Goal: Task Accomplishment & Management: Manage account settings

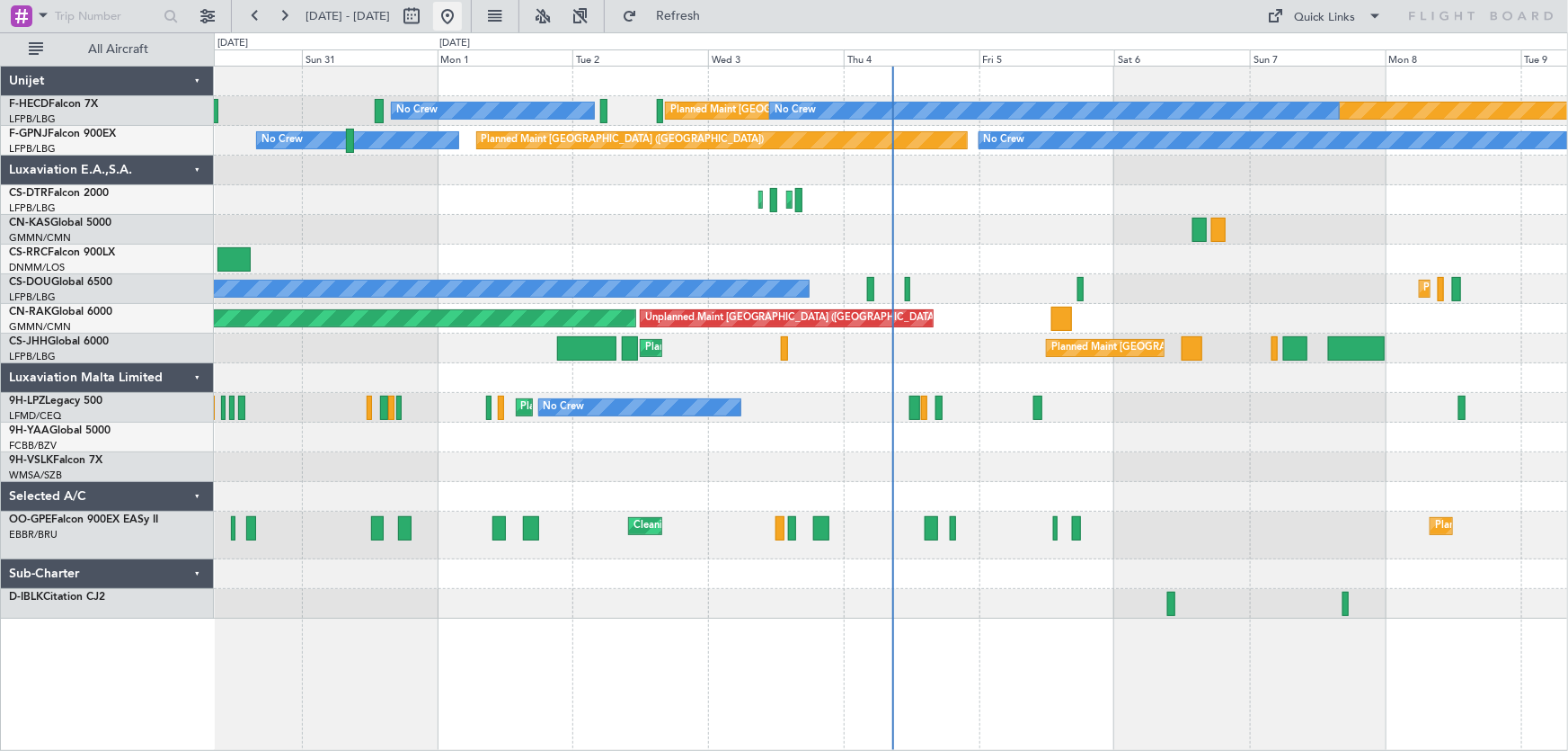
click at [462, 20] on button at bounding box center [448, 16] width 29 height 29
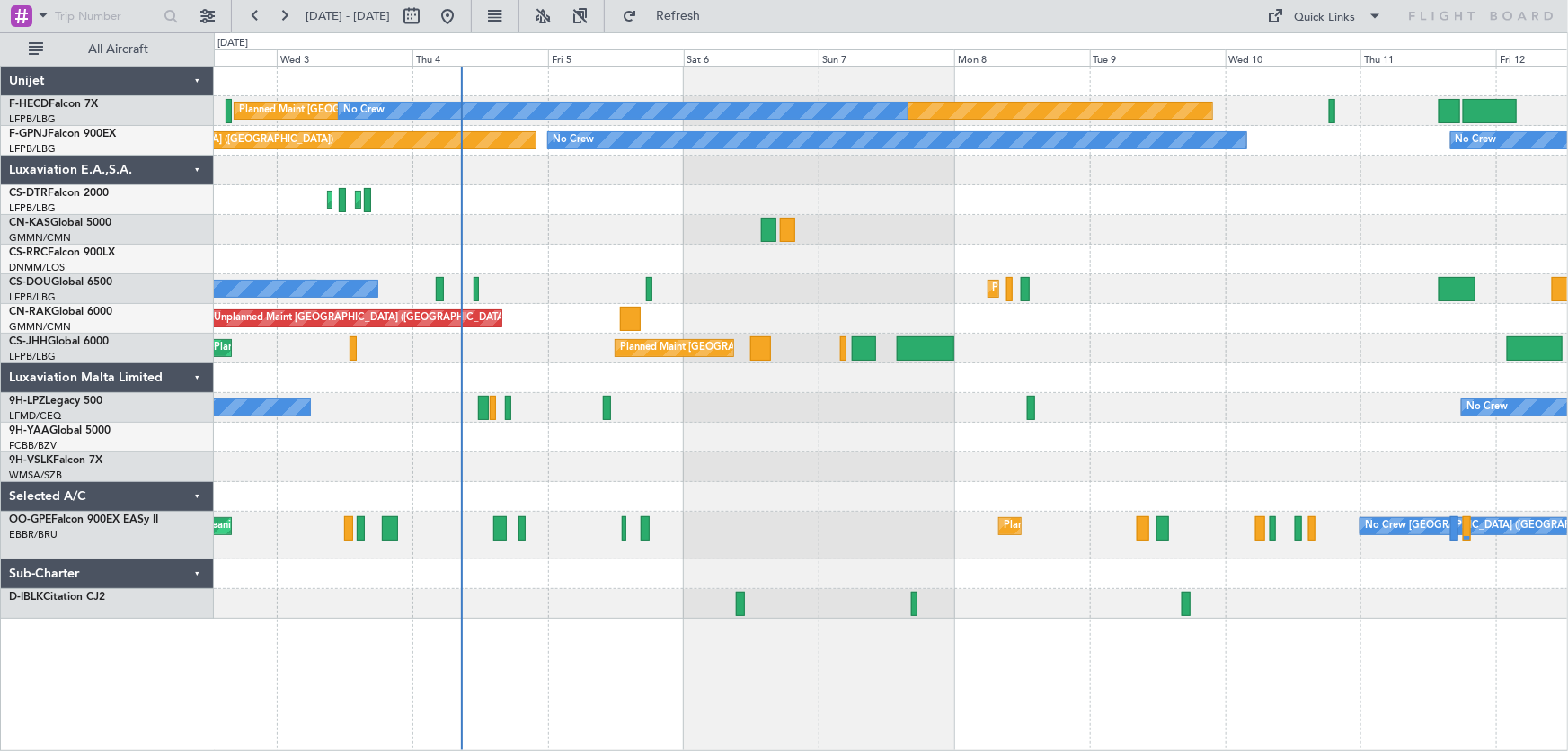
click at [721, 286] on div "Planned Maint [GEOGRAPHIC_DATA] ([GEOGRAPHIC_DATA]) No Crew No Crew No Crew No …" at bounding box center [890, 342] width 1354 height 552
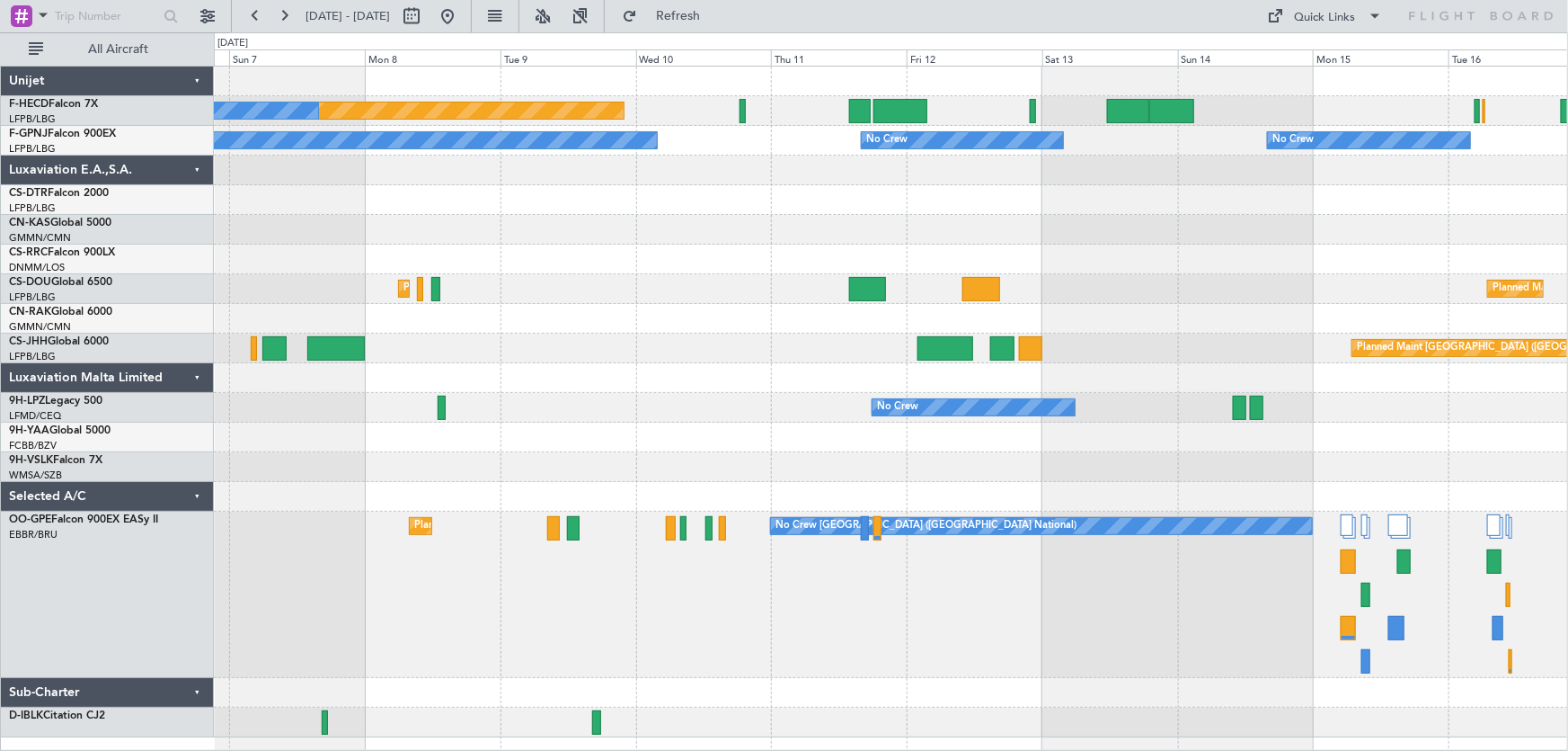
click at [486, 260] on div at bounding box center [890, 259] width 1354 height 29
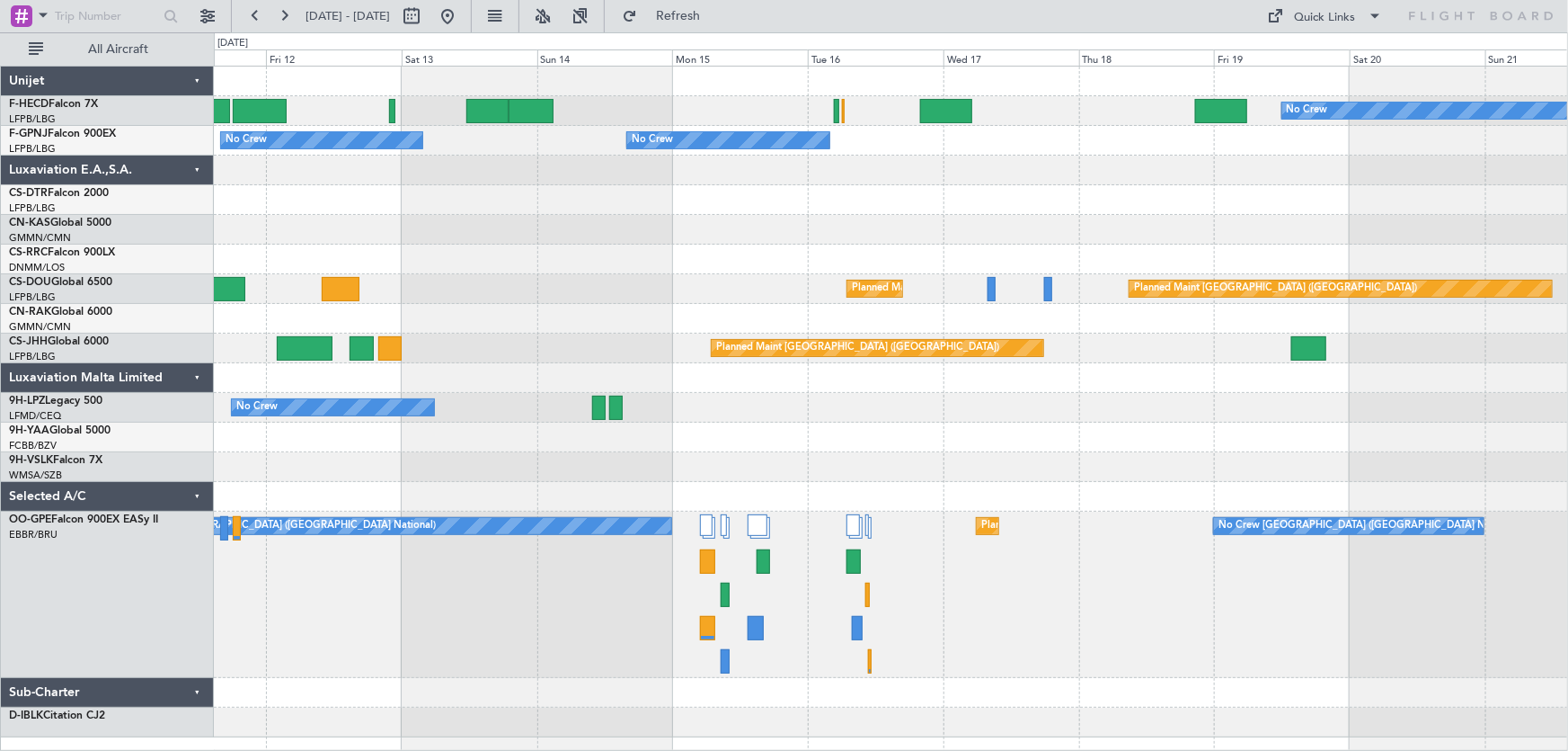
click at [613, 259] on div at bounding box center [890, 259] width 1354 height 29
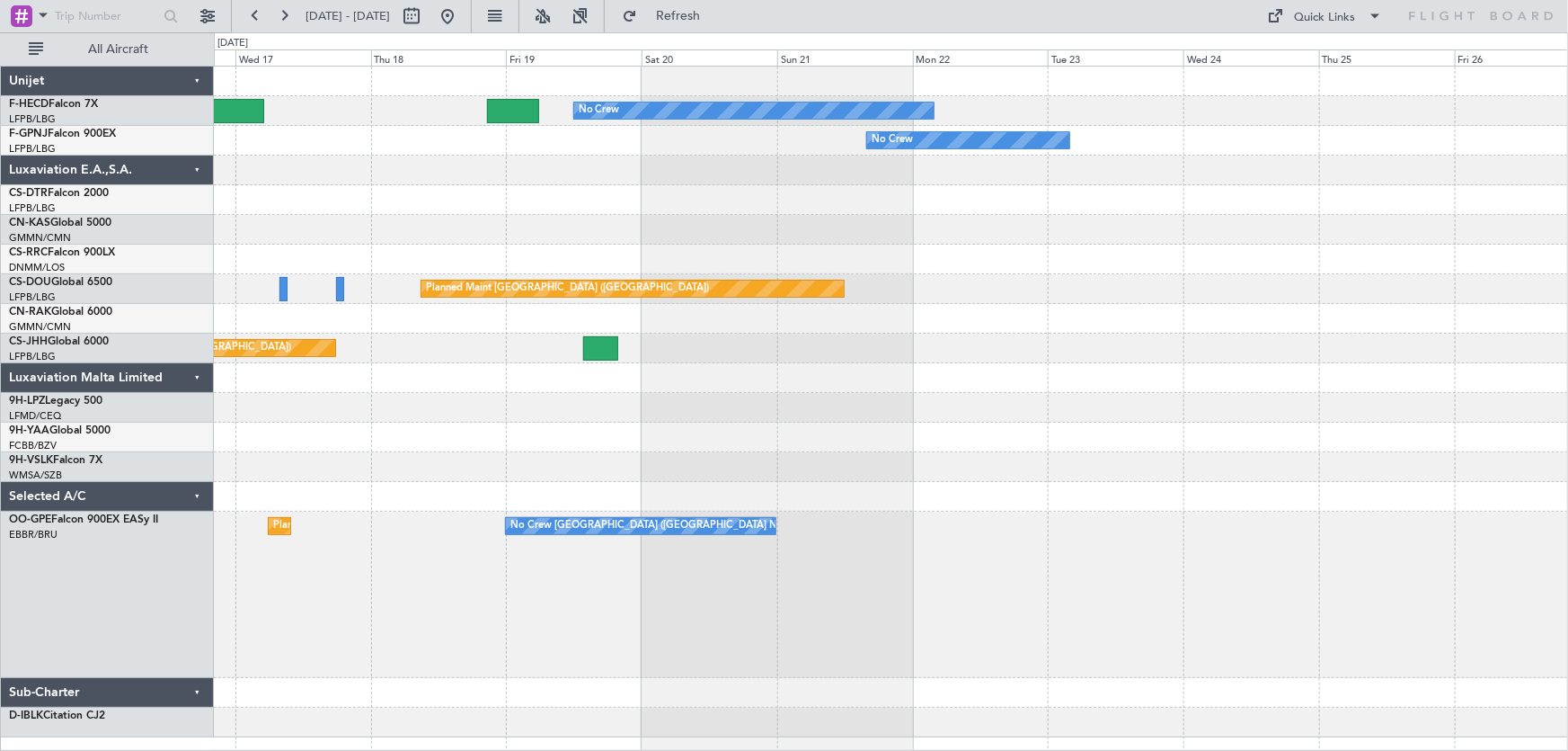
click at [624, 263] on div at bounding box center [890, 259] width 1354 height 29
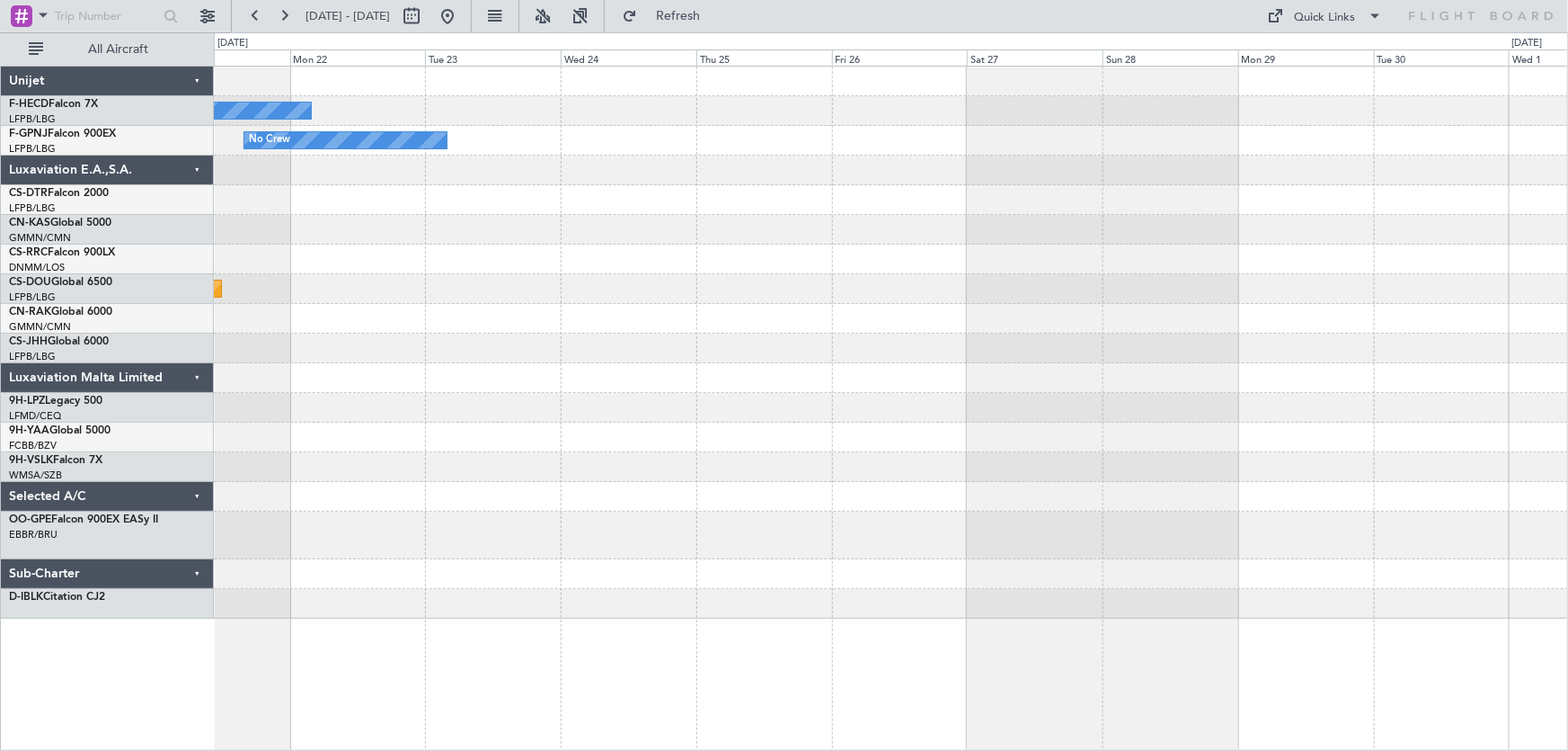
click at [603, 297] on div "Planned Maint [GEOGRAPHIC_DATA] ([GEOGRAPHIC_DATA])" at bounding box center [890, 288] width 1354 height 29
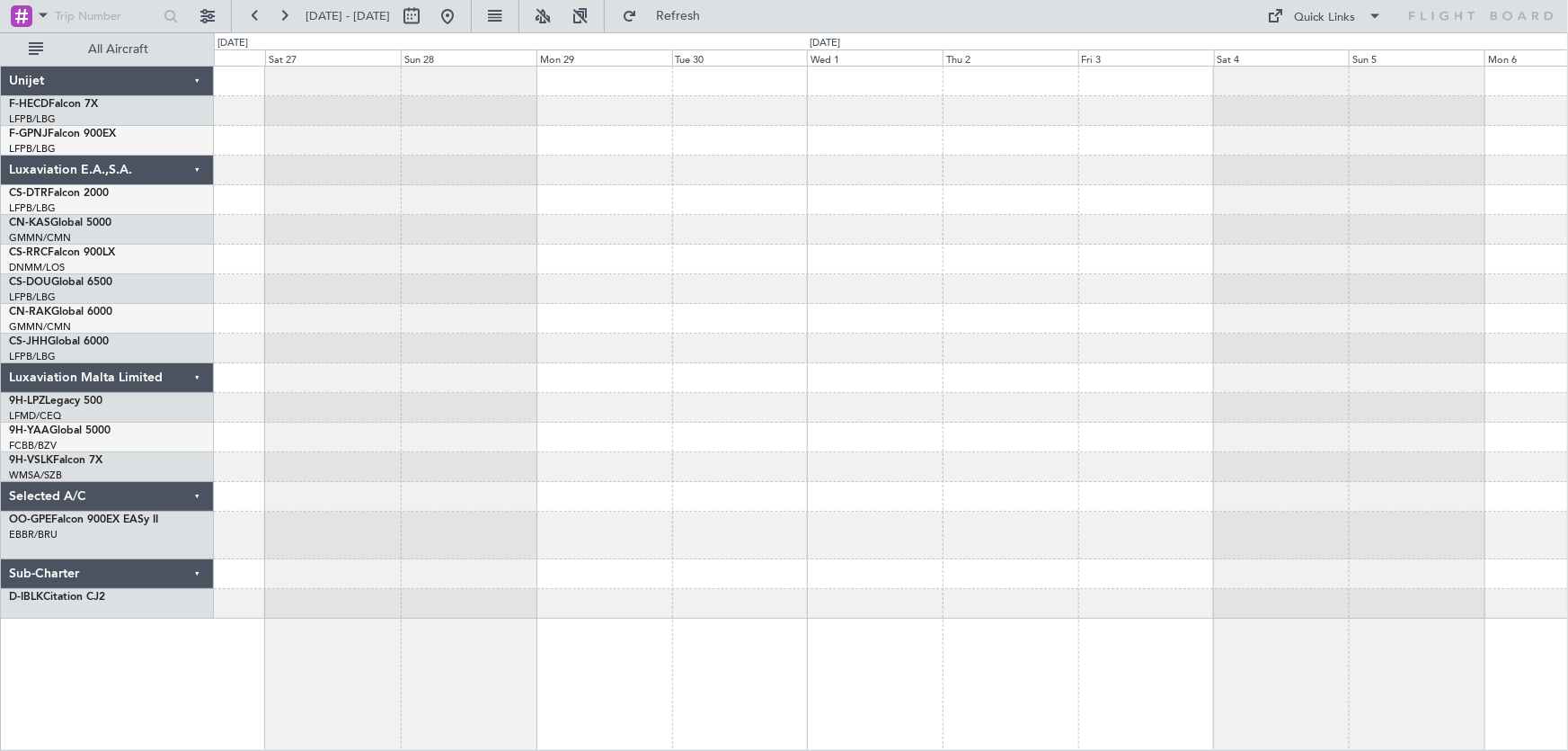
click at [765, 318] on div at bounding box center [890, 318] width 1354 height 29
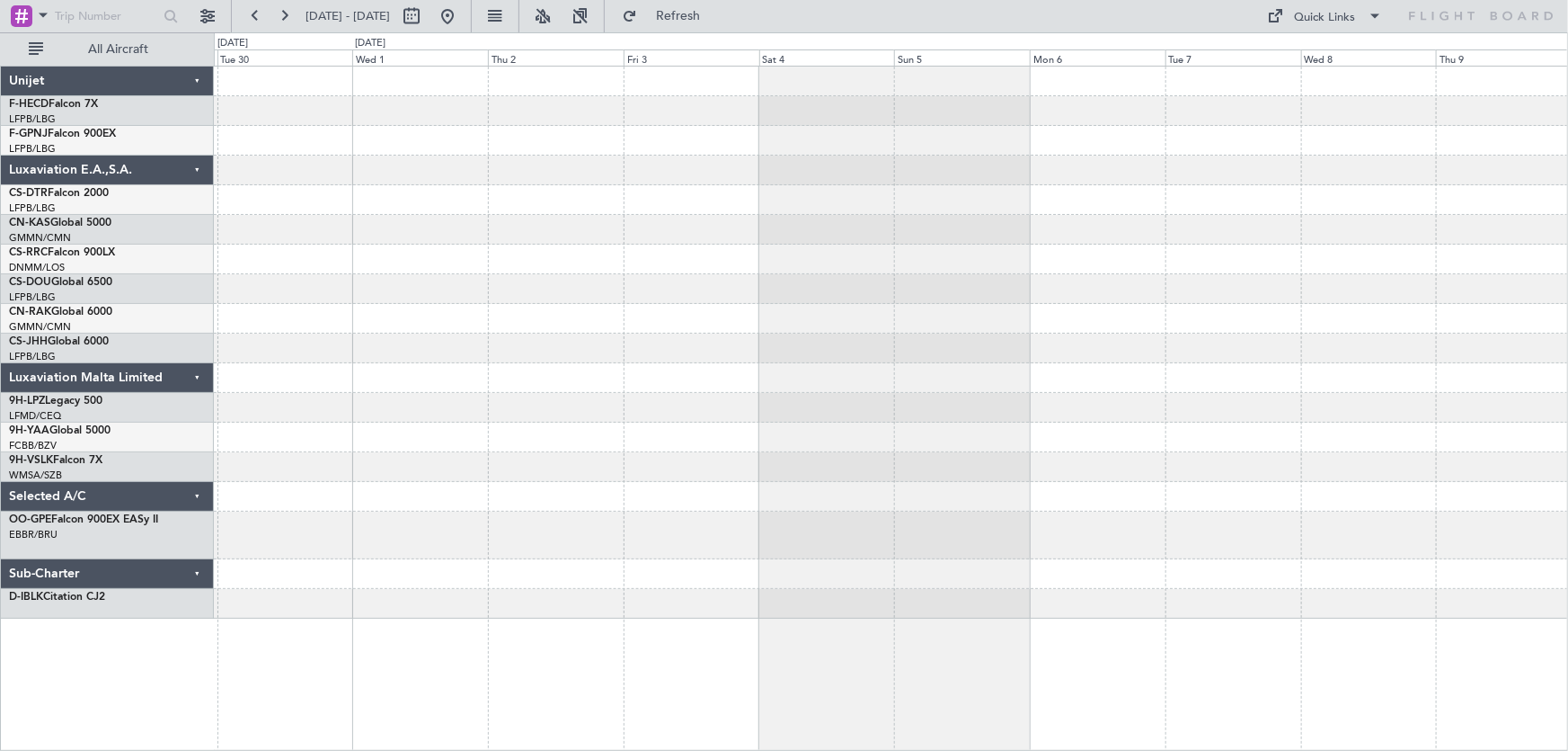
click at [832, 318] on div at bounding box center [890, 318] width 1354 height 29
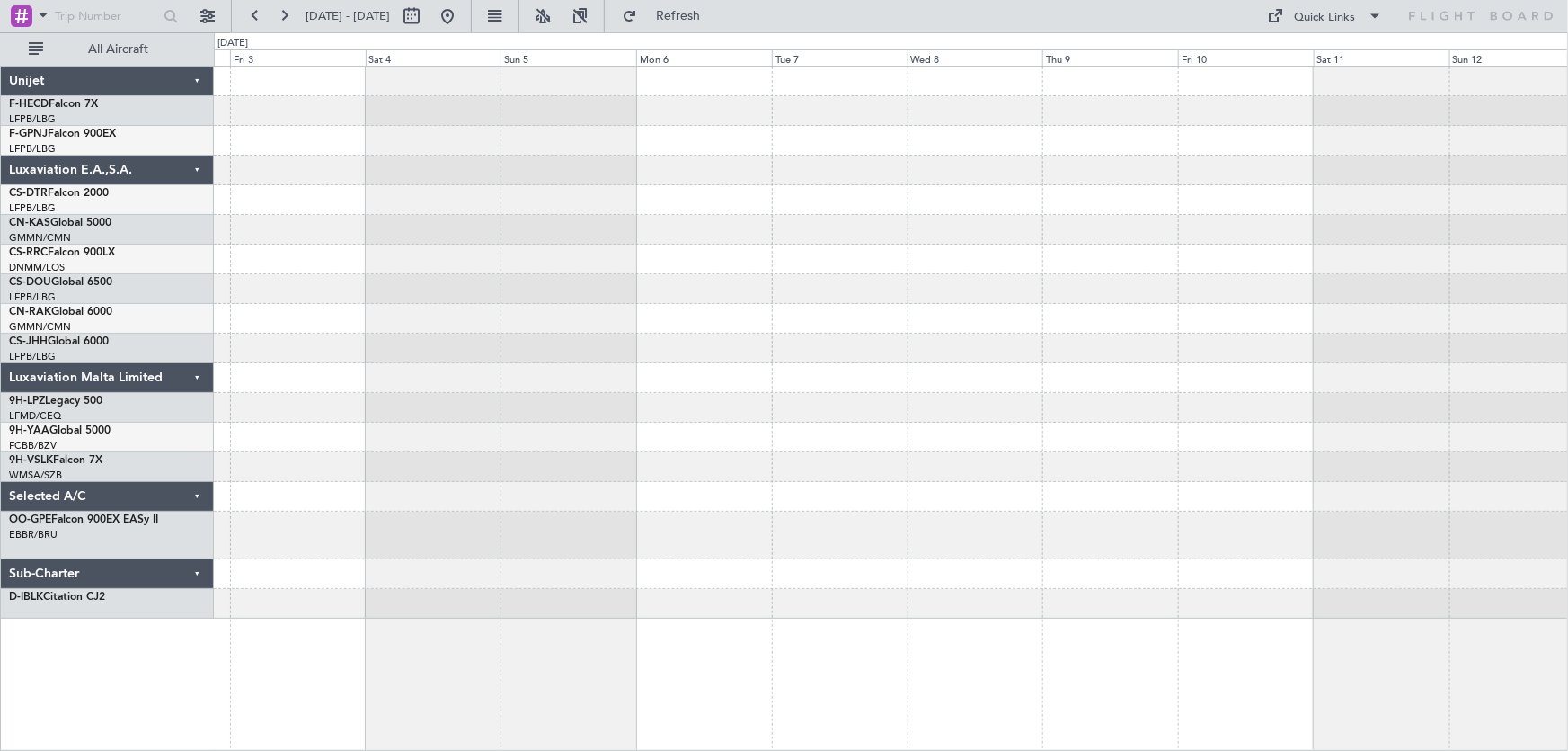
click at [779, 310] on div at bounding box center [890, 342] width 1354 height 552
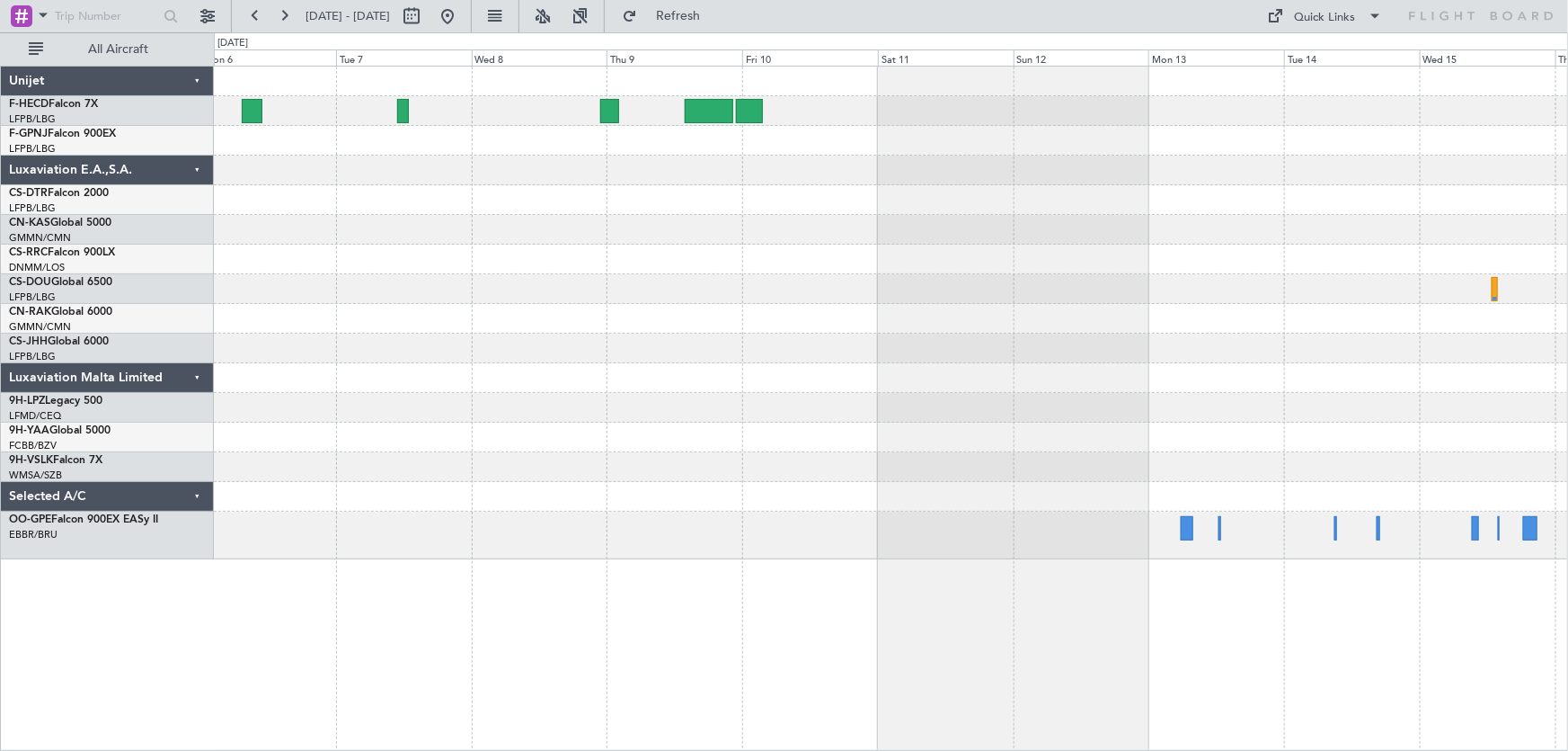
click at [1026, 155] on div at bounding box center [890, 313] width 1354 height 492
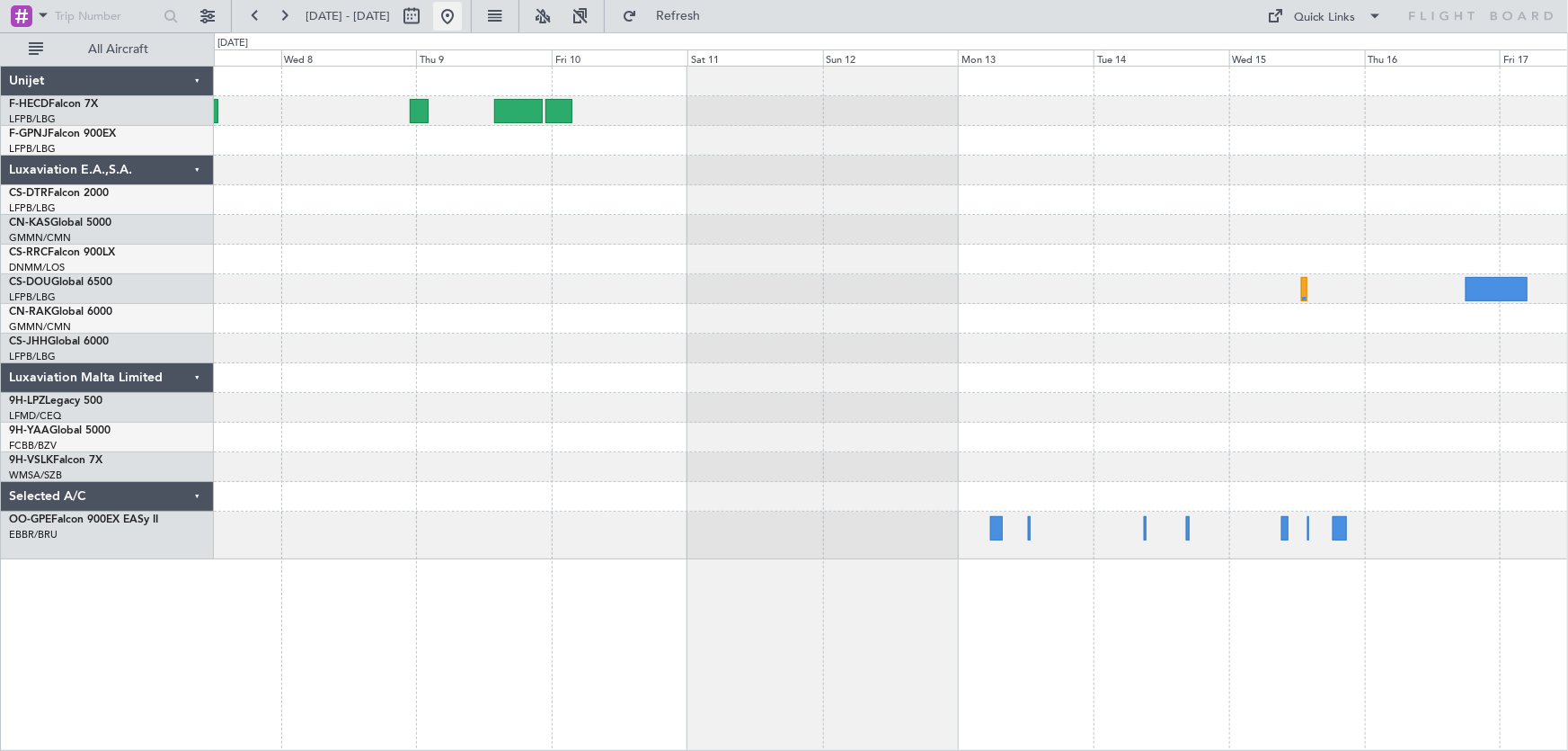
click at [462, 10] on button at bounding box center [448, 16] width 29 height 29
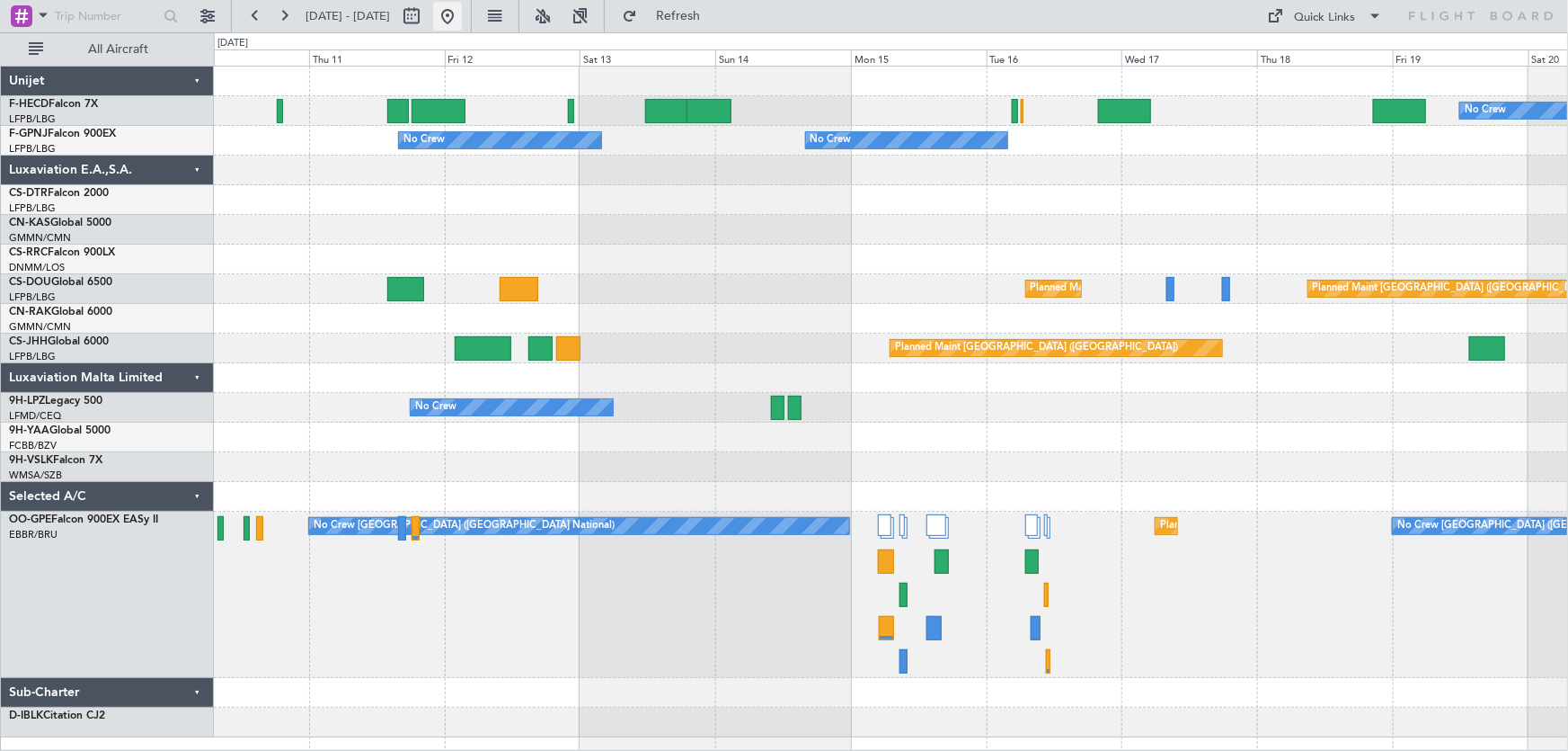
click at [462, 16] on button at bounding box center [448, 16] width 29 height 29
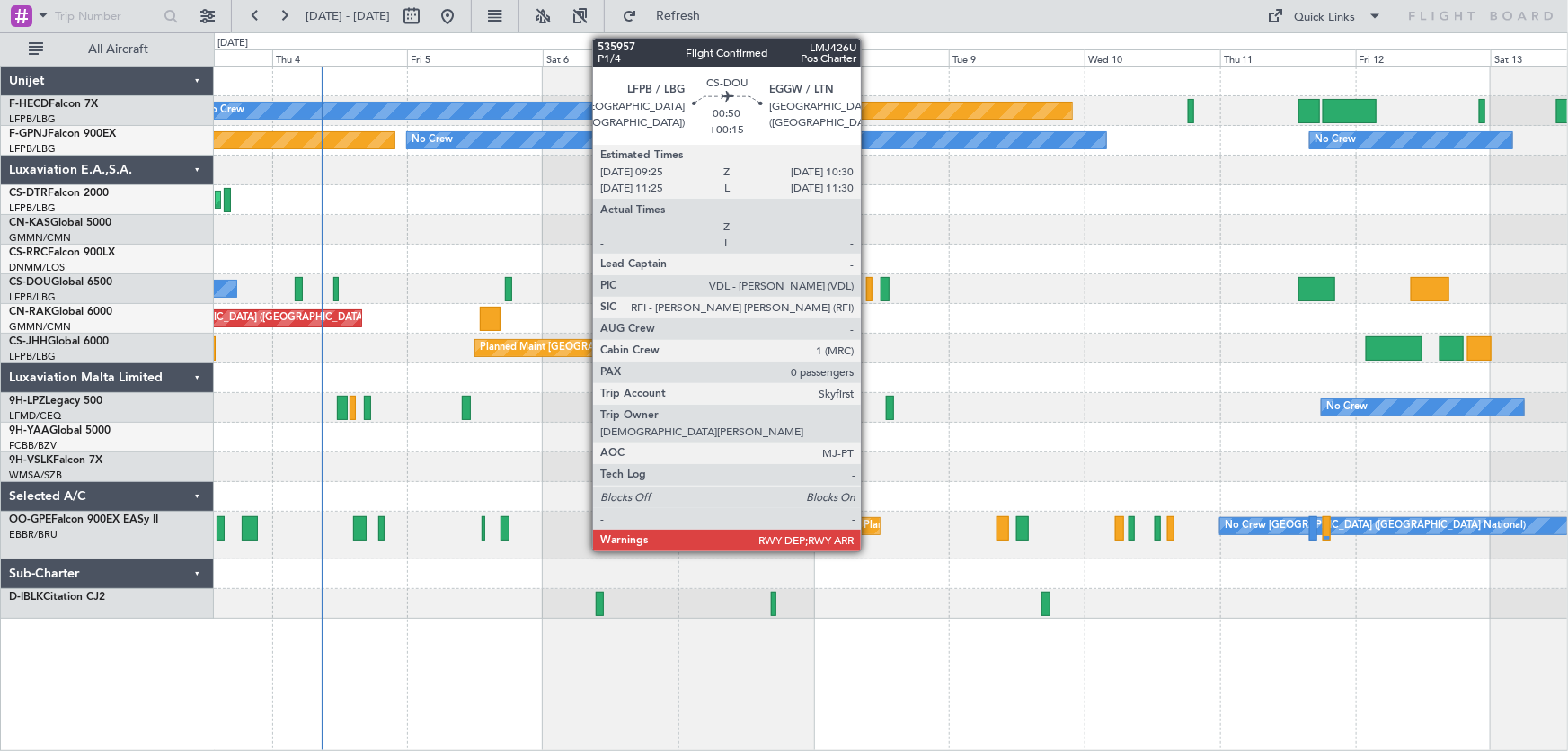
click at [869, 294] on div at bounding box center [870, 289] width 7 height 25
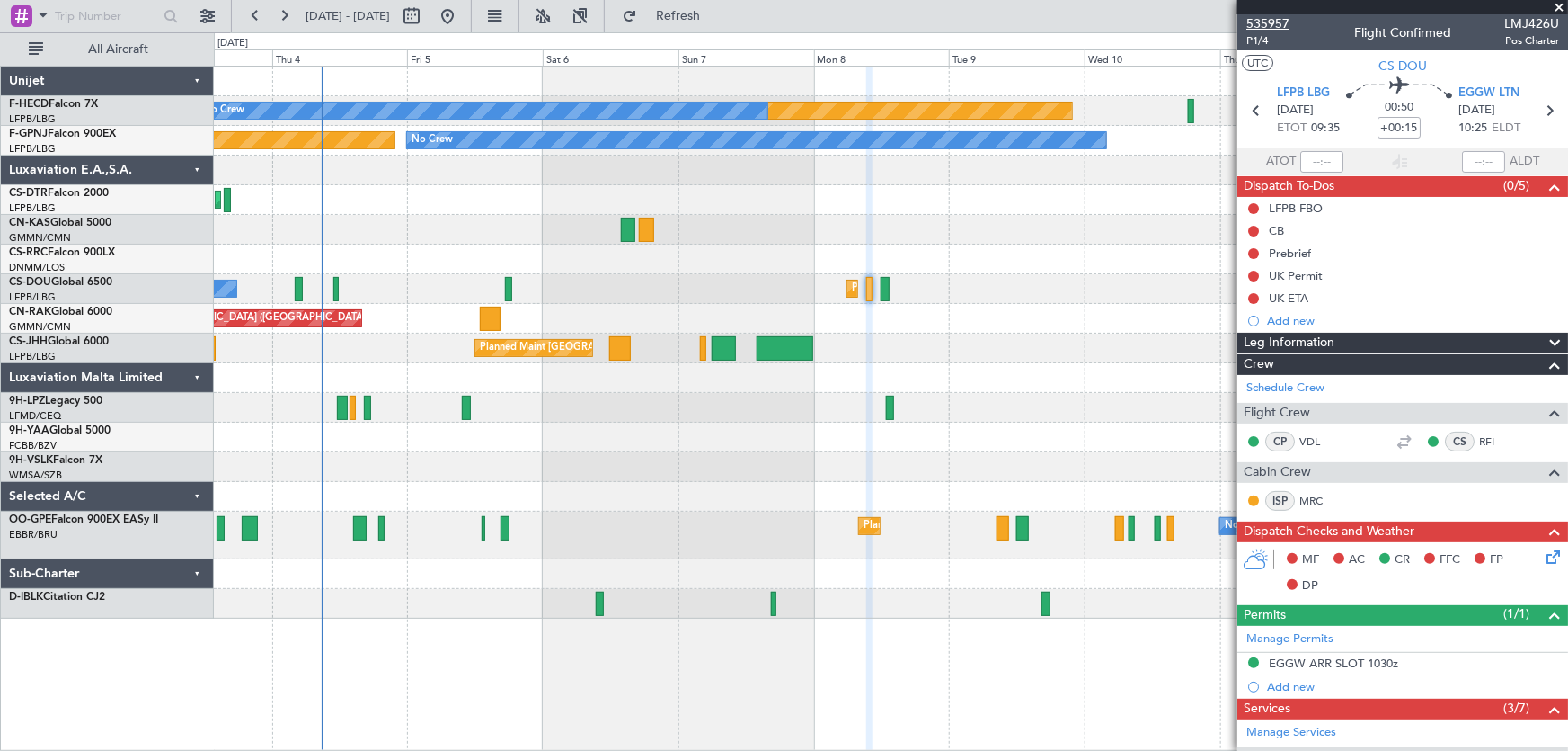
click at [1260, 18] on span "535957" at bounding box center [1267, 24] width 43 height 19
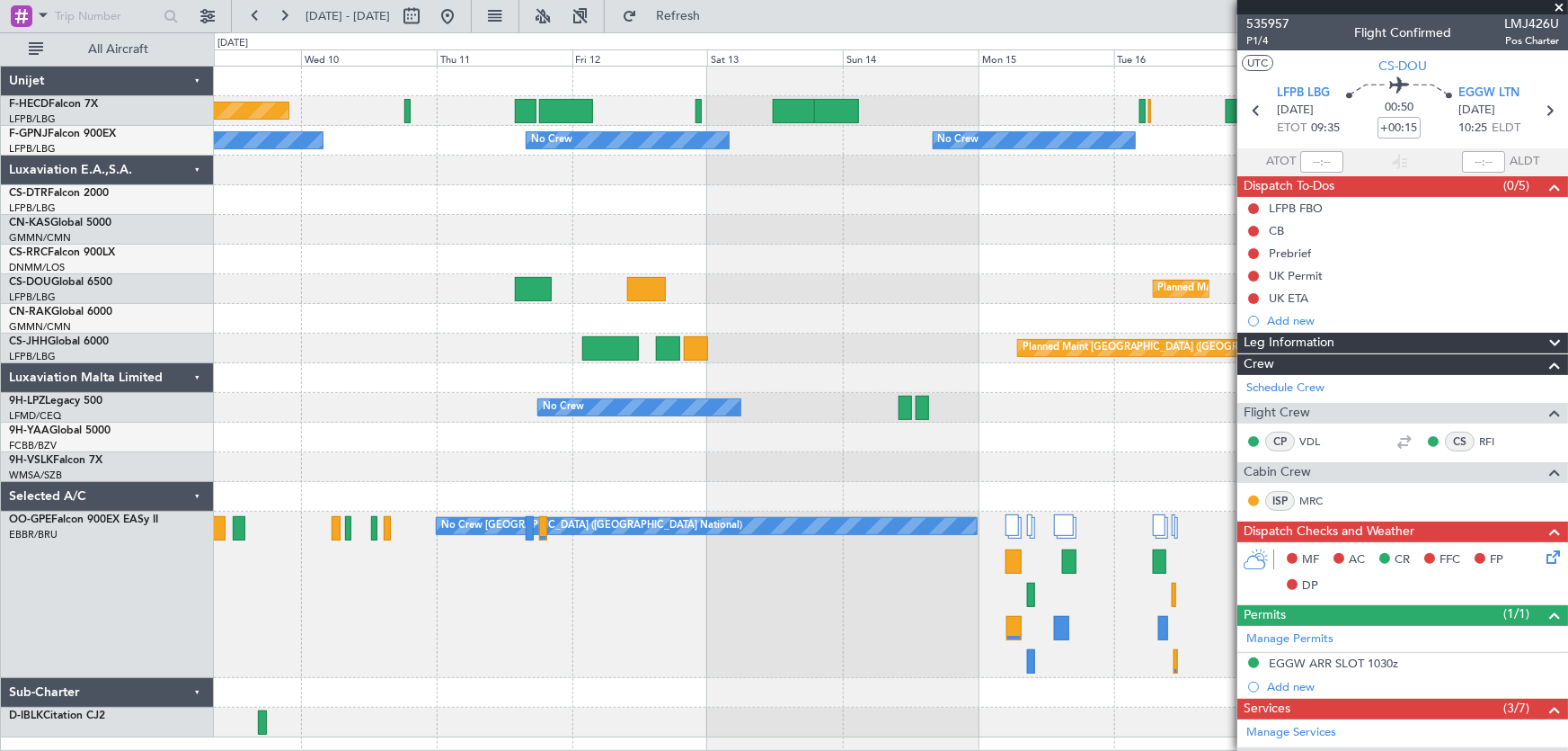
click at [432, 234] on div at bounding box center [890, 229] width 1354 height 29
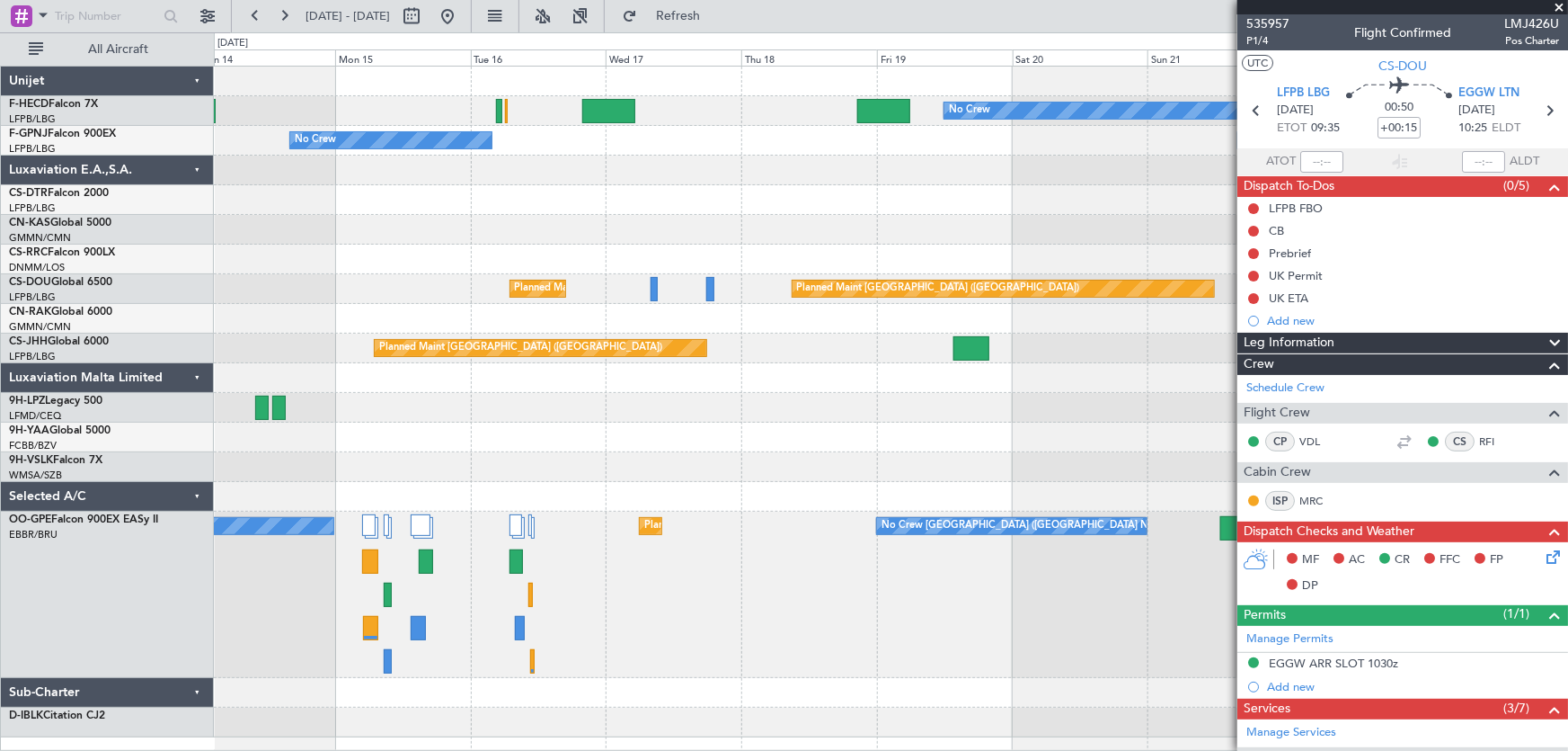
click at [628, 289] on div "Planned Maint [GEOGRAPHIC_DATA] ([GEOGRAPHIC_DATA]) Planned Maint [GEOGRAPHIC_D…" at bounding box center [890, 288] width 1354 height 29
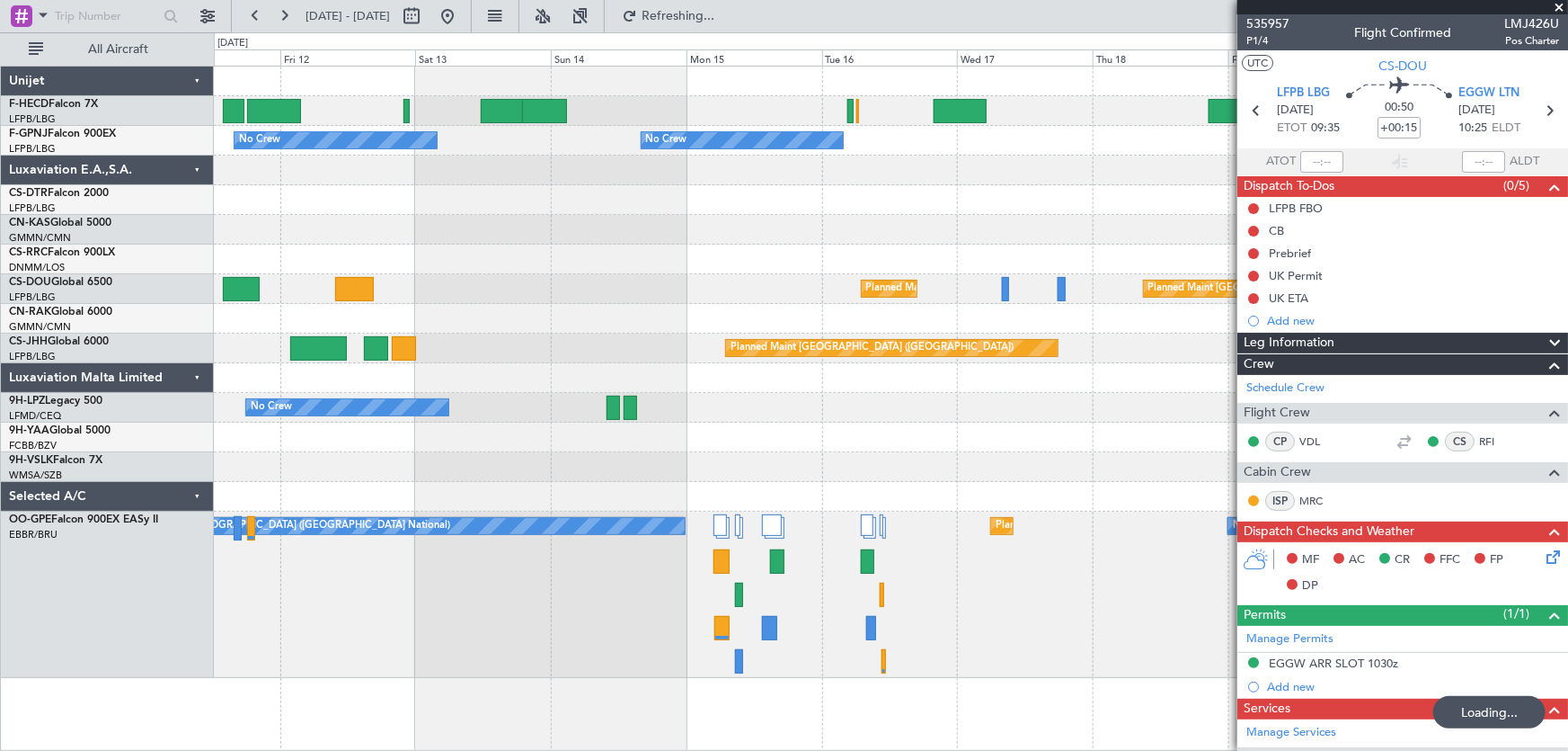
click at [764, 255] on div "No Crew Planned Maint [GEOGRAPHIC_DATA] ([GEOGRAPHIC_DATA]) Planned Maint [GEOG…" at bounding box center [890, 372] width 1354 height 611
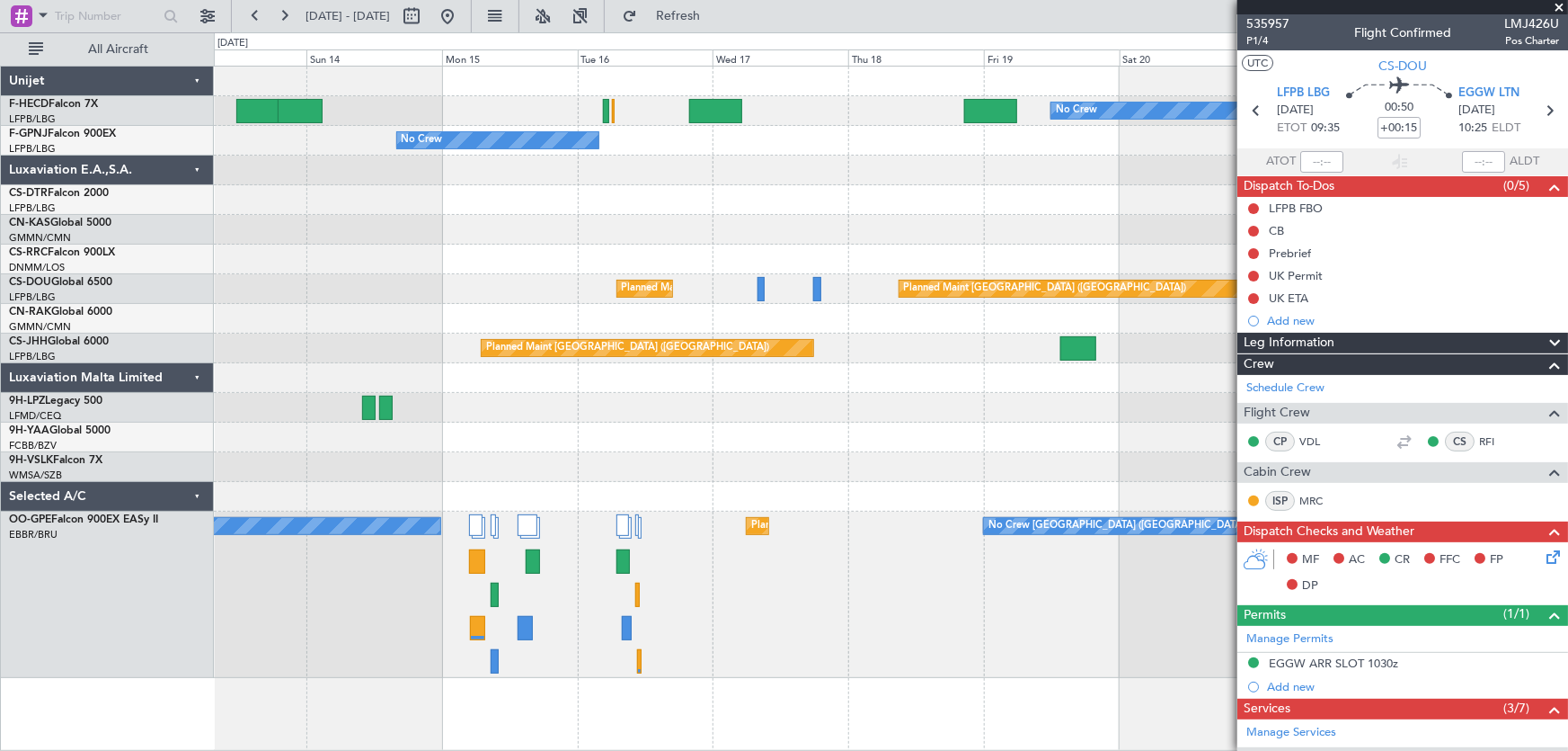
click at [805, 233] on div "No Crew Planned Maint [GEOGRAPHIC_DATA] ([GEOGRAPHIC_DATA]) No Crew No Crew No …" at bounding box center [890, 372] width 1354 height 611
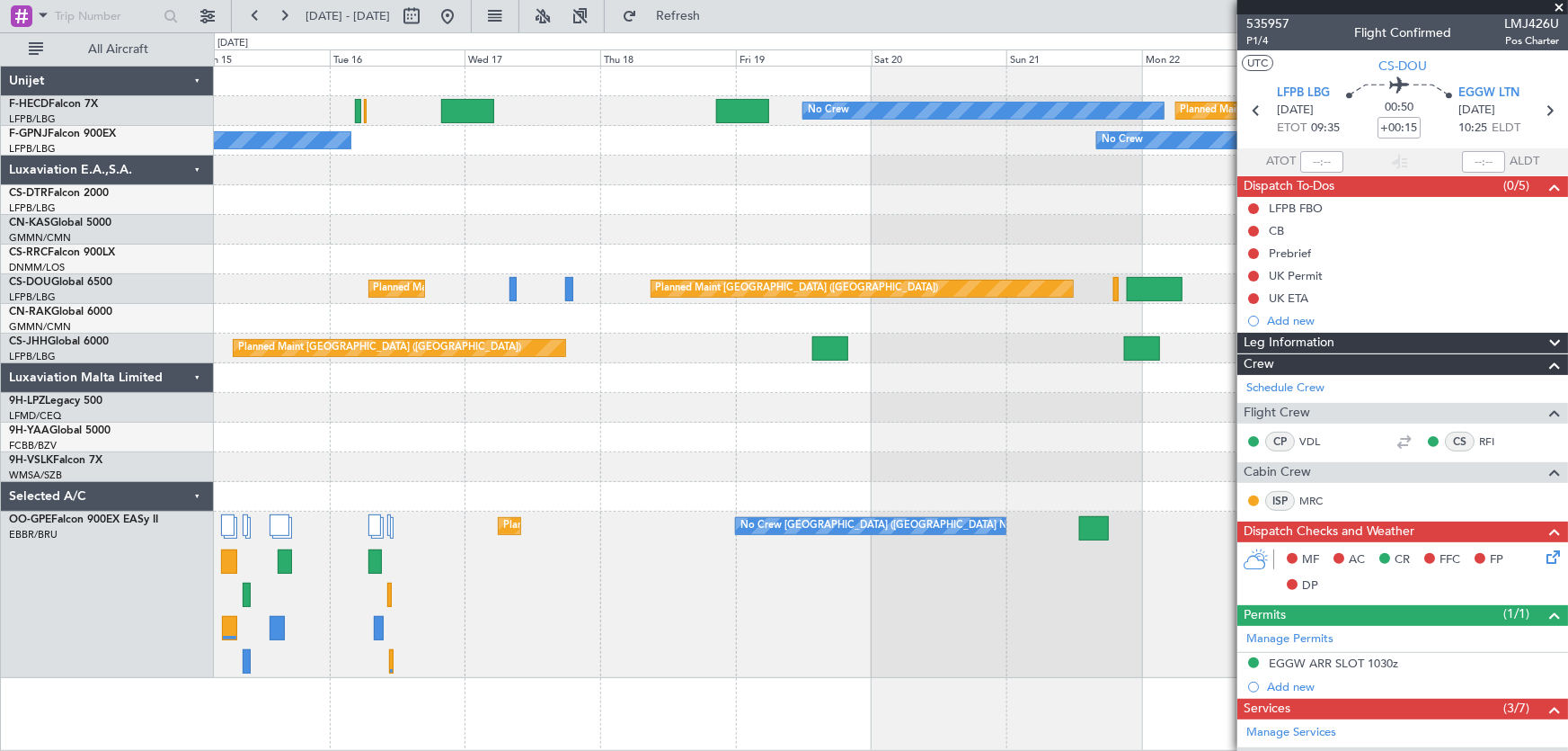
click at [645, 187] on div "No Crew Planned Maint [GEOGRAPHIC_DATA] ([GEOGRAPHIC_DATA]) No Crew No Crew No …" at bounding box center [890, 372] width 1354 height 611
click at [462, 12] on button at bounding box center [448, 16] width 29 height 29
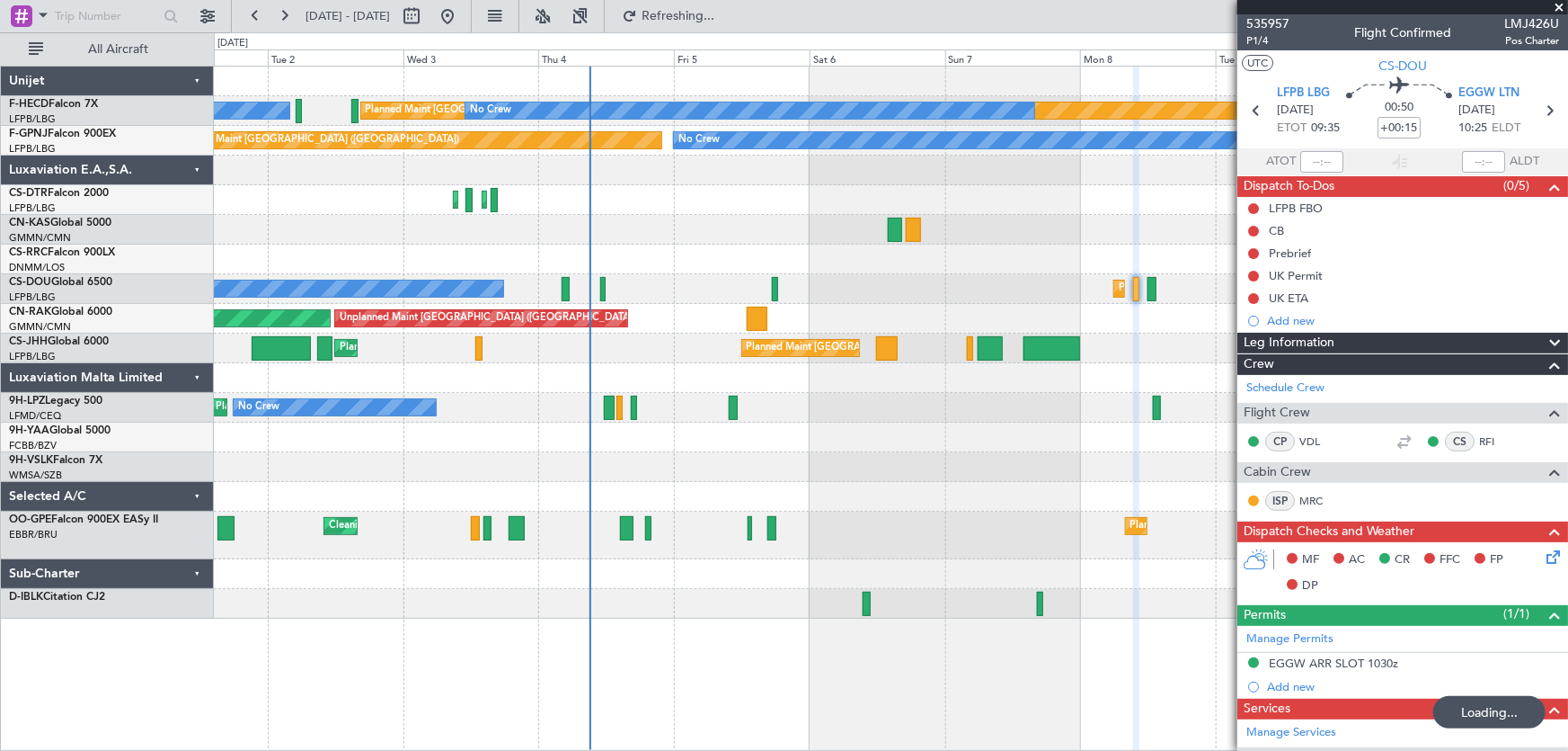
click at [370, 200] on div "Planned Maint [GEOGRAPHIC_DATA] ([GEOGRAPHIC_DATA]) No Crew No Crew No Crew No …" at bounding box center [890, 342] width 1354 height 552
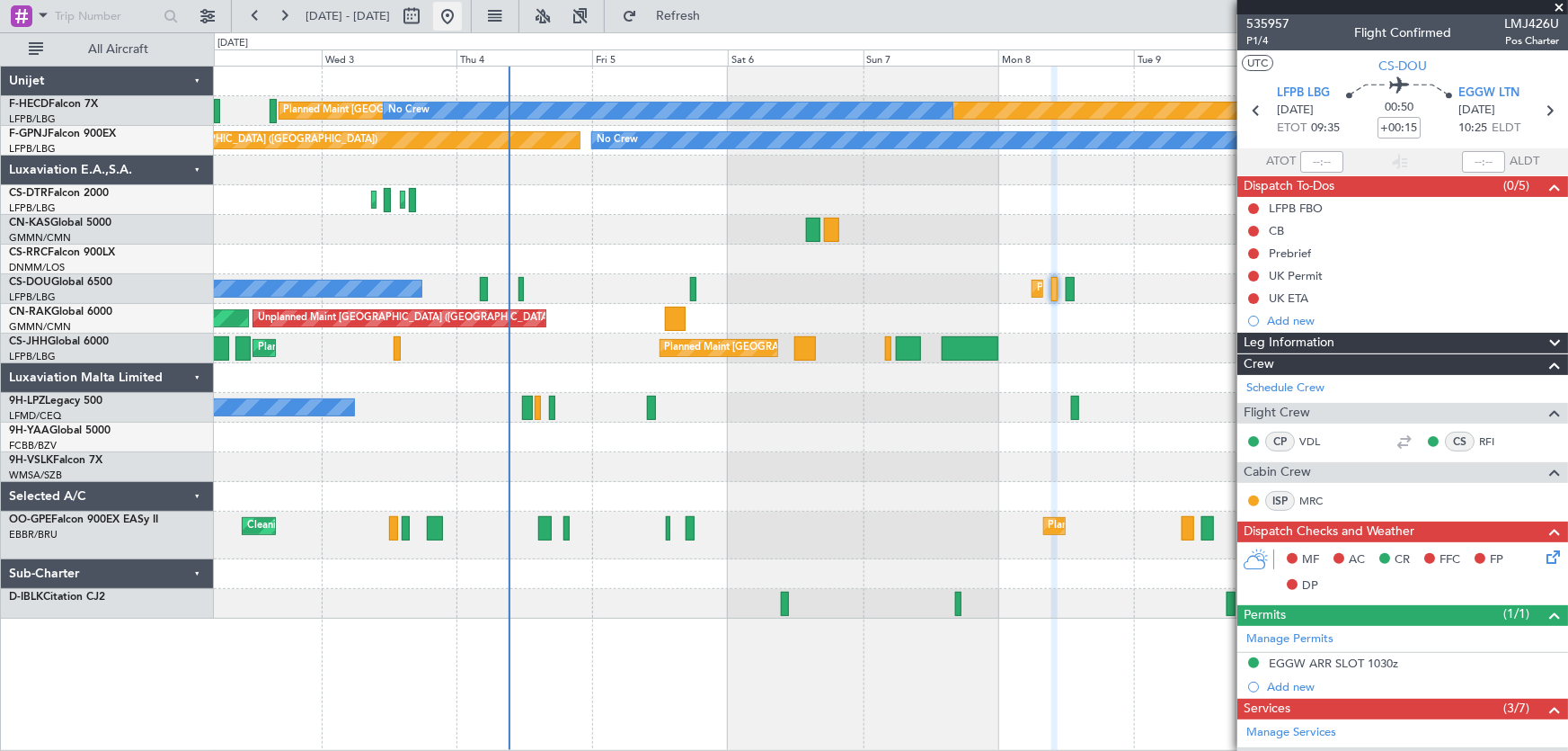
click at [462, 9] on button at bounding box center [448, 16] width 29 height 29
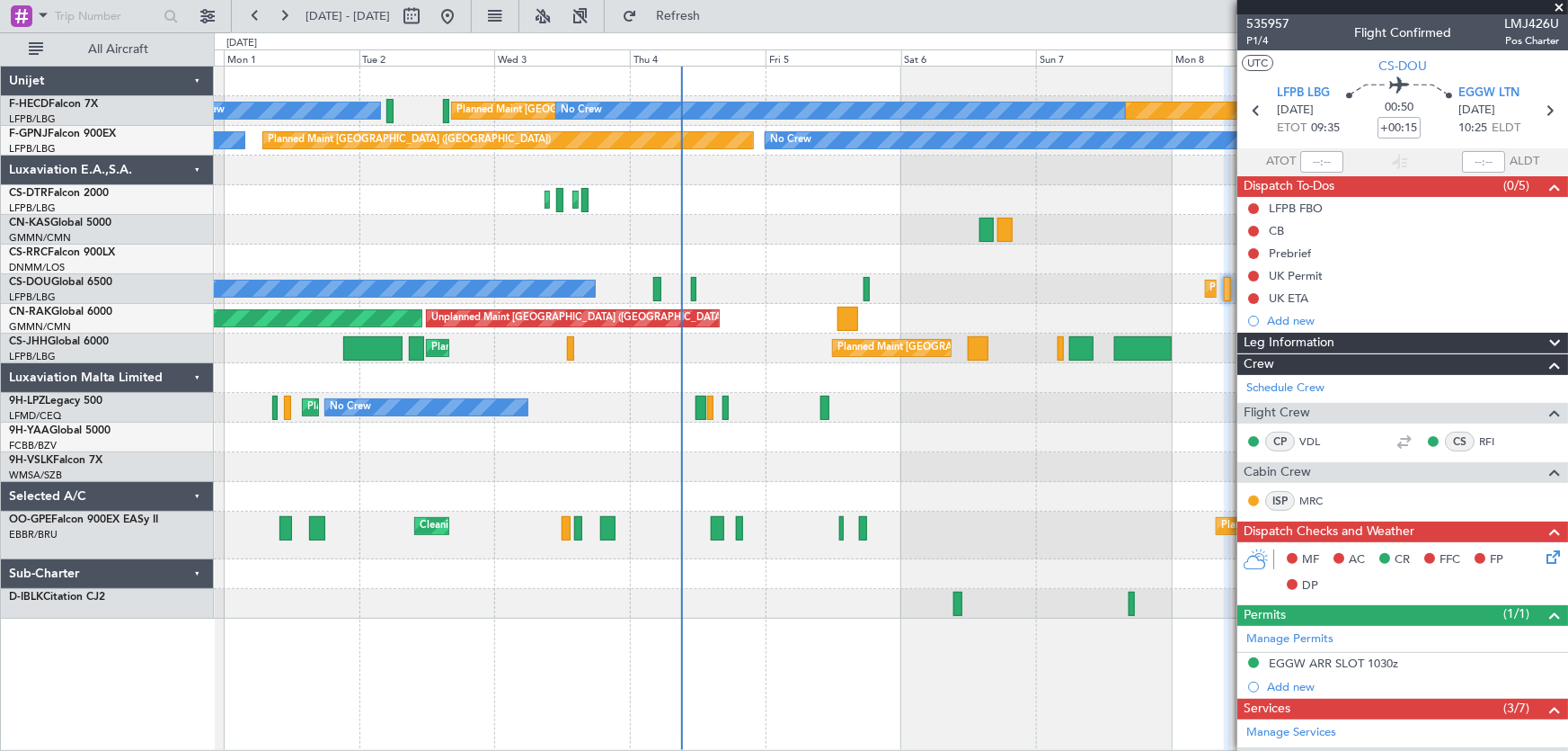
click at [719, 215] on div "Planned Maint [GEOGRAPHIC_DATA] ([GEOGRAPHIC_DATA]) No Crew No Crew No Crew No …" at bounding box center [890, 342] width 1354 height 552
drag, startPoint x: 504, startPoint y: 18, endPoint x: 506, endPoint y: 65, distance: 47.0
click at [462, 18] on button at bounding box center [448, 16] width 29 height 29
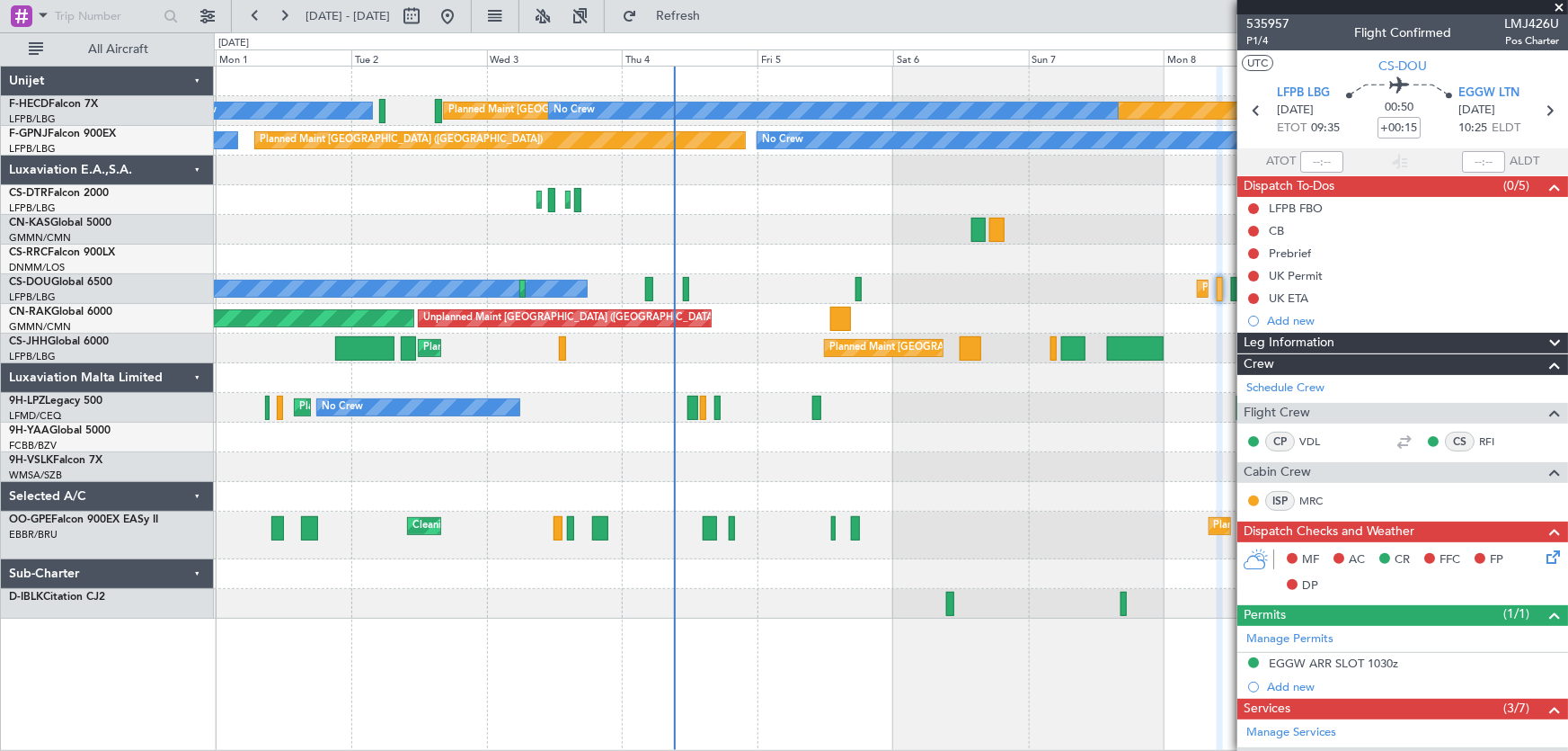
click at [853, 445] on div "No Crew Planned Maint [GEOGRAPHIC_DATA] ([GEOGRAPHIC_DATA]) No Crew Planned Mai…" at bounding box center [890, 342] width 1354 height 552
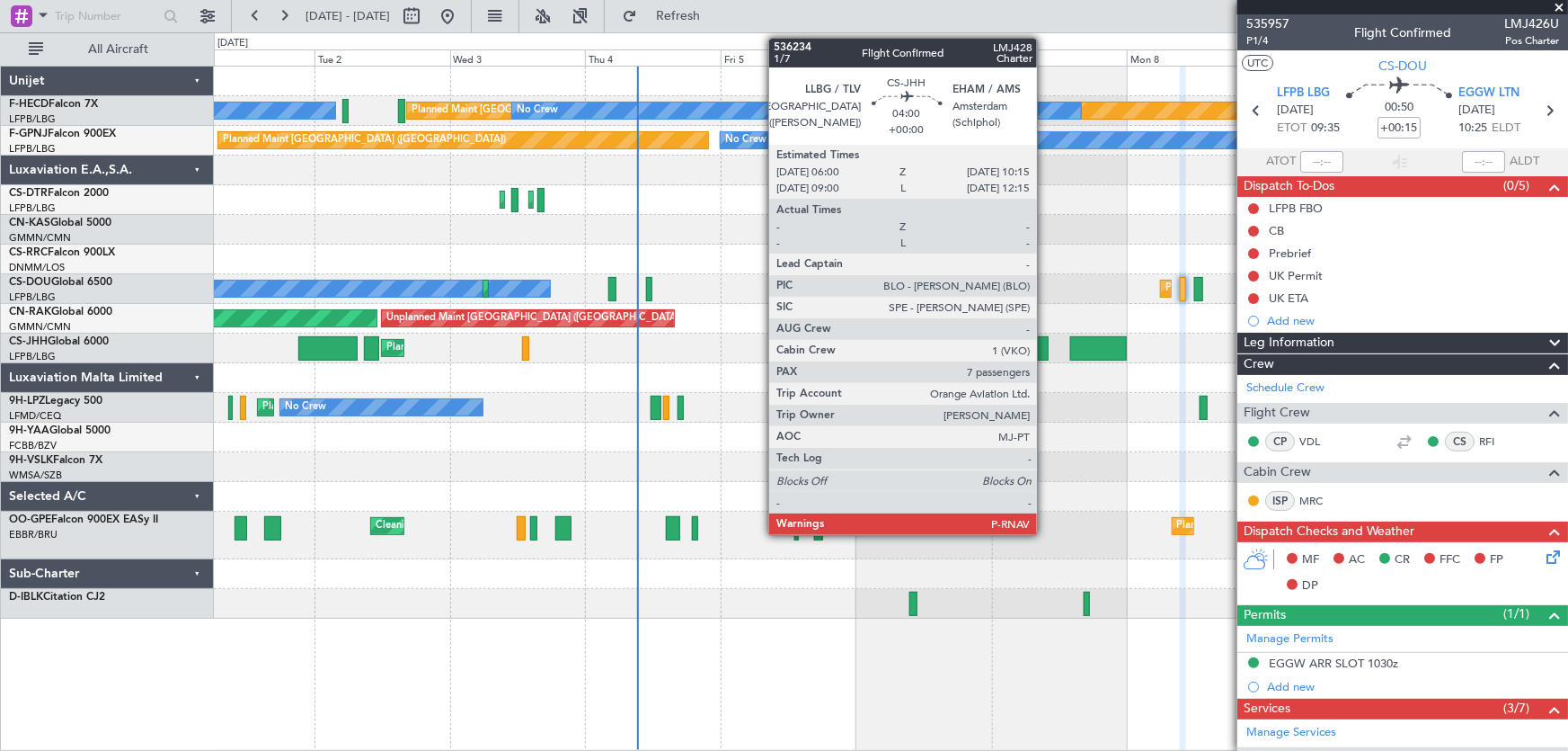
click at [1045, 345] on div at bounding box center [1037, 349] width 25 height 25
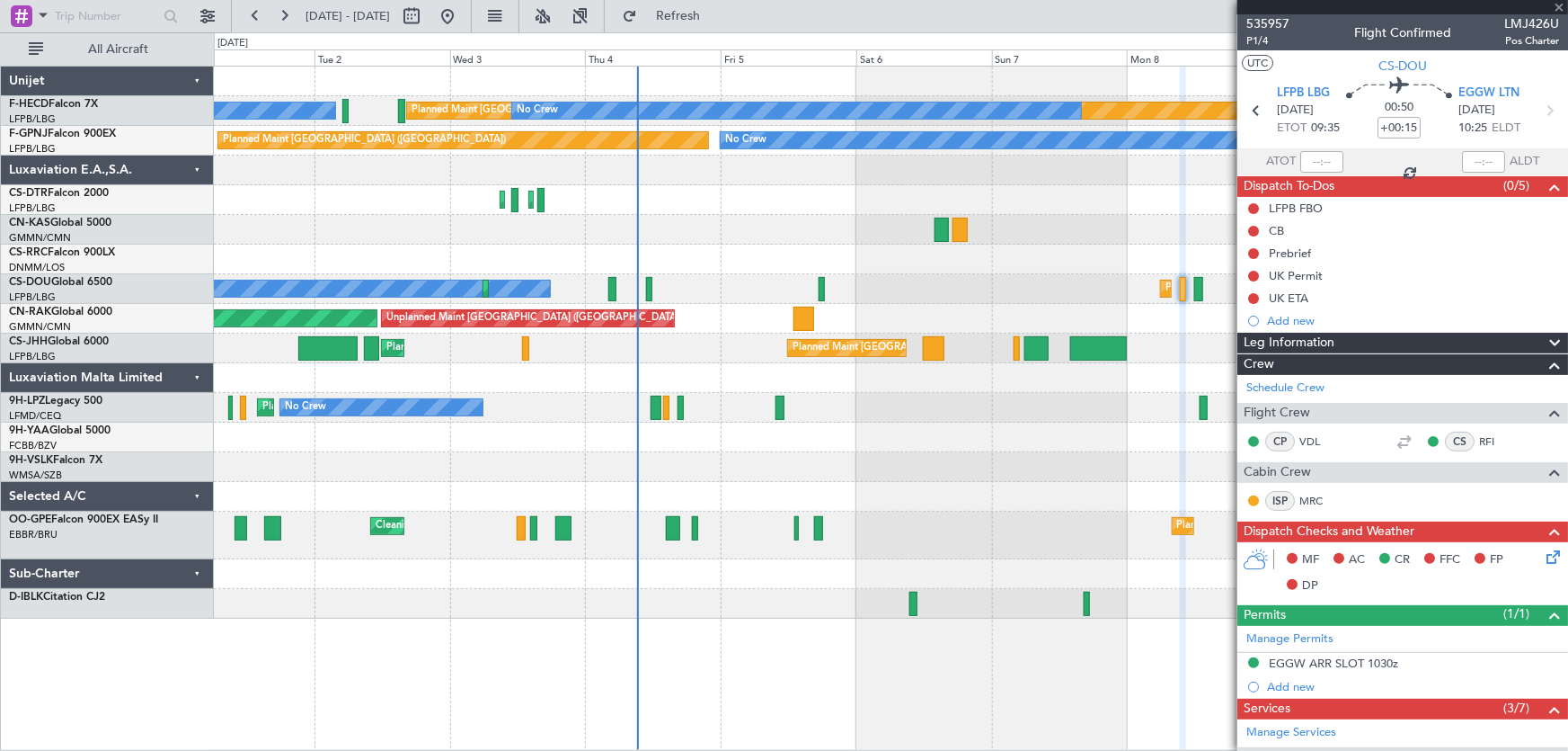
type input "7"
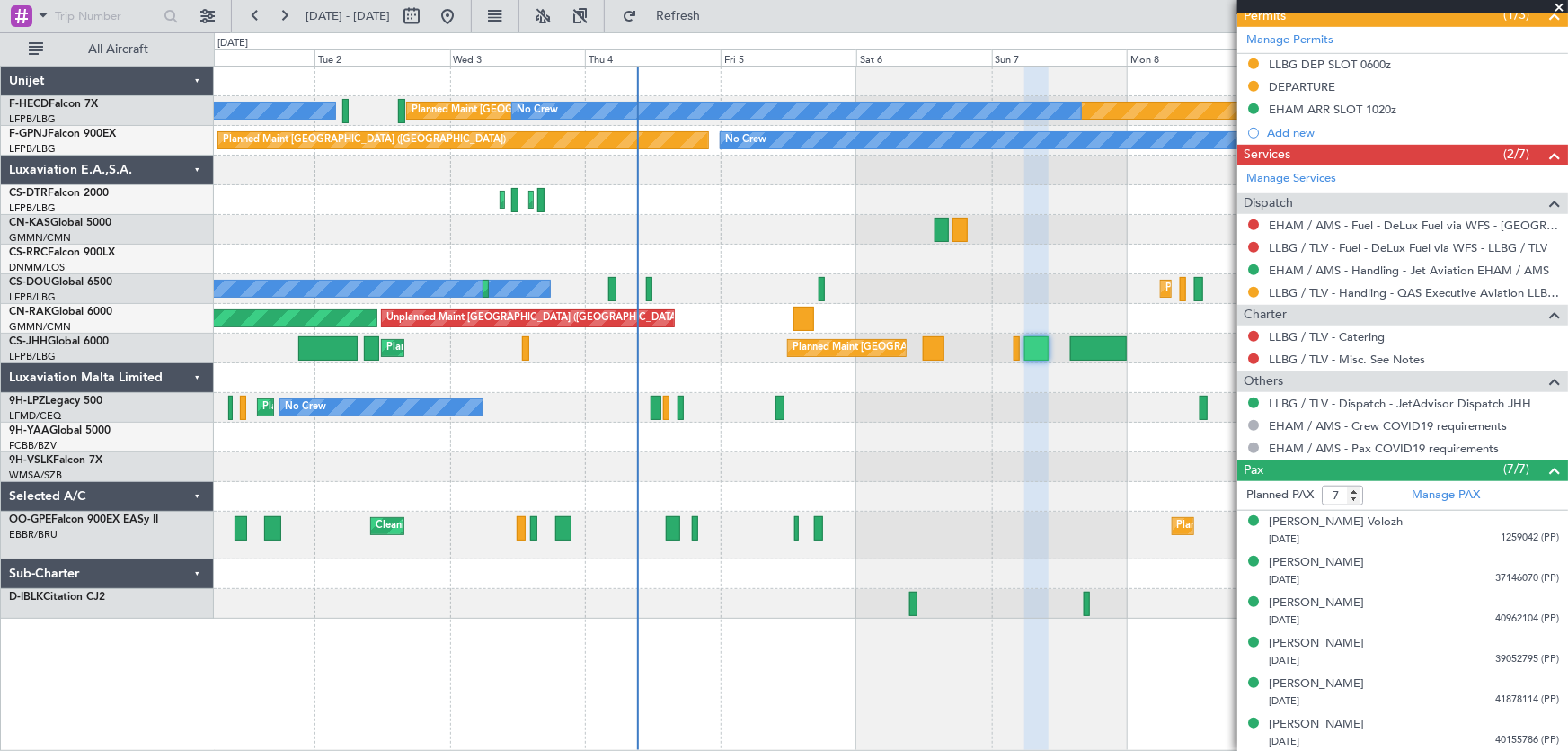
scroll to position [571, 0]
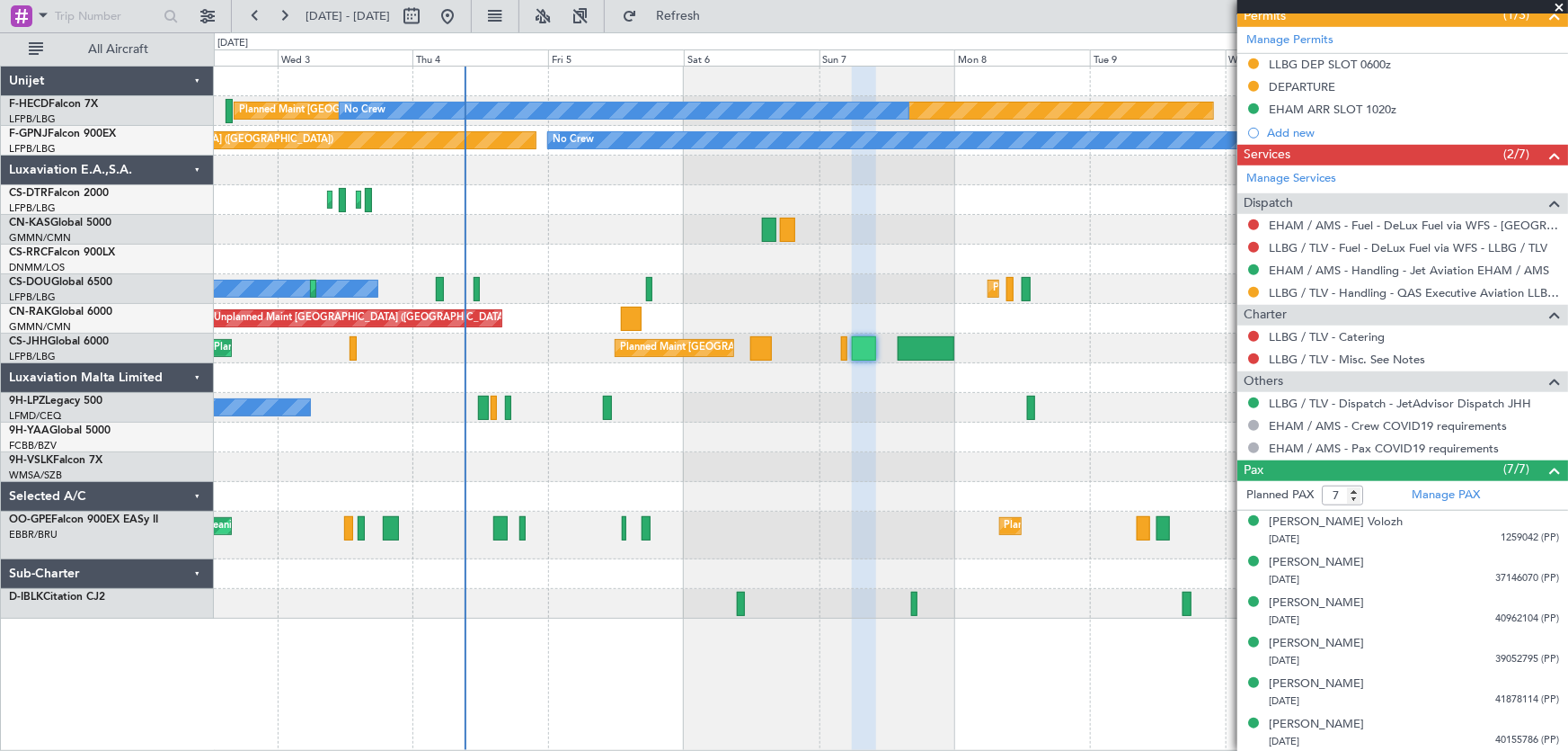
click at [940, 507] on div "Planned Maint [GEOGRAPHIC_DATA] ([GEOGRAPHIC_DATA]) No Crew No Crew Planned Mai…" at bounding box center [890, 342] width 1354 height 552
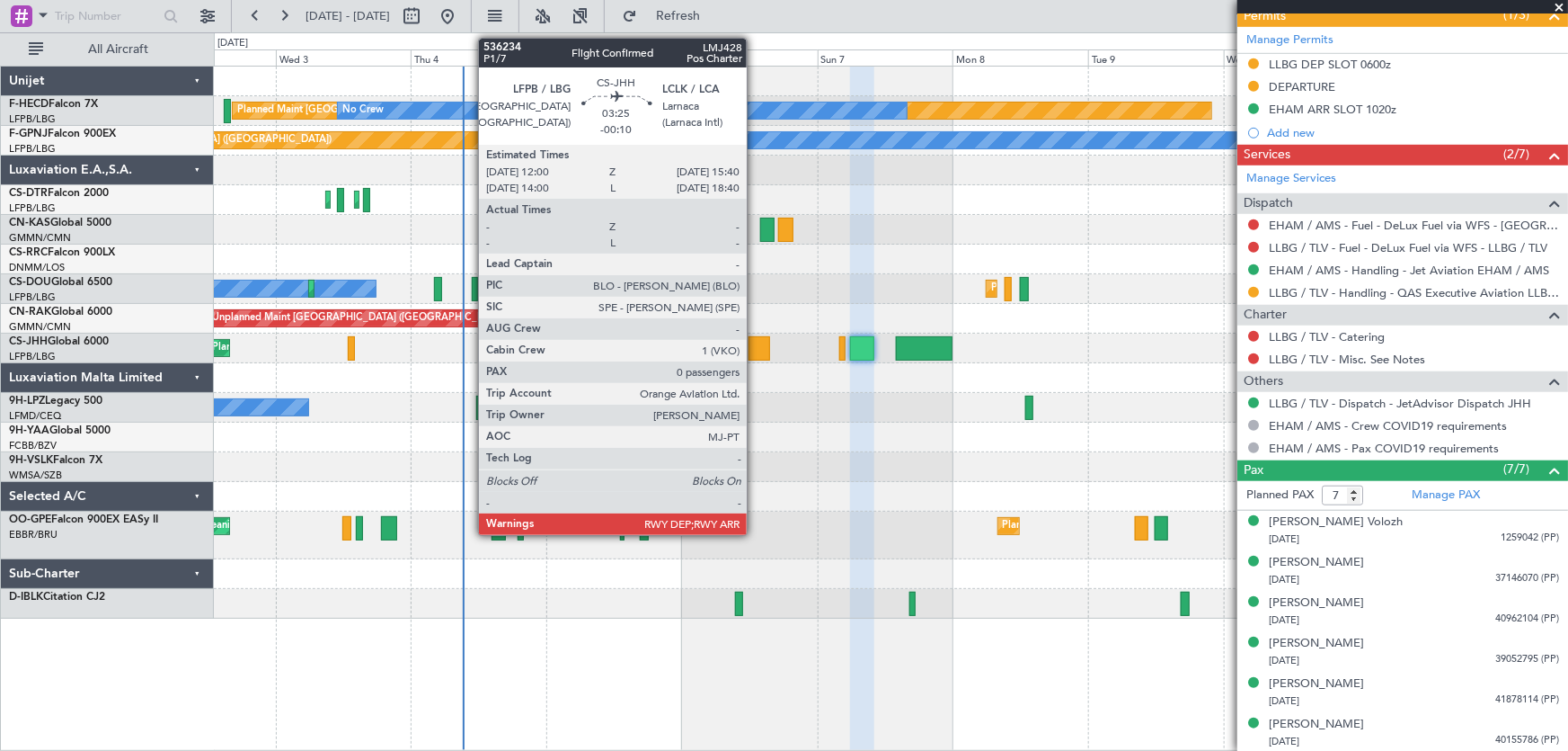
click at [755, 343] on div at bounding box center [759, 349] width 22 height 25
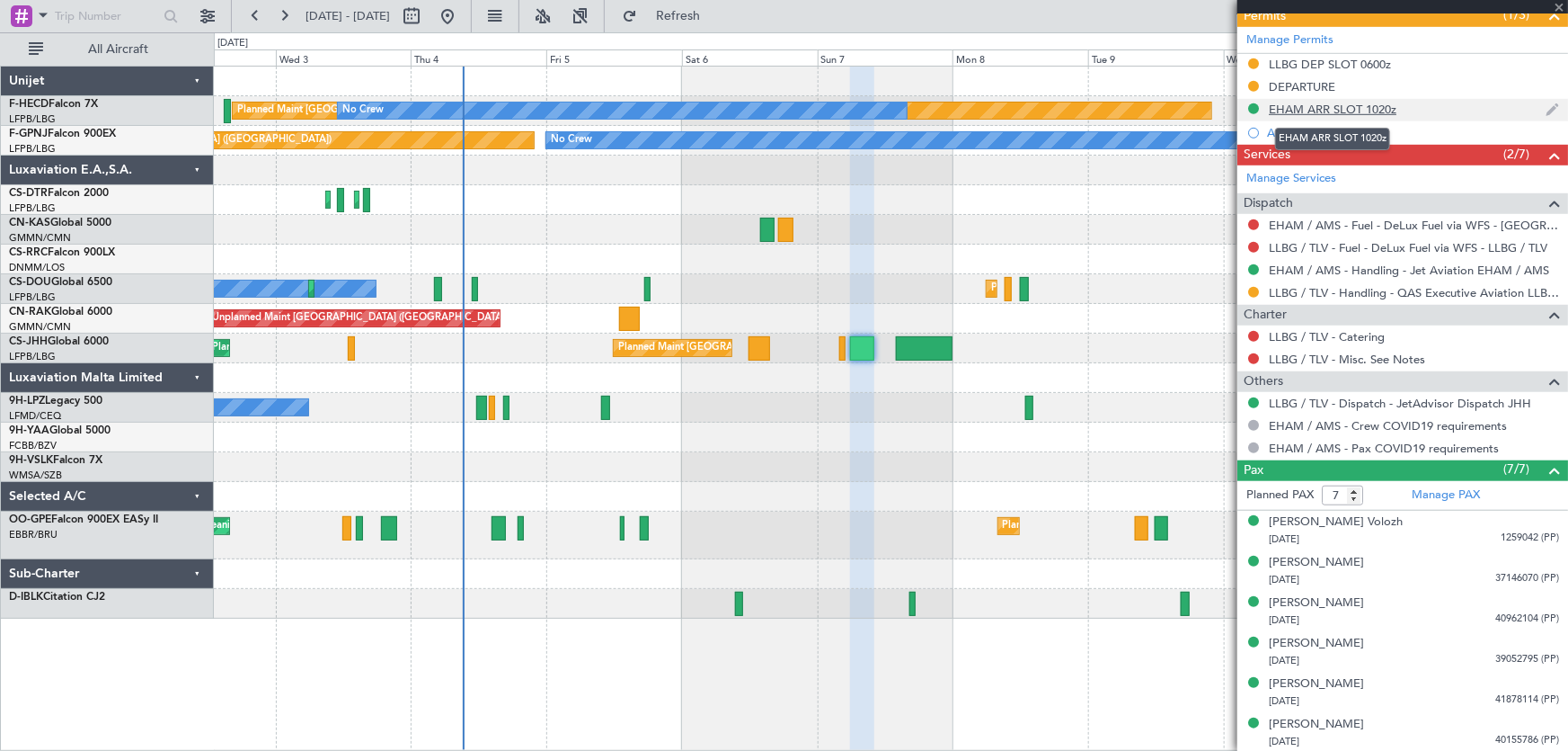
type input "-00:10"
type input "0"
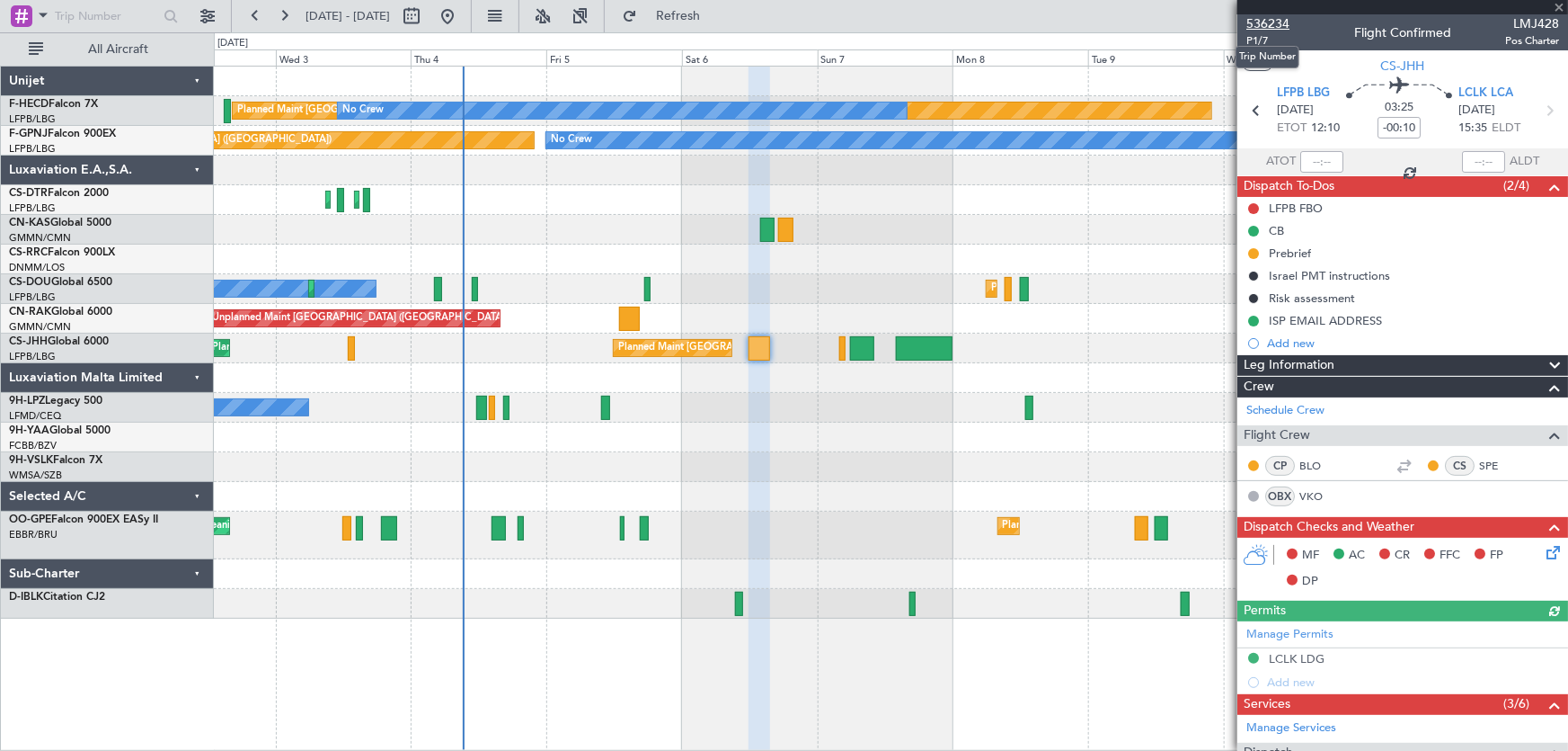
click at [1265, 26] on span "536234" at bounding box center [1267, 24] width 43 height 19
click at [462, 22] on button at bounding box center [448, 16] width 29 height 29
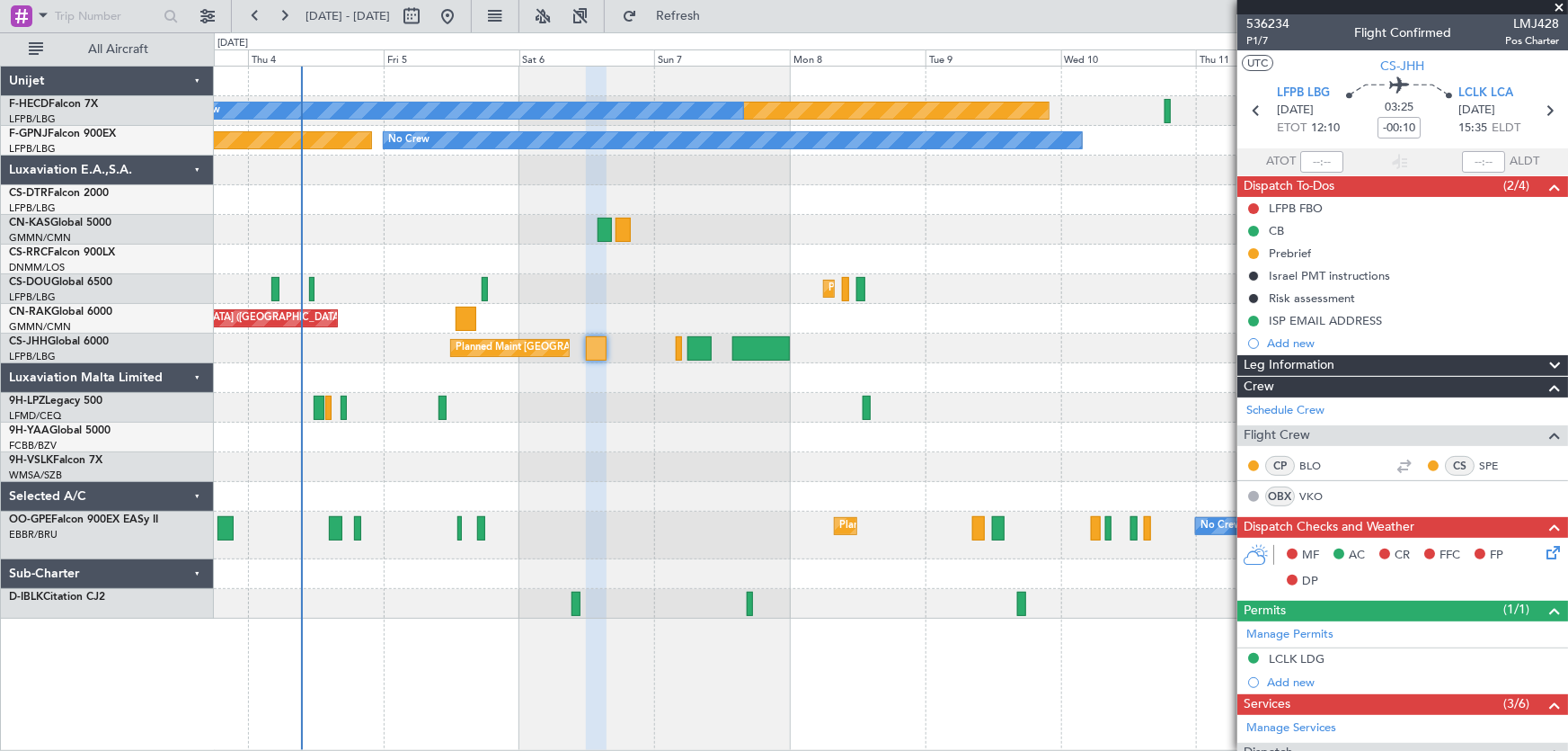
click at [366, 286] on div "Planned Maint [GEOGRAPHIC_DATA] ([GEOGRAPHIC_DATA]) No Crew No Crew No Crew No …" at bounding box center [890, 342] width 1354 height 552
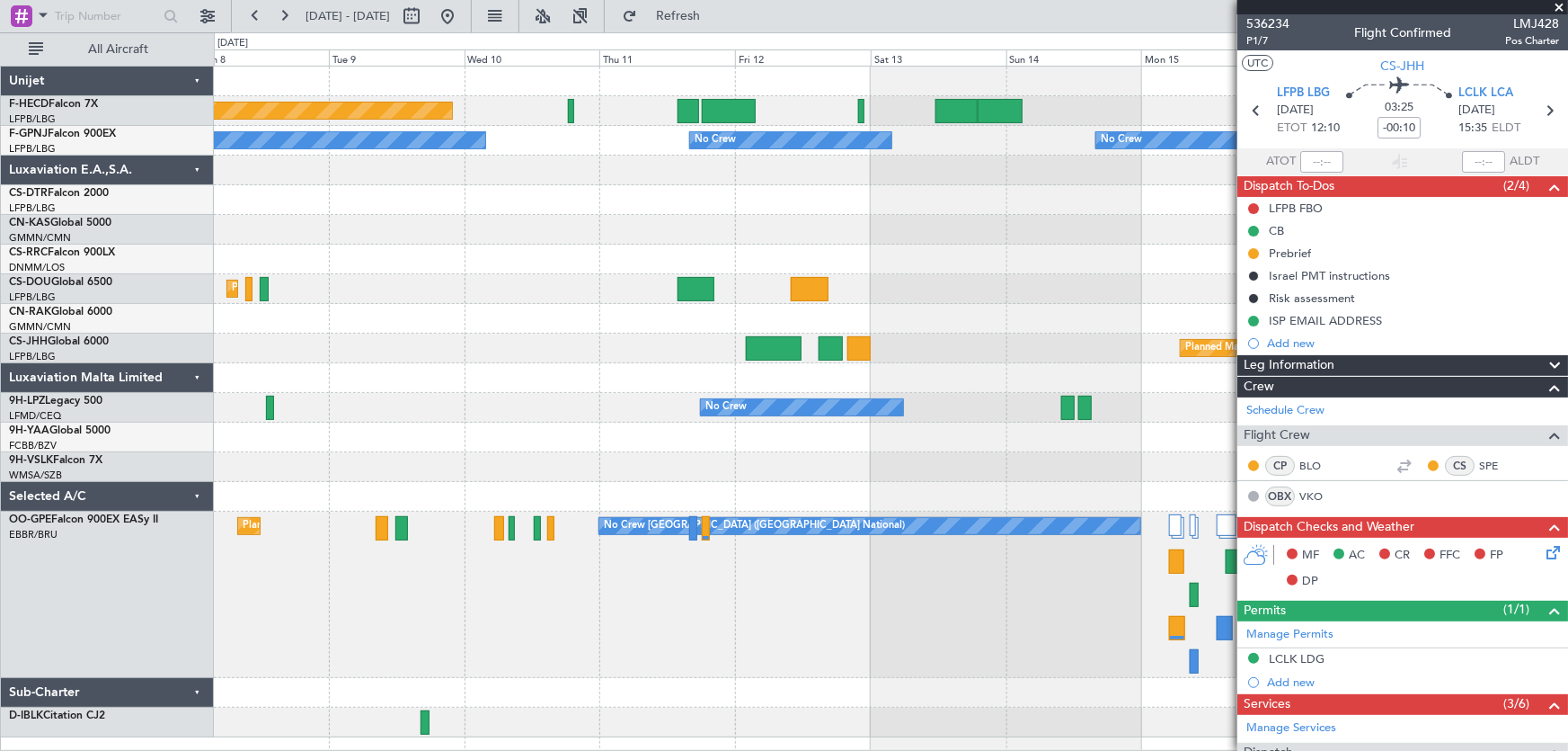
click at [730, 206] on div "Planned Maint [GEOGRAPHIC_DATA] ([GEOGRAPHIC_DATA]) No Crew No Crew No Crew No …" at bounding box center [890, 401] width 1354 height 670
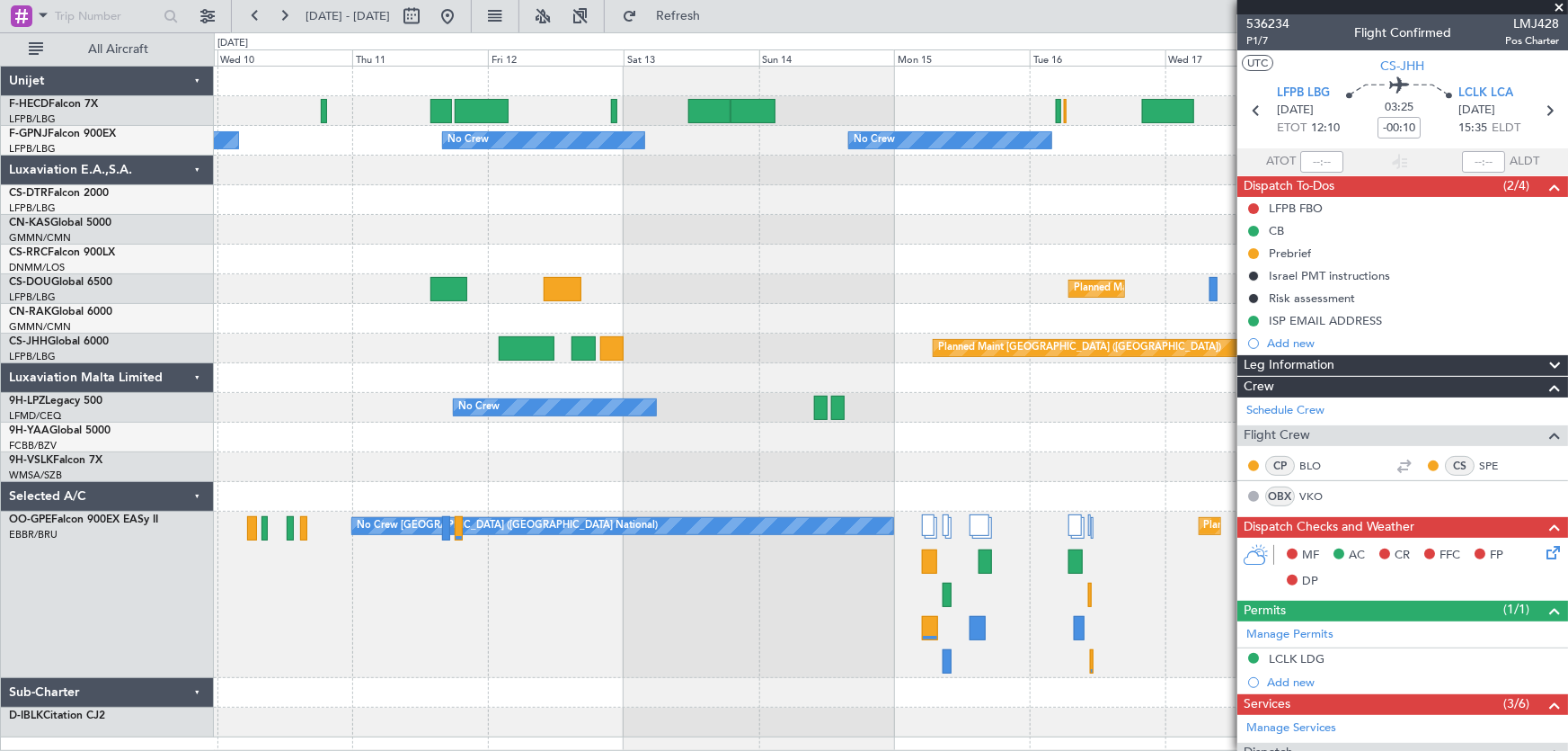
click at [710, 251] on div "No Crew Planned Maint [GEOGRAPHIC_DATA] ([GEOGRAPHIC_DATA]) No Crew Planned Mai…" at bounding box center [890, 401] width 1354 height 670
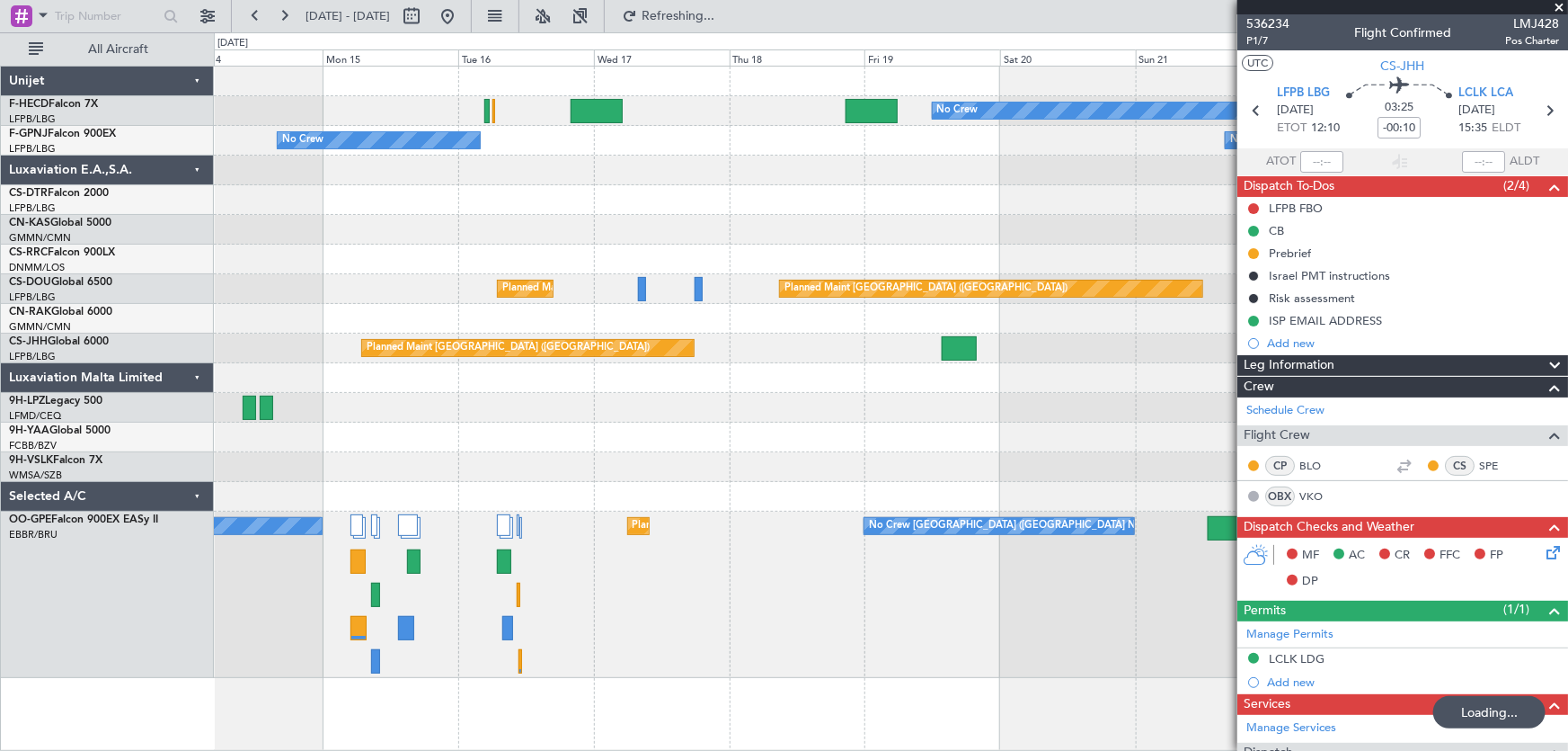
click at [487, 202] on div "No Crew Planned Maint [GEOGRAPHIC_DATA] ([GEOGRAPHIC_DATA]) No Crew No Crew No …" at bounding box center [890, 372] width 1354 height 611
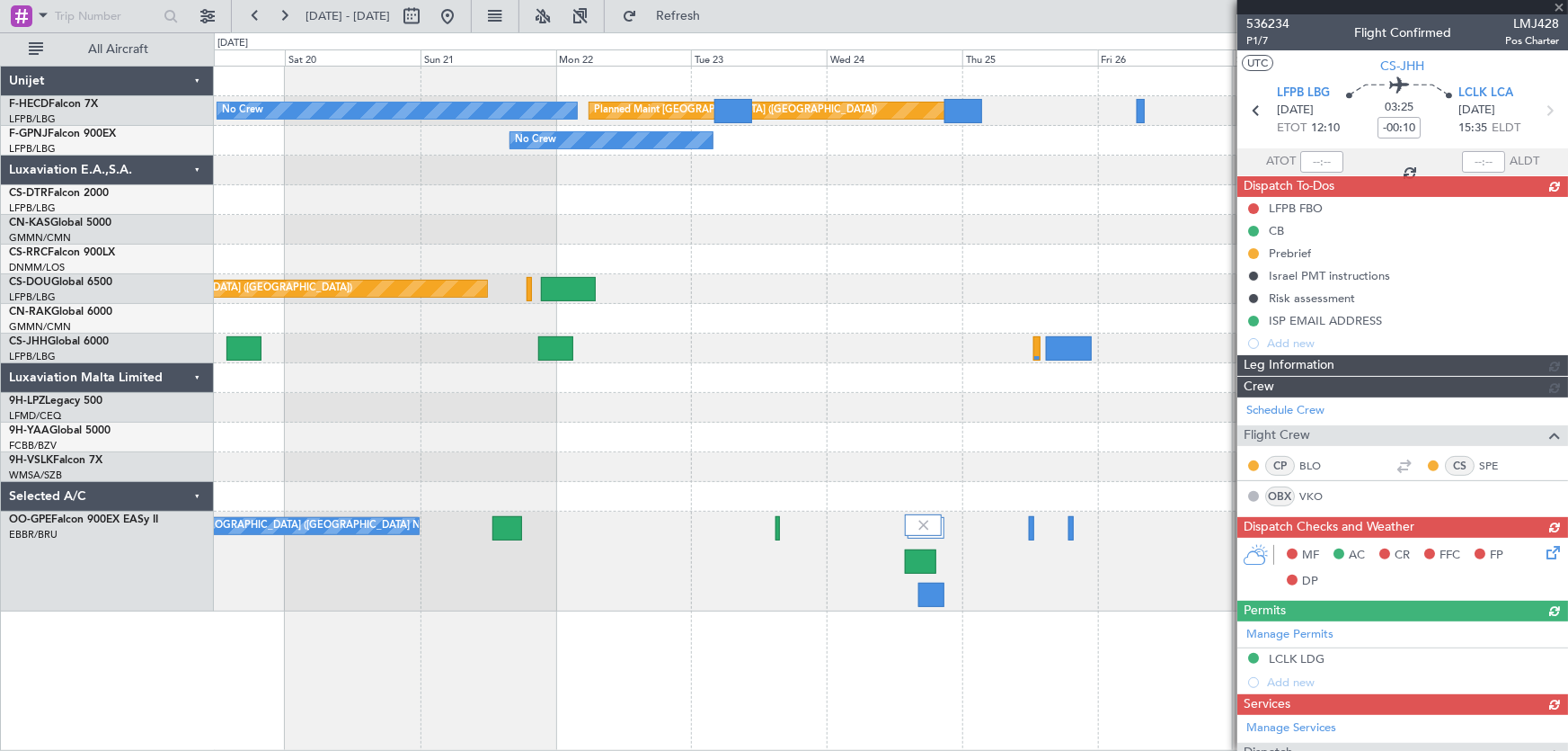
click at [569, 270] on div "No Crew Planned Maint [GEOGRAPHIC_DATA] ([GEOGRAPHIC_DATA]) No Crew Planned Mai…" at bounding box center [890, 338] width 1354 height 545
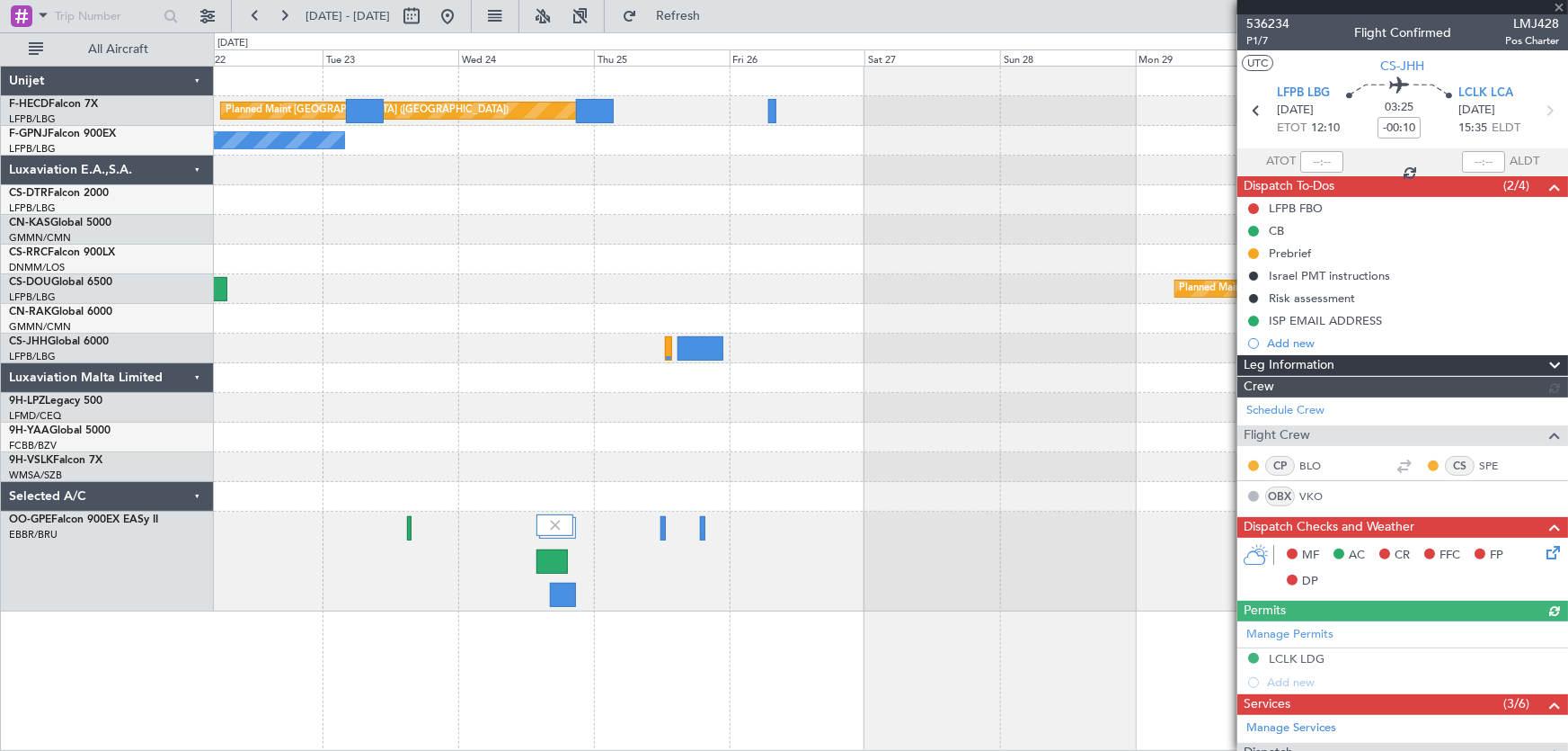
click at [551, 273] on div "Planned Maint [GEOGRAPHIC_DATA] ([GEOGRAPHIC_DATA]) No Crew No Crew Planned Mai…" at bounding box center [890, 338] width 1354 height 545
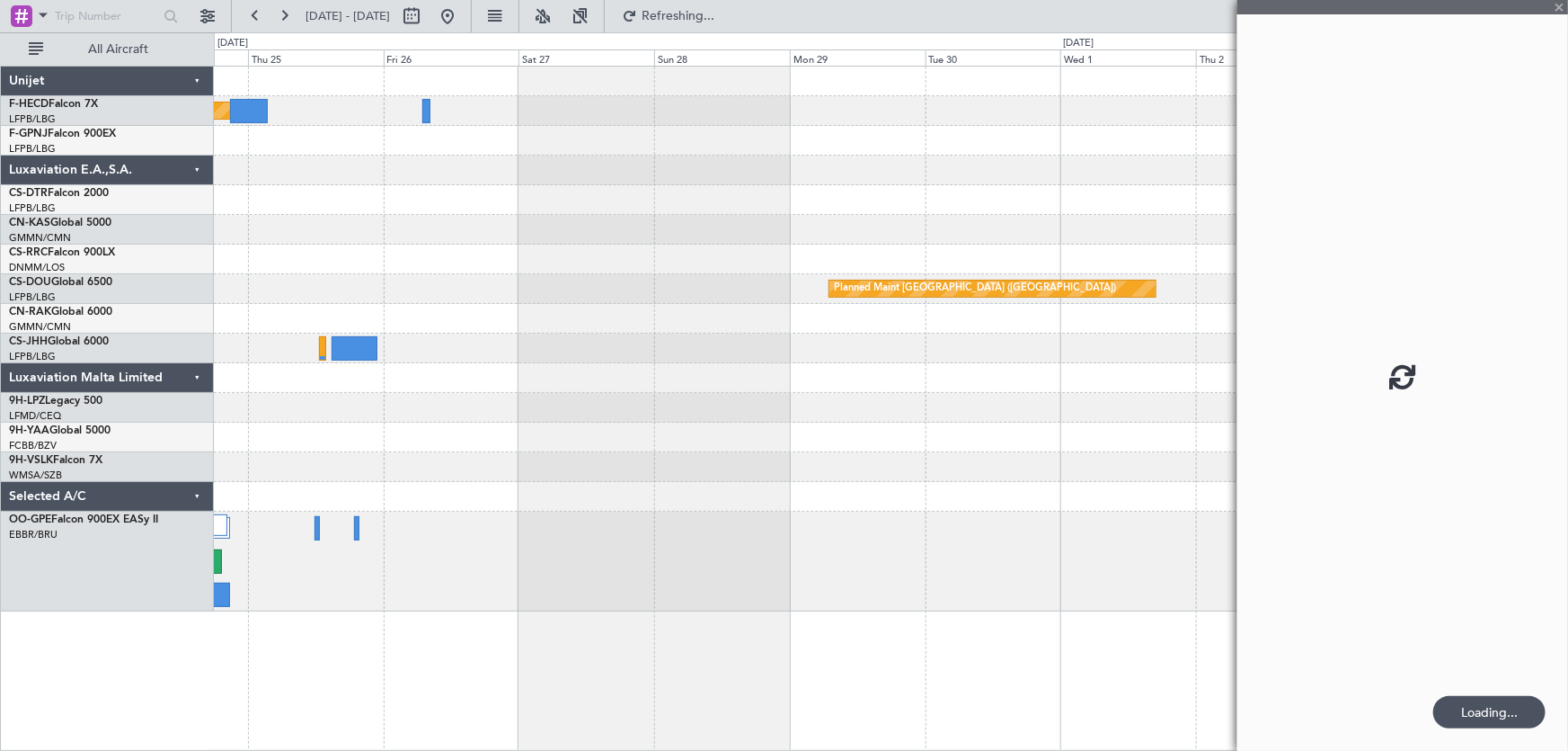
click at [911, 219] on div "Planned Maint [GEOGRAPHIC_DATA] ([GEOGRAPHIC_DATA]) No Crew Planned Maint [GEOG…" at bounding box center [890, 338] width 1354 height 545
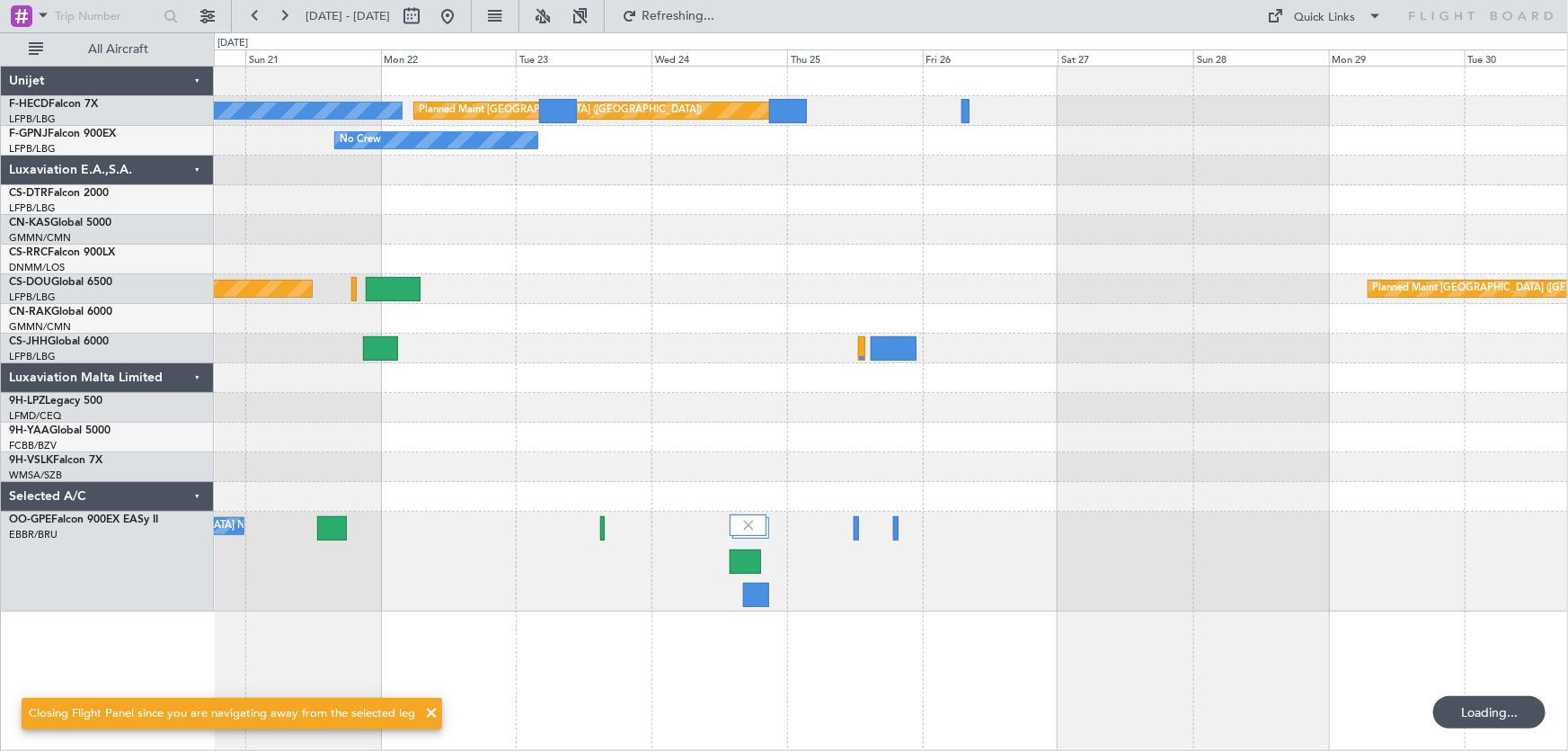
click at [942, 238] on div at bounding box center [890, 229] width 1354 height 29
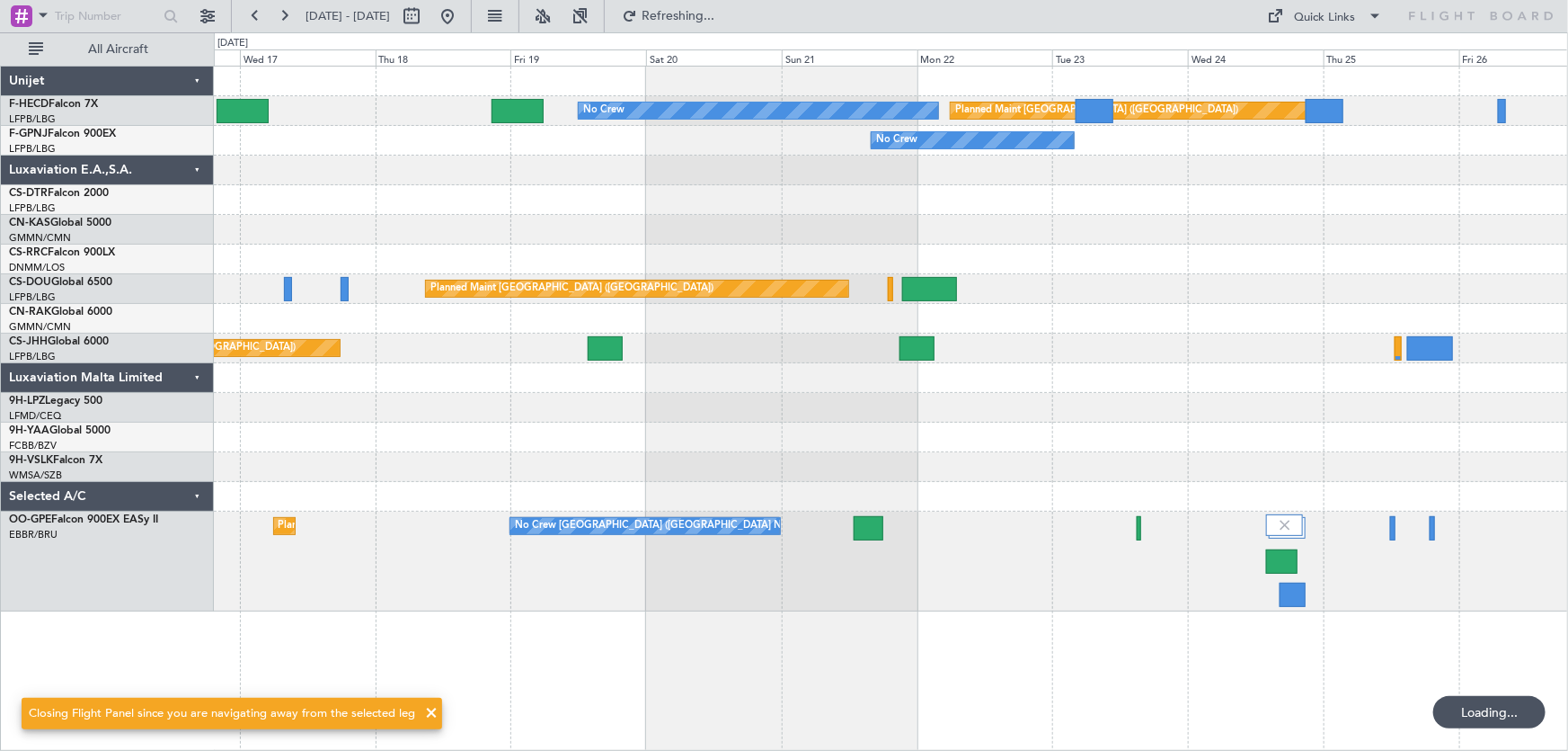
click at [762, 202] on div at bounding box center [890, 200] width 1354 height 29
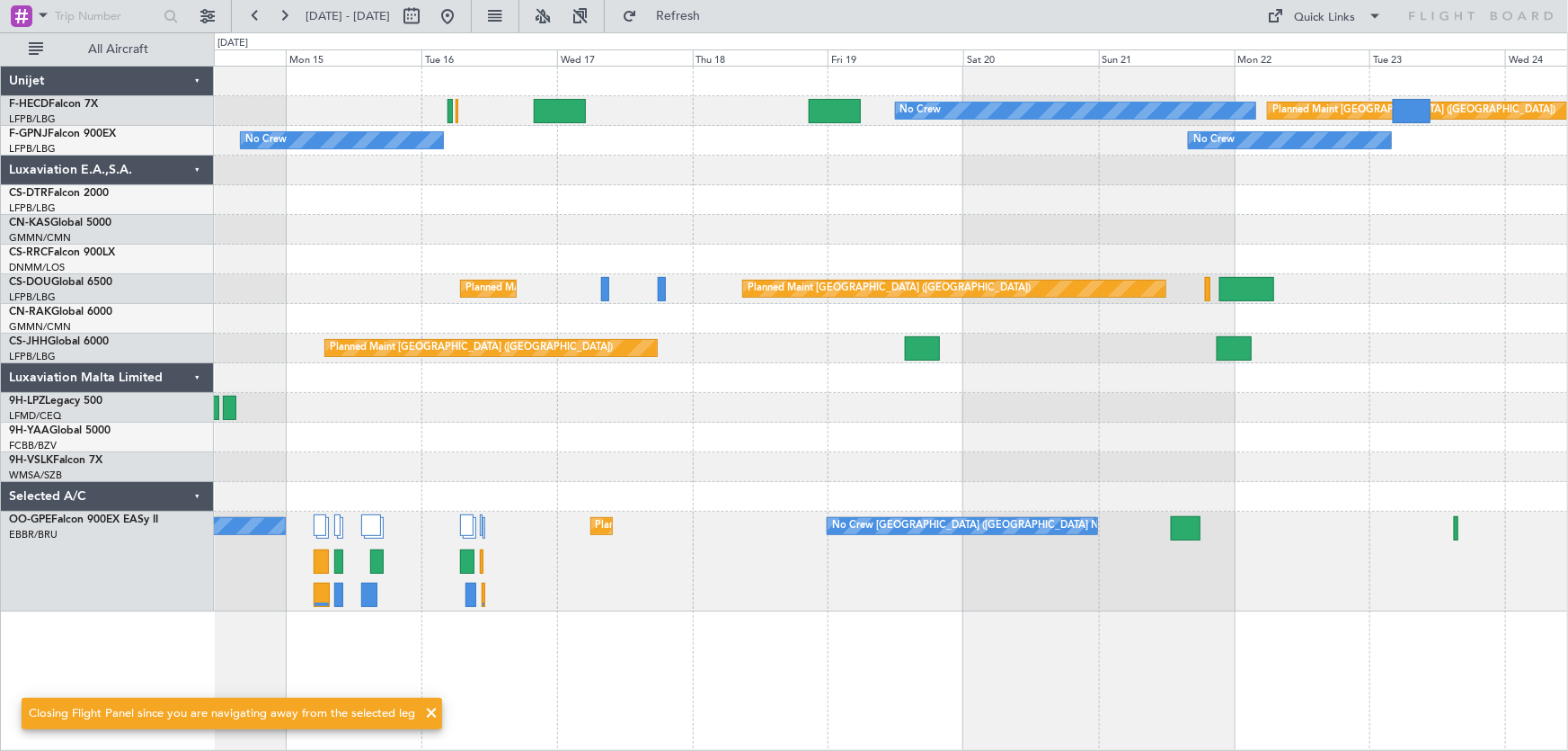
click at [832, 204] on div "Planned Maint [GEOGRAPHIC_DATA] ([GEOGRAPHIC_DATA]) No Crew No Crew No Crew No …" at bounding box center [890, 338] width 1354 height 545
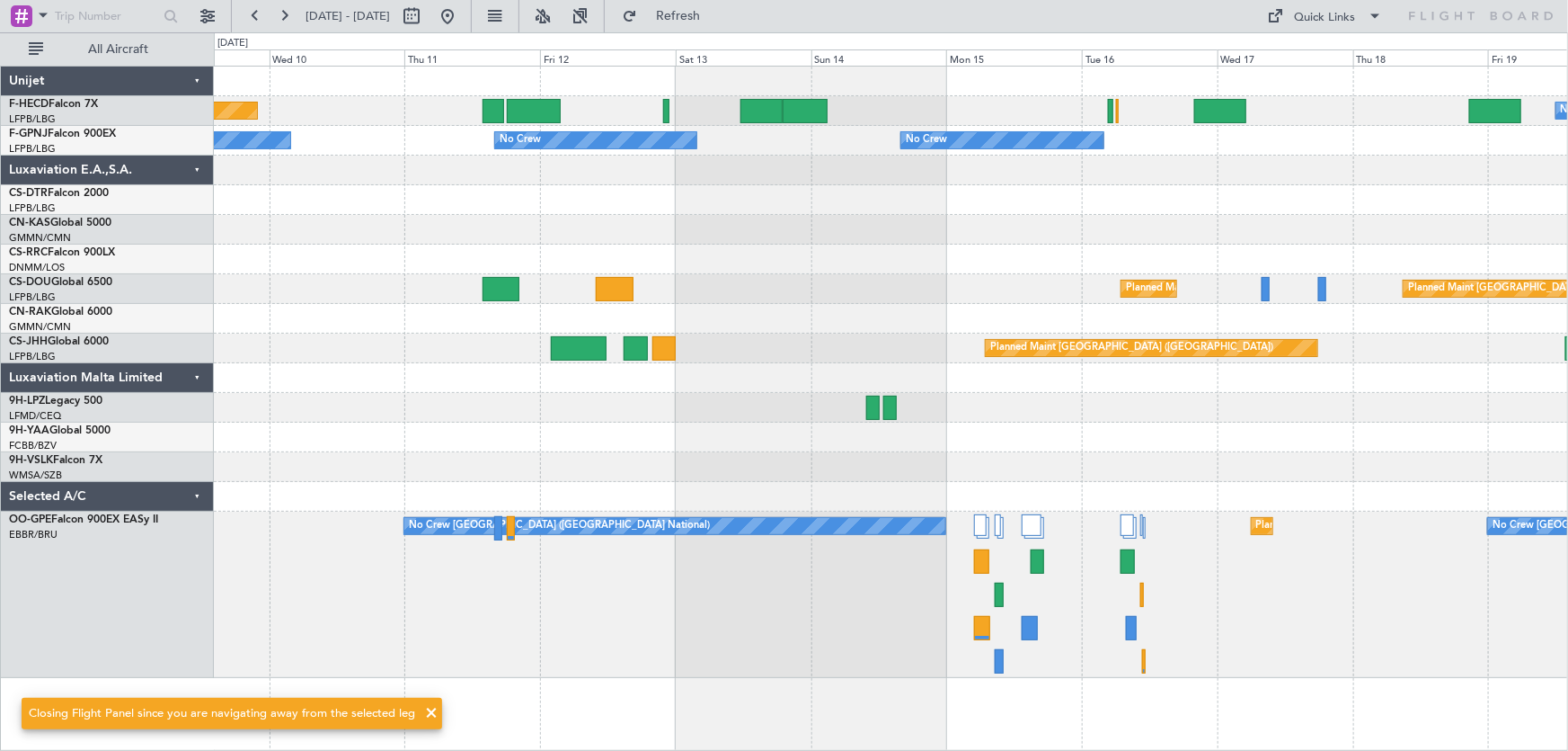
click at [740, 222] on div "Planned Maint [GEOGRAPHIC_DATA] ([GEOGRAPHIC_DATA]) No Crew No Crew No Crew No …" at bounding box center [890, 372] width 1354 height 611
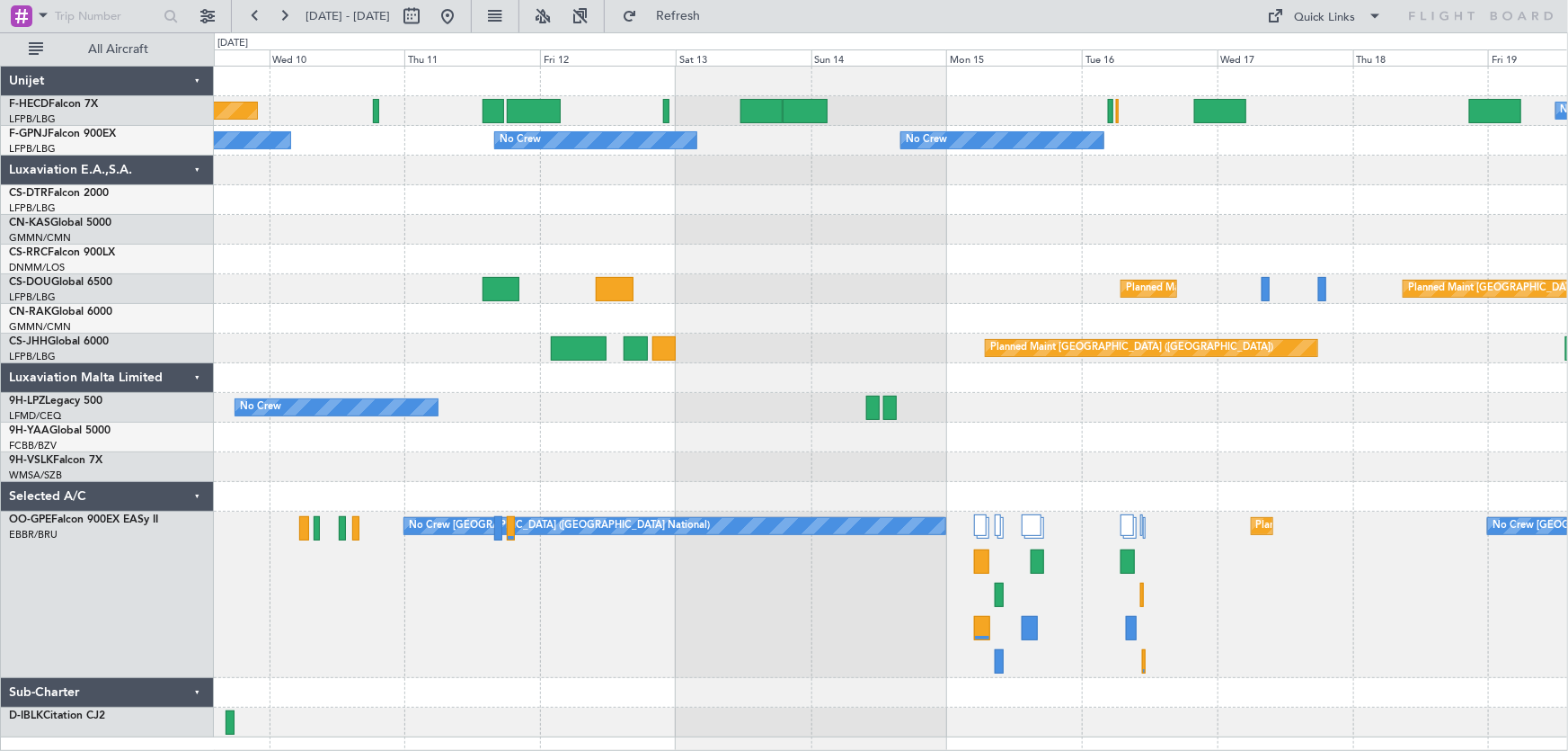
click at [450, 282] on div "No Crew Planned Maint [GEOGRAPHIC_DATA] ([GEOGRAPHIC_DATA]) No Crew No Crew No …" at bounding box center [890, 401] width 1354 height 670
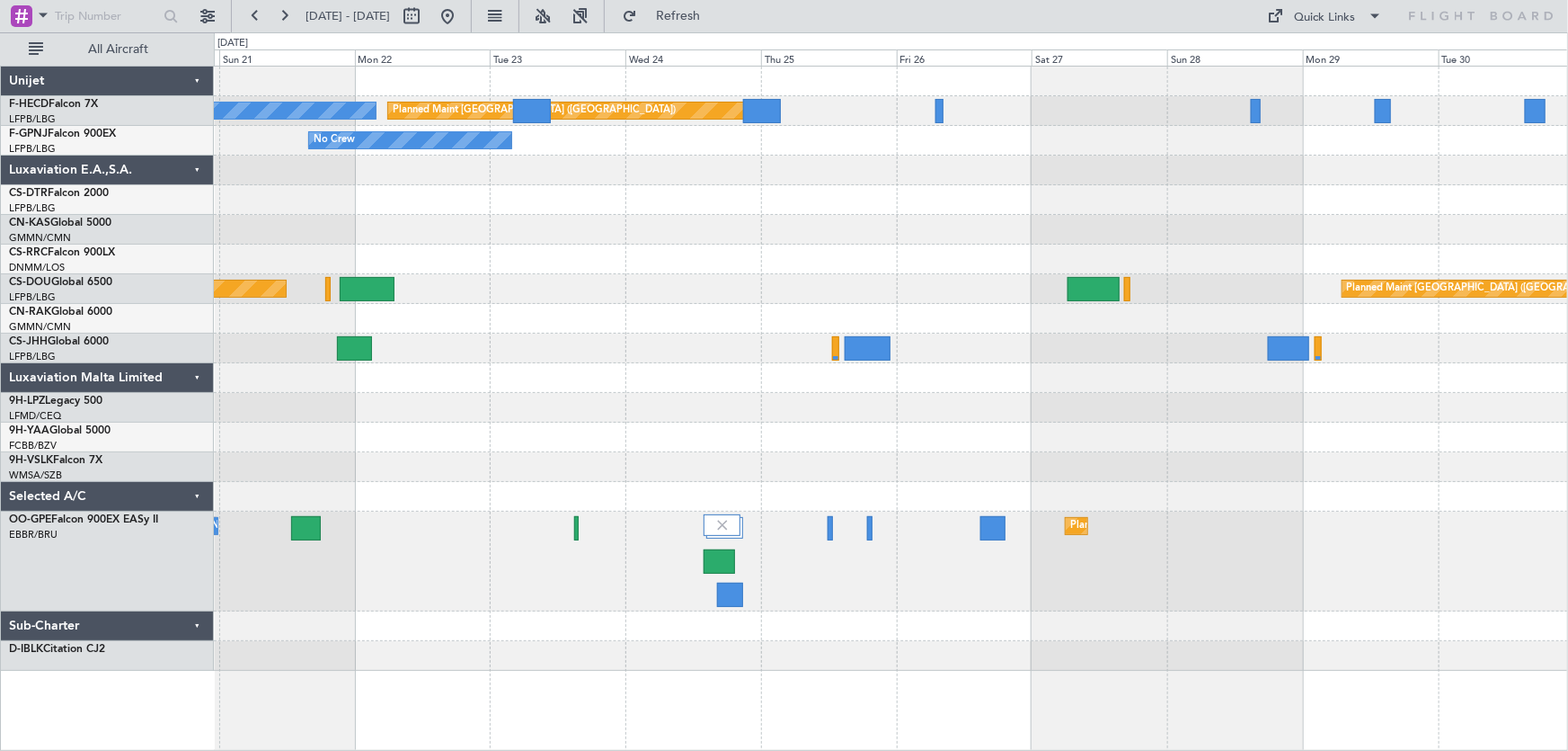
click at [455, 260] on div at bounding box center [890, 259] width 1354 height 29
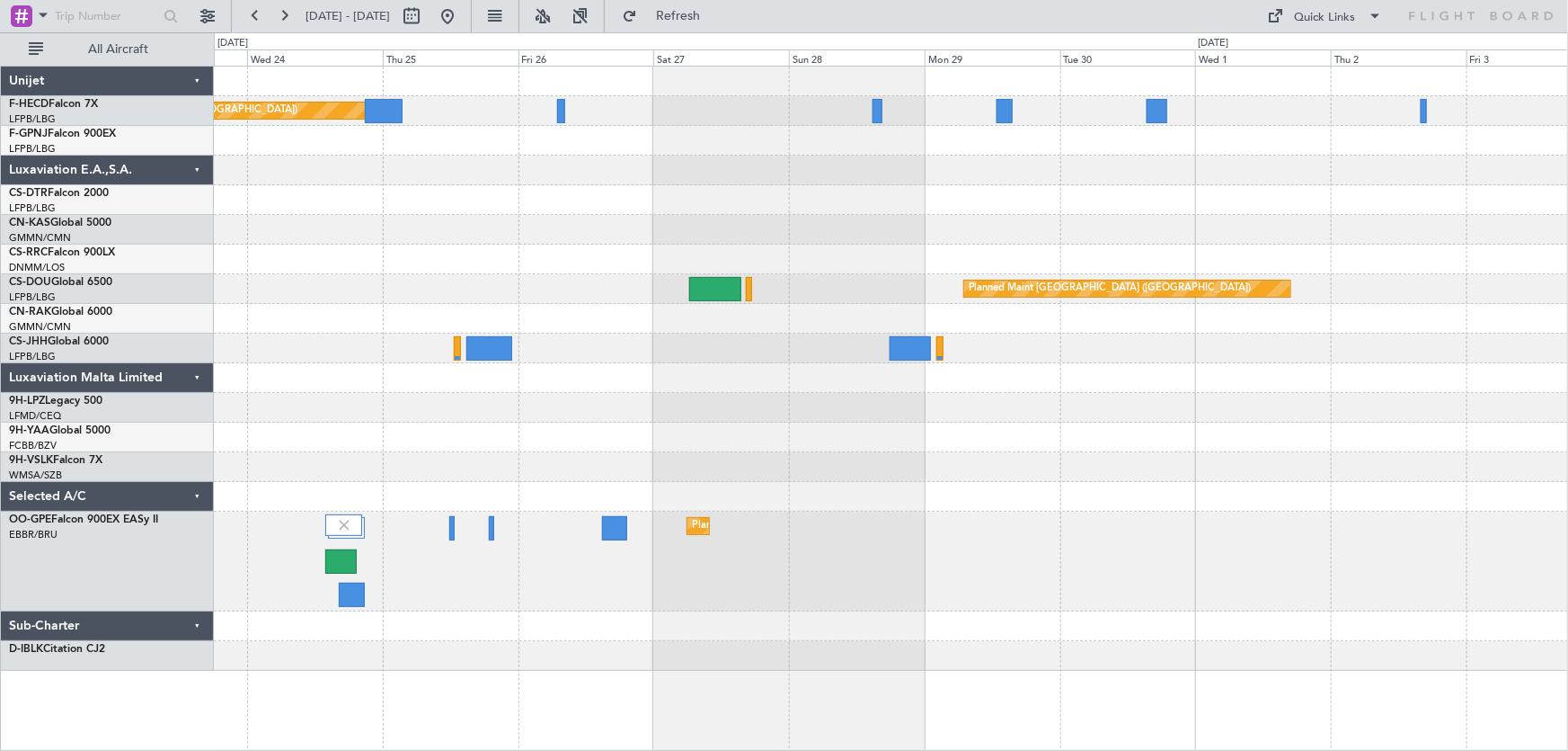
click at [604, 266] on div "Planned Maint [GEOGRAPHIC_DATA] ([GEOGRAPHIC_DATA]) No Crew No Crew Planned Mai…" at bounding box center [890, 368] width 1354 height 604
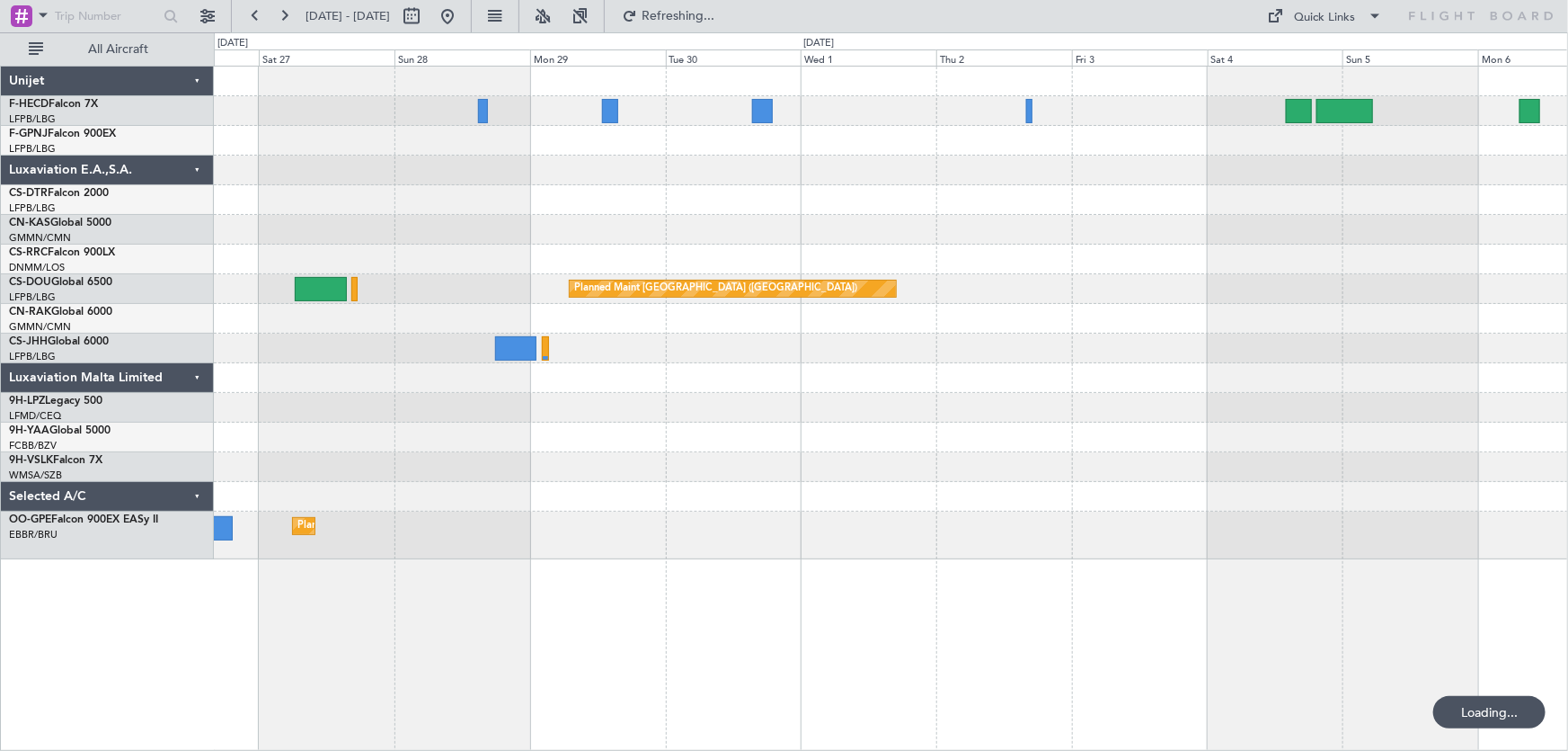
click at [421, 314] on div "Planned Maint [GEOGRAPHIC_DATA] ([GEOGRAPHIC_DATA]) Planned Maint [GEOGRAPHIC_D…" at bounding box center [890, 313] width 1354 height 492
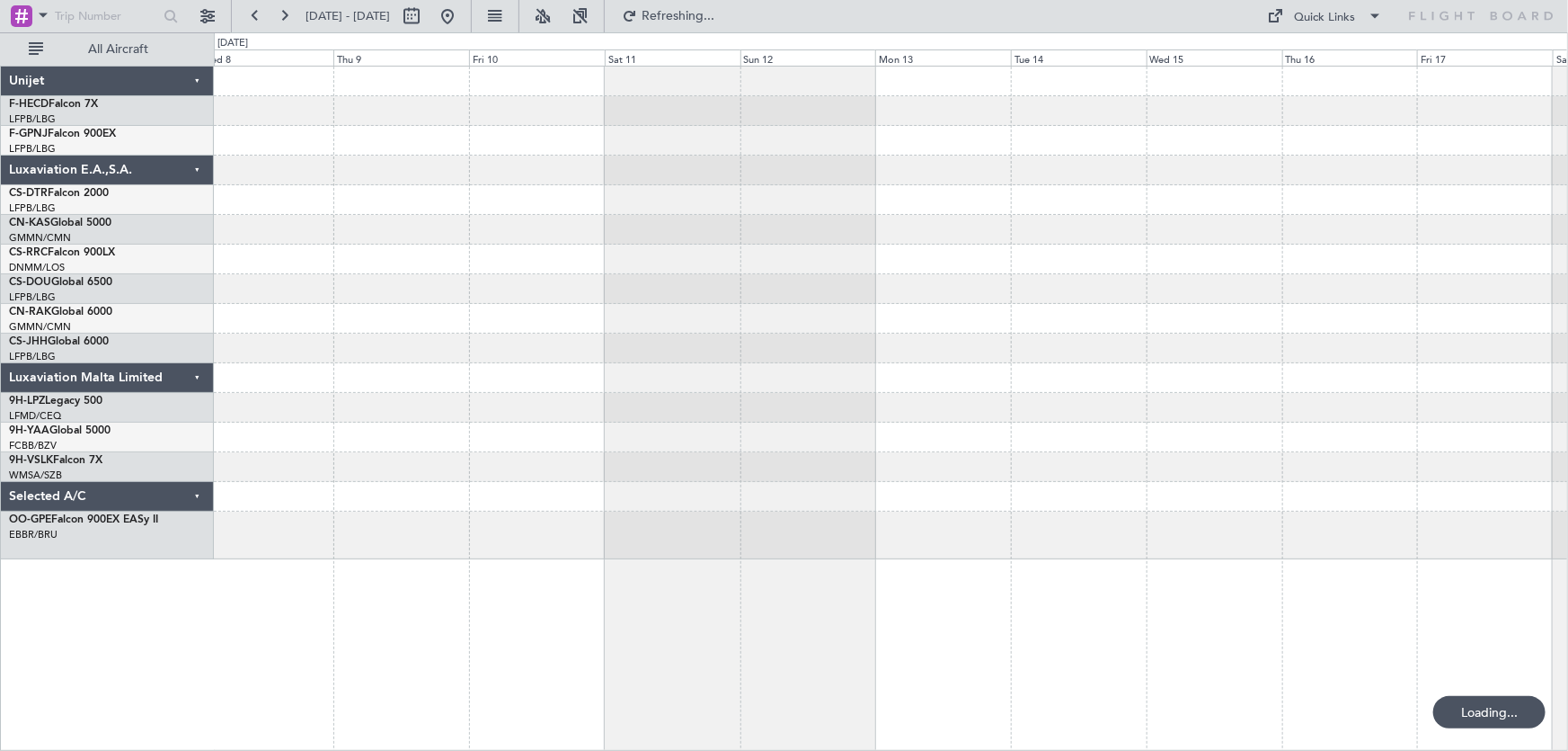
click at [391, 301] on div at bounding box center [890, 288] width 1354 height 29
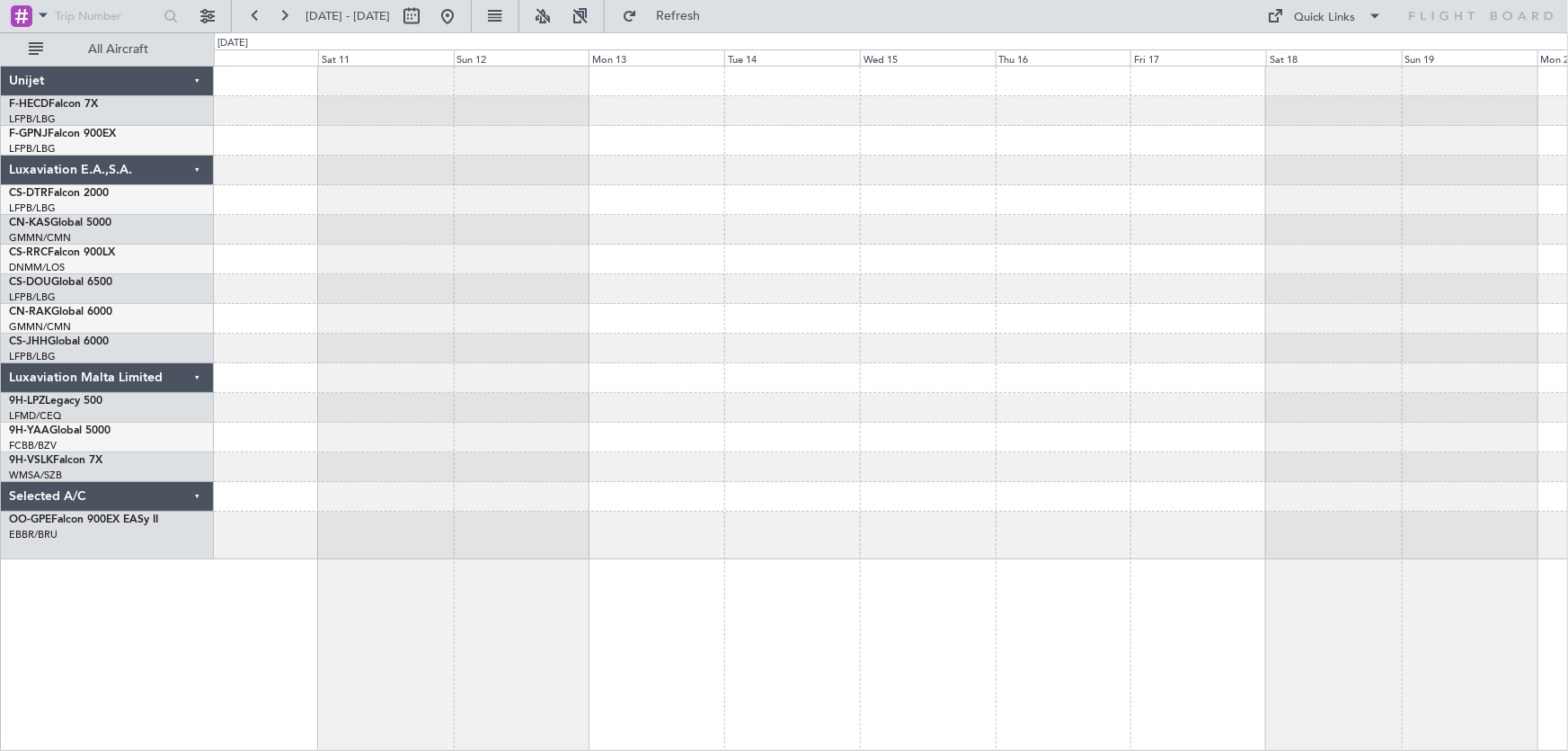
click at [547, 307] on div "No Crew [GEOGRAPHIC_DATA] ([GEOGRAPHIC_DATA] National)" at bounding box center [890, 313] width 1354 height 492
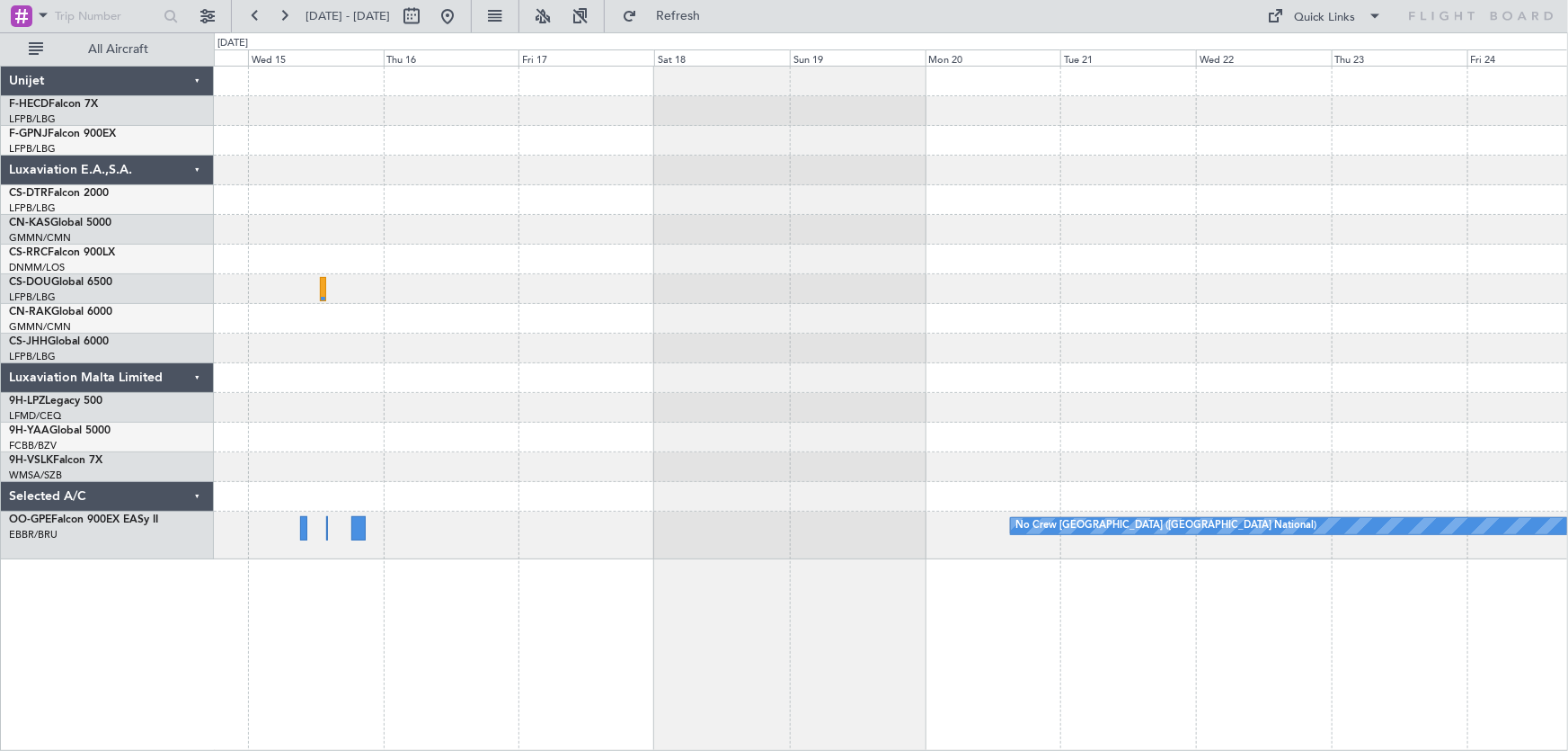
click at [504, 320] on div at bounding box center [890, 318] width 1354 height 29
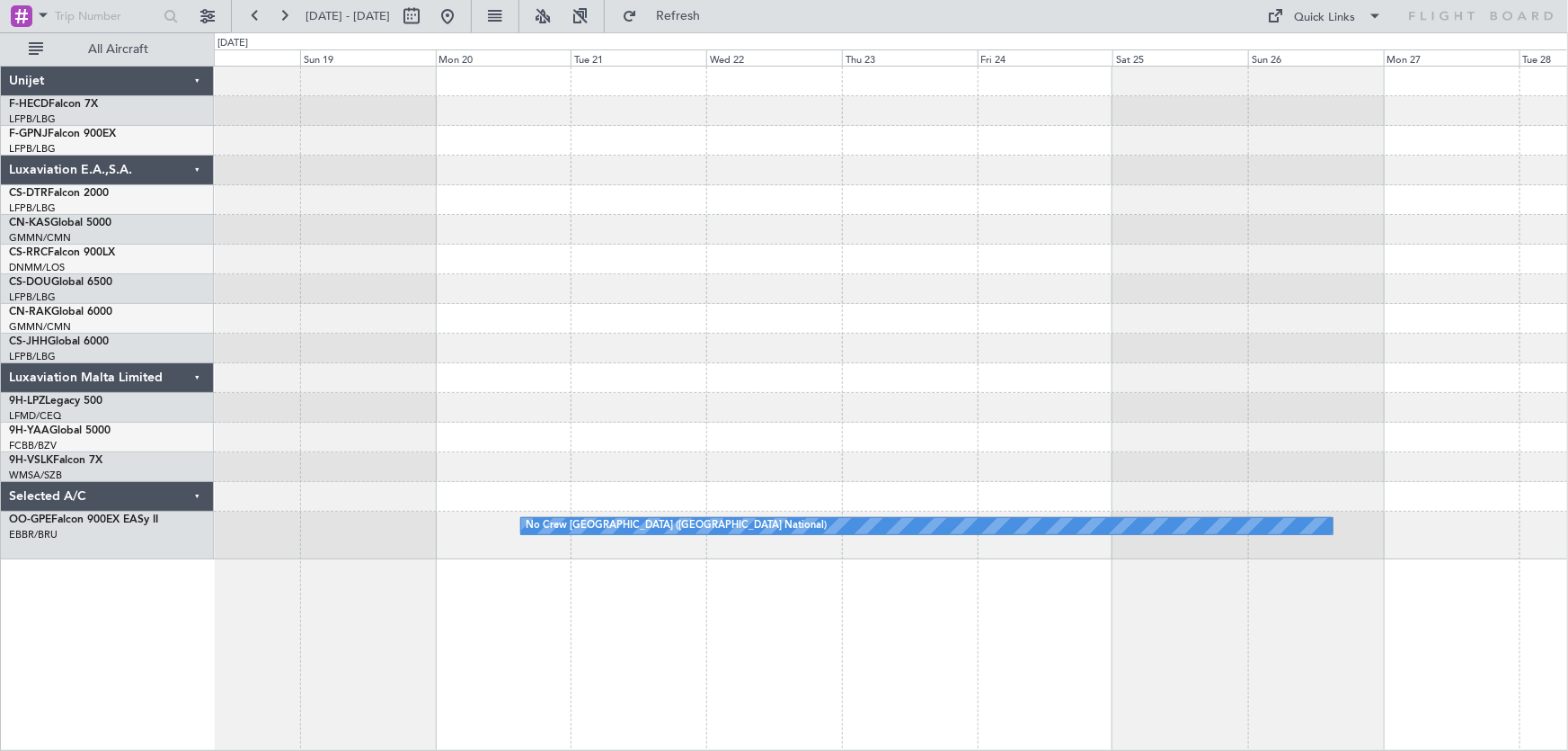
click at [450, 330] on div "No Crew [GEOGRAPHIC_DATA] ([GEOGRAPHIC_DATA] National)" at bounding box center [890, 313] width 1354 height 492
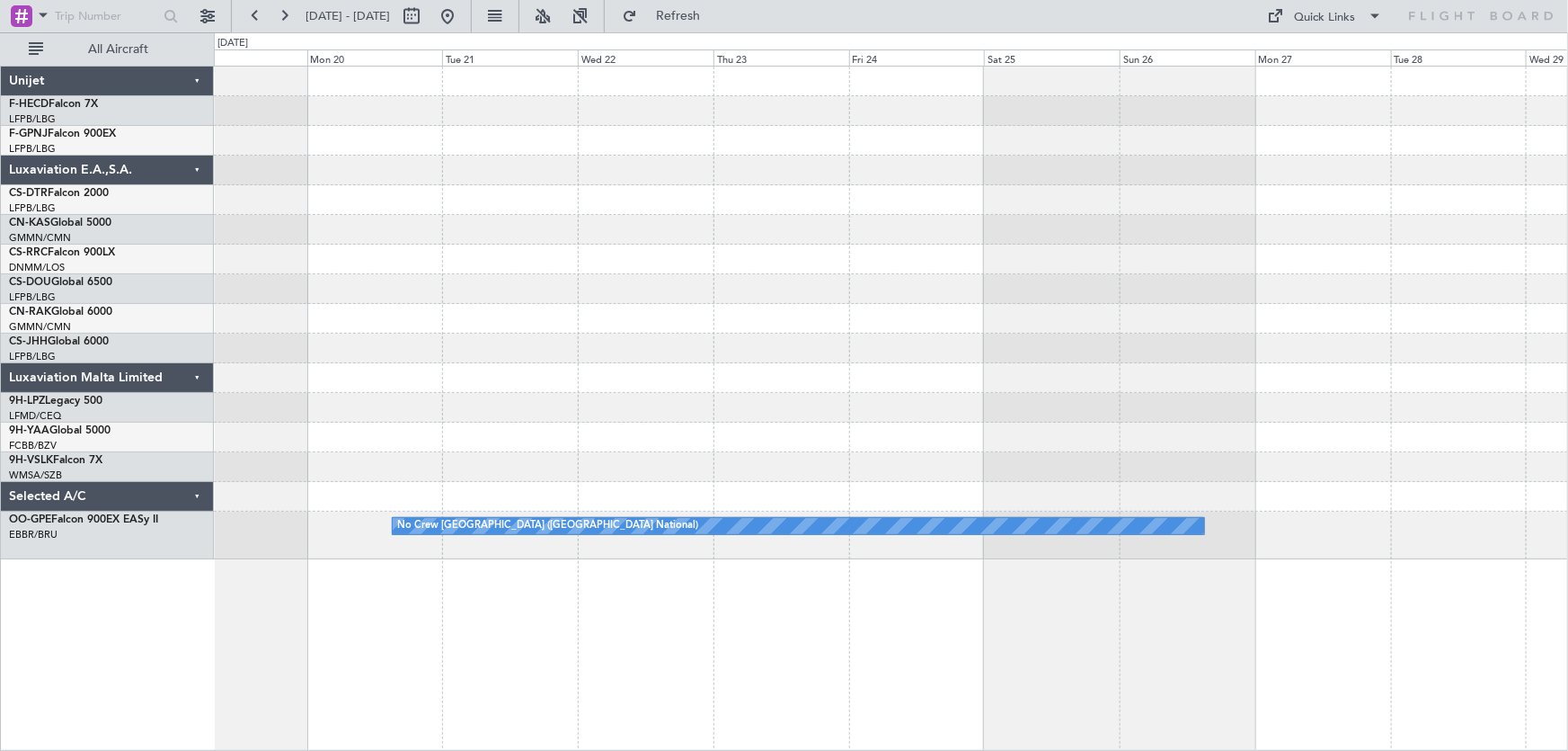
click at [776, 324] on div at bounding box center [890, 318] width 1354 height 29
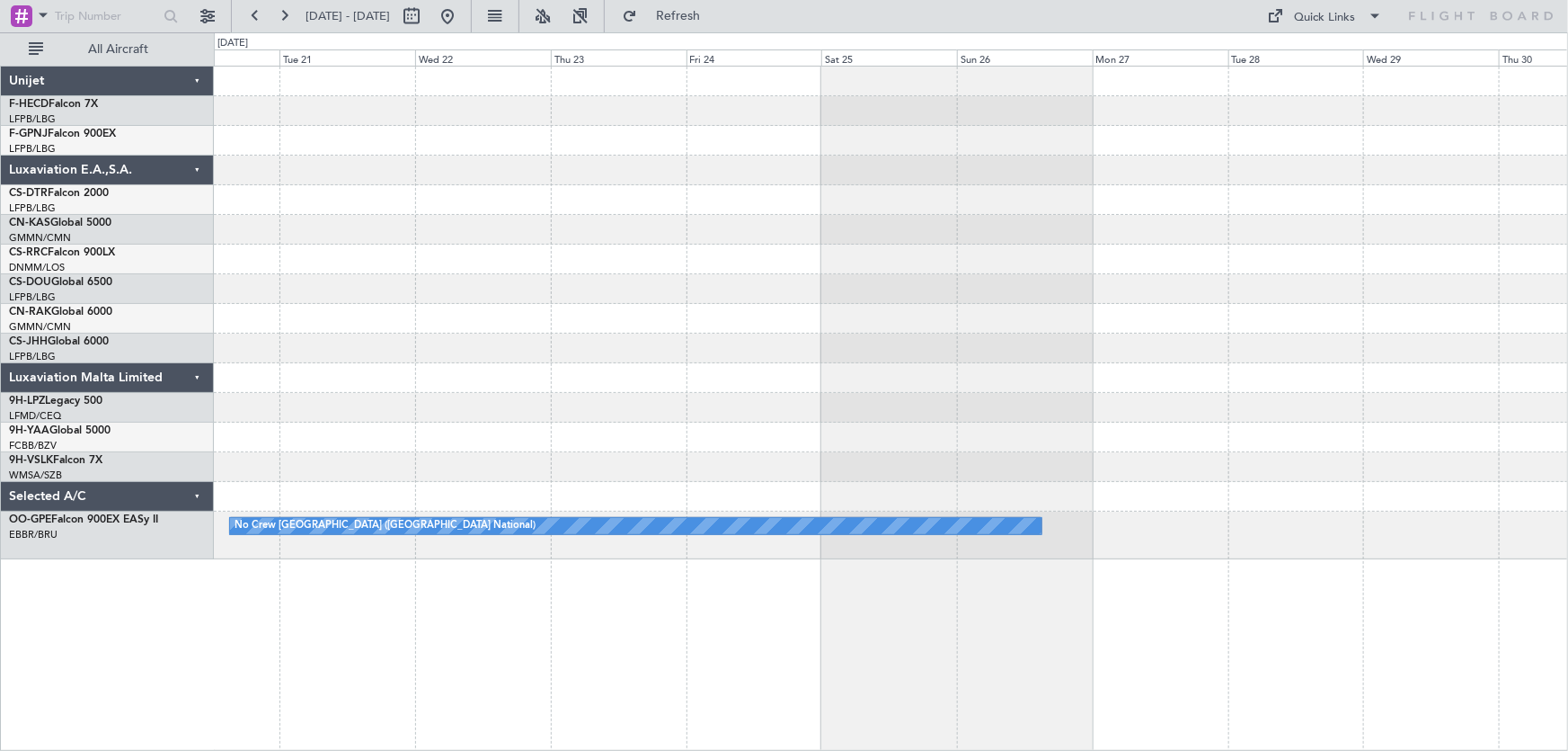
click at [741, 318] on div "No Crew [GEOGRAPHIC_DATA] ([GEOGRAPHIC_DATA] National)" at bounding box center [890, 313] width 1354 height 492
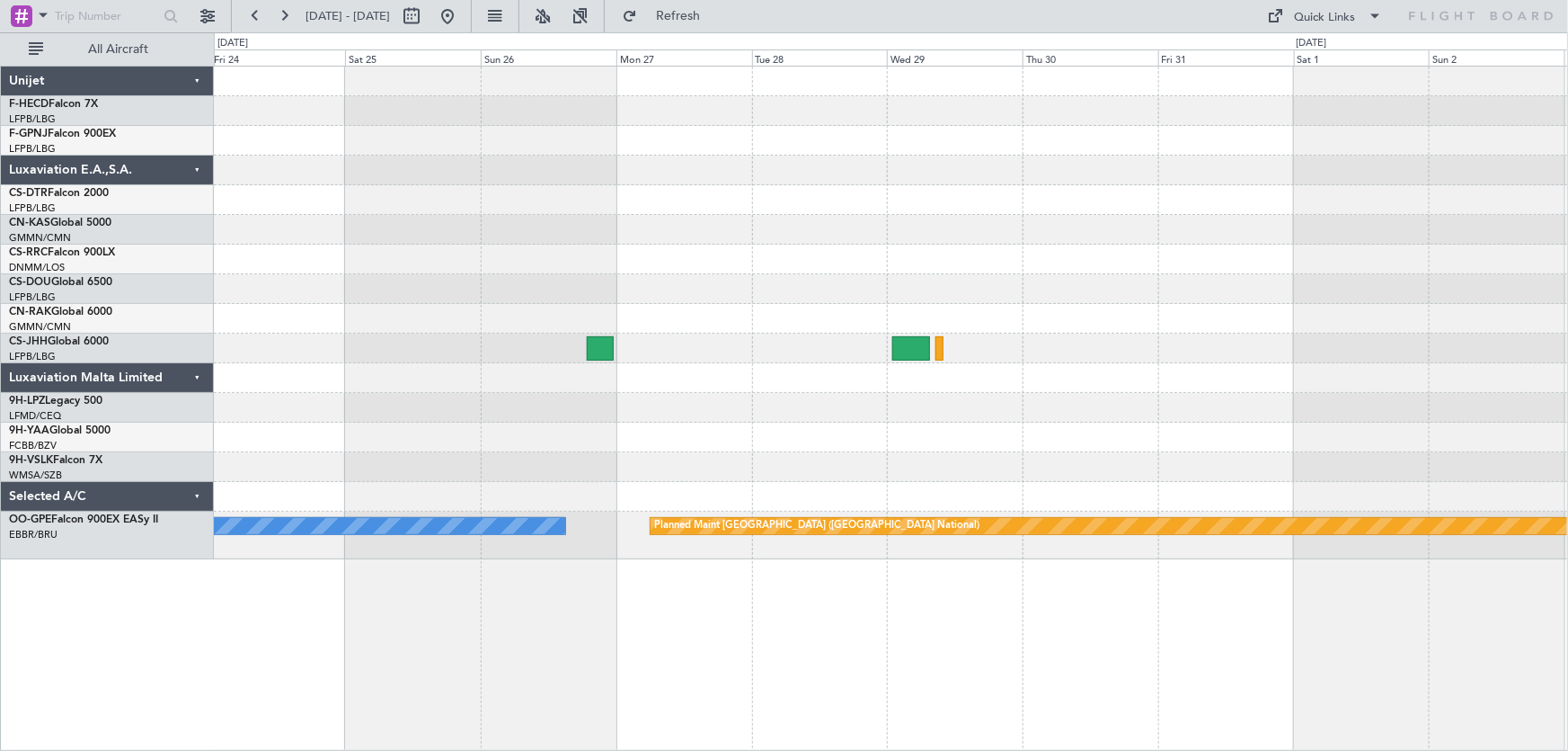
click at [758, 211] on div "Planned Maint [GEOGRAPHIC_DATA] ([GEOGRAPHIC_DATA]) Planned Maint [GEOGRAPHIC_D…" at bounding box center [890, 313] width 1354 height 492
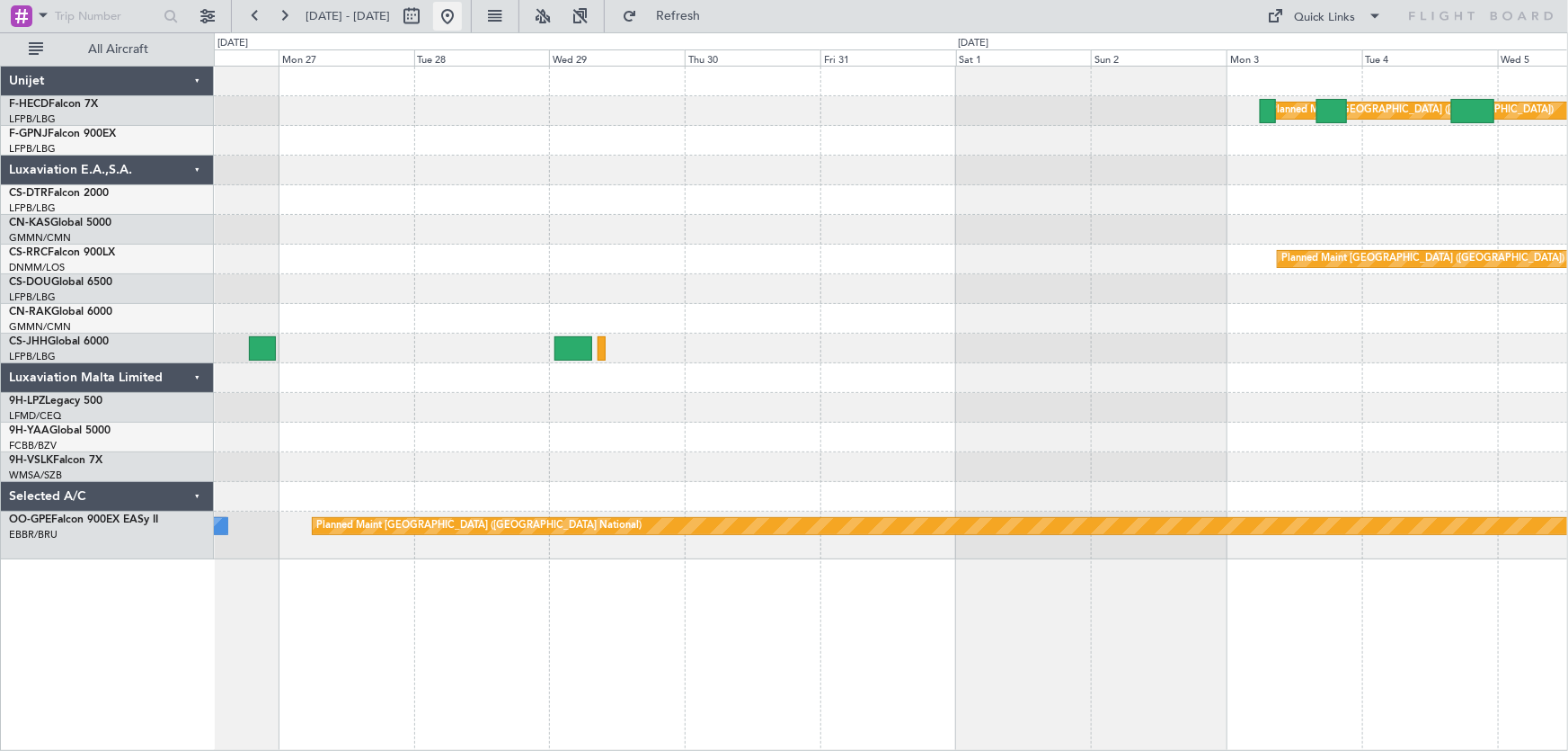
click at [462, 20] on button at bounding box center [448, 16] width 29 height 29
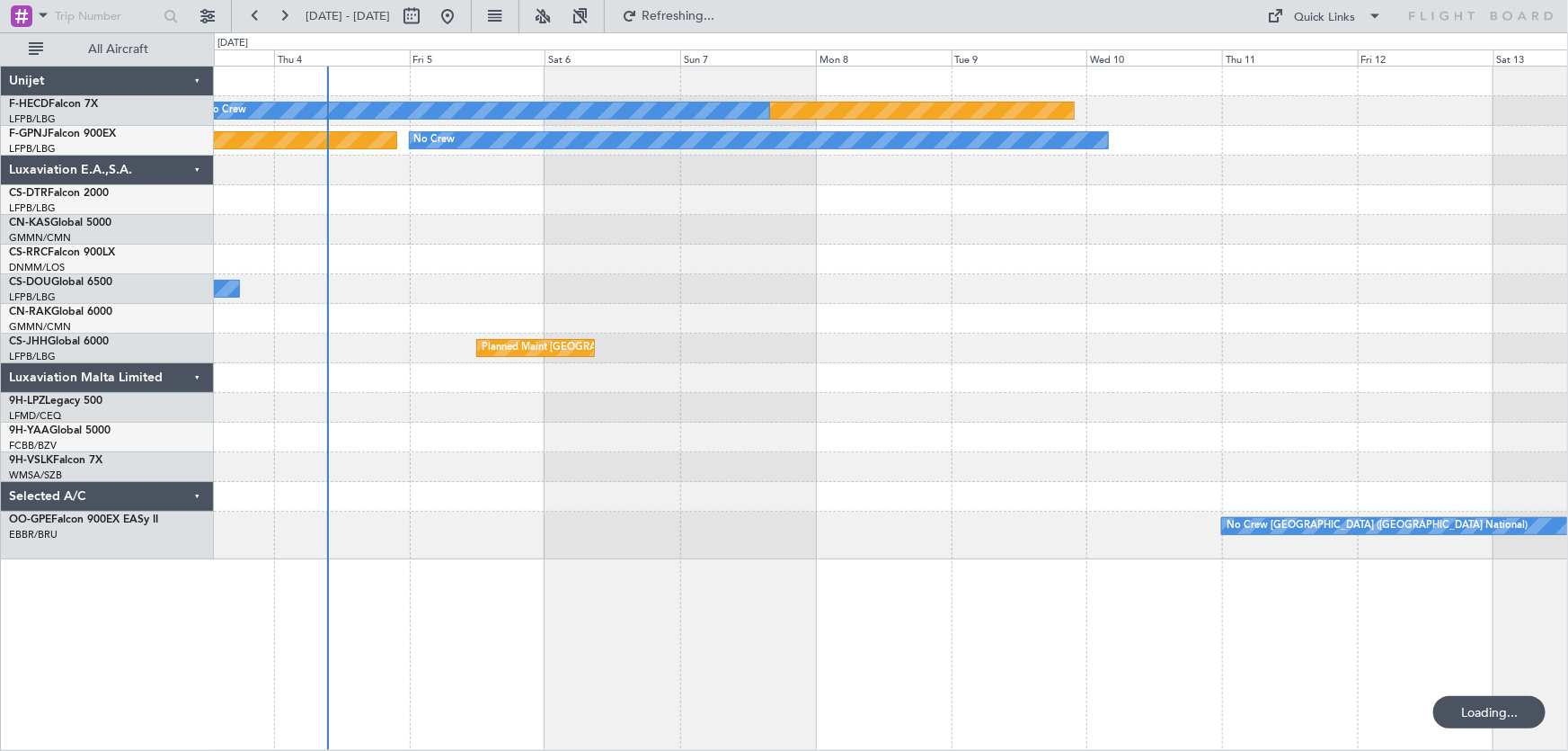
click at [598, 270] on div "Planned Maint [GEOGRAPHIC_DATA] ([GEOGRAPHIC_DATA]) No Crew No Crew No Crew Pla…" at bounding box center [890, 313] width 1354 height 492
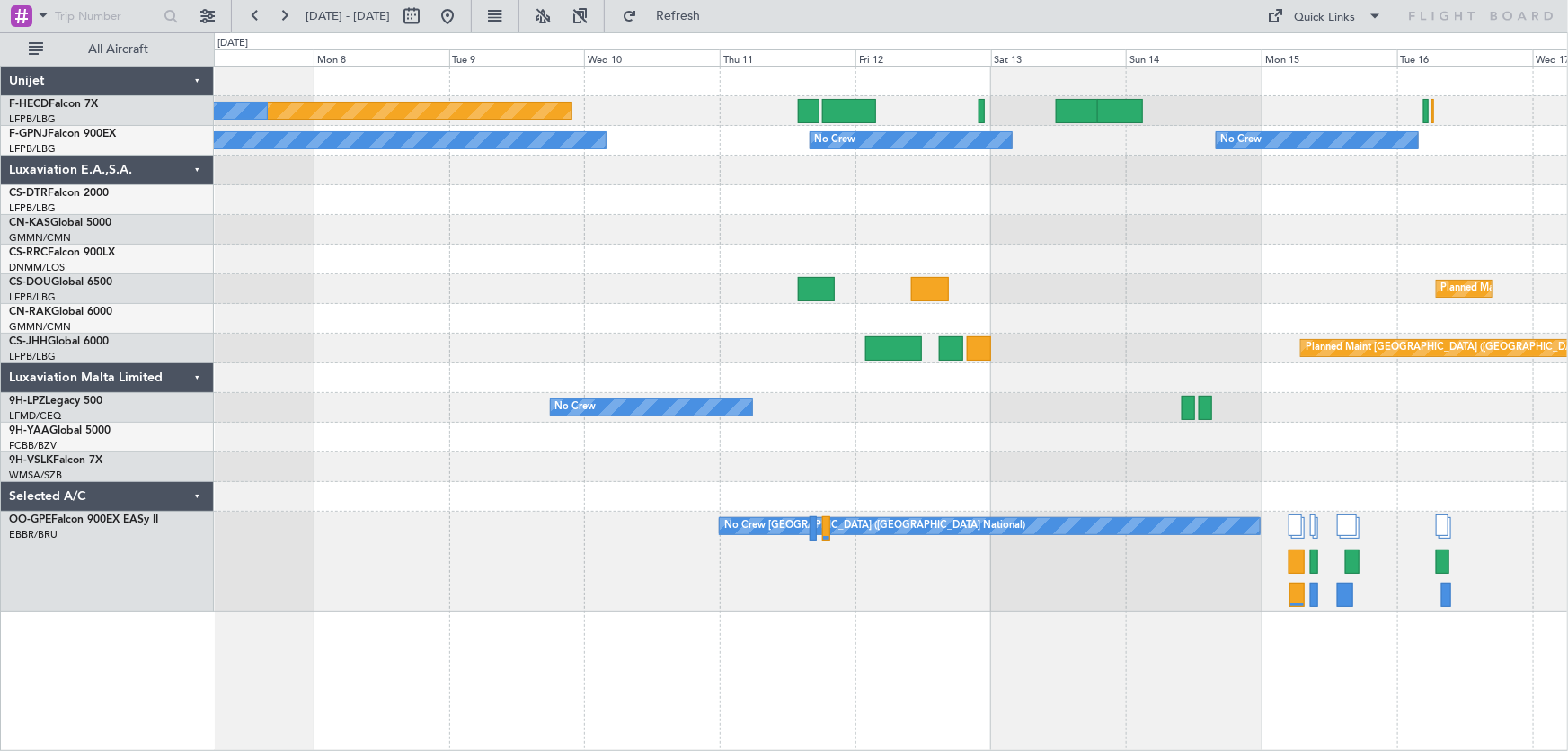
click at [726, 267] on div at bounding box center [890, 259] width 1354 height 29
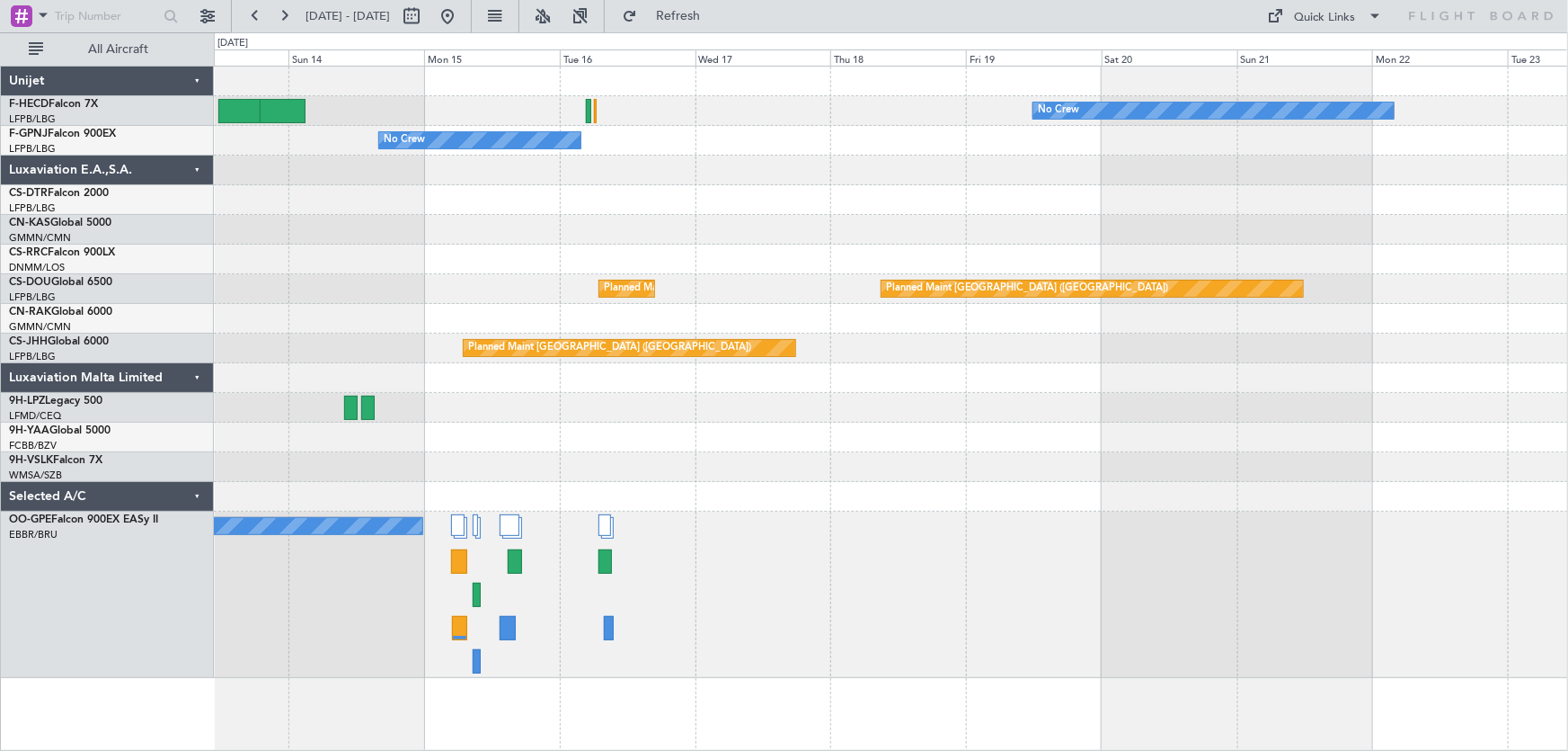
click at [588, 299] on div "No Crew No Crew No Crew Planned Maint [GEOGRAPHIC_DATA] ([GEOGRAPHIC_DATA]) Pla…" at bounding box center [890, 372] width 1354 height 611
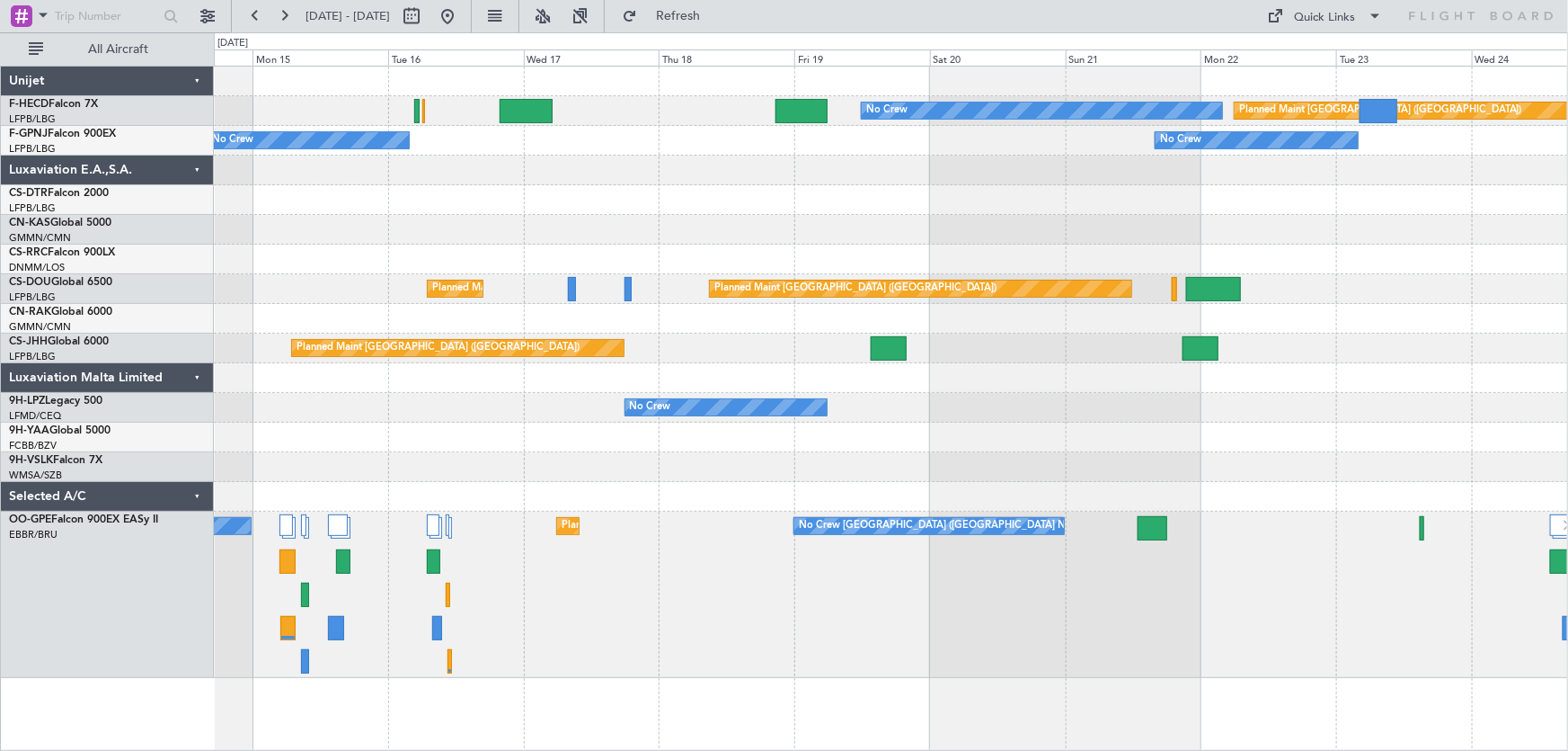
click at [421, 372] on div "No Crew Planned Maint [GEOGRAPHIC_DATA] ([GEOGRAPHIC_DATA]) No Crew No Crew No …" at bounding box center [890, 372] width 1354 height 611
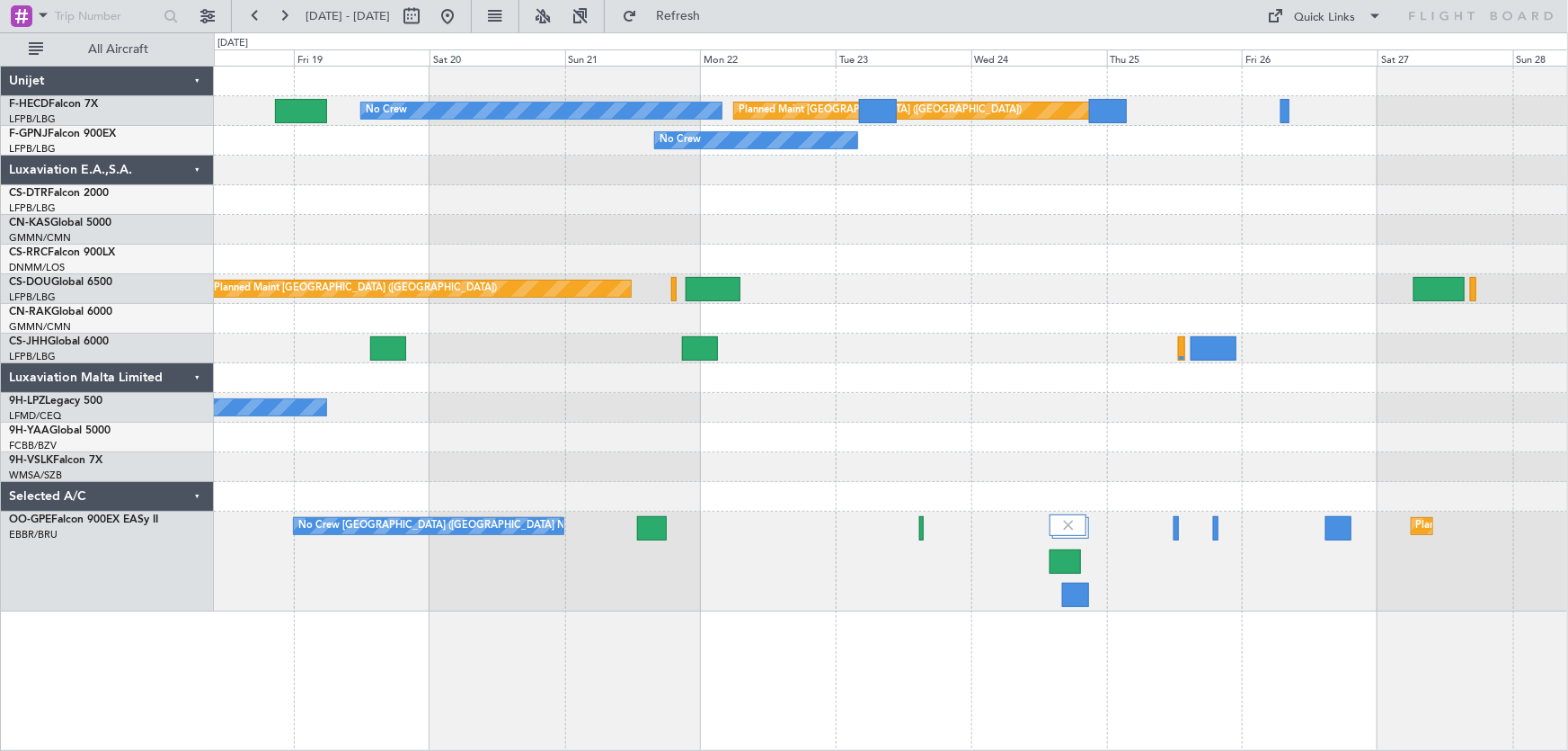
click at [707, 235] on div at bounding box center [890, 229] width 1354 height 29
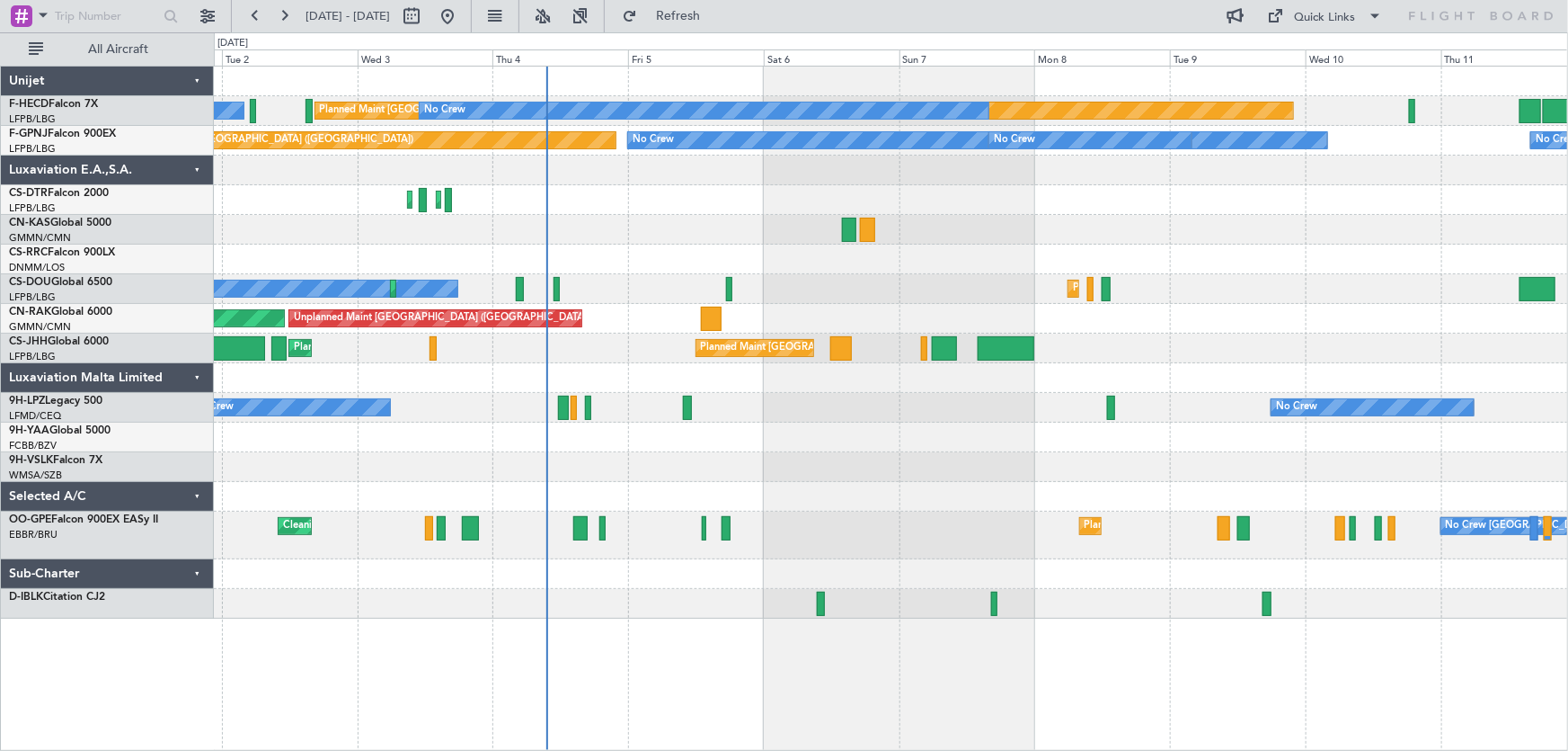
click at [683, 293] on div "No Crew Planned Maint Paris (Le Bourget) No Crew Planned Maint Paris (Le Bourge…" at bounding box center [890, 342] width 1354 height 552
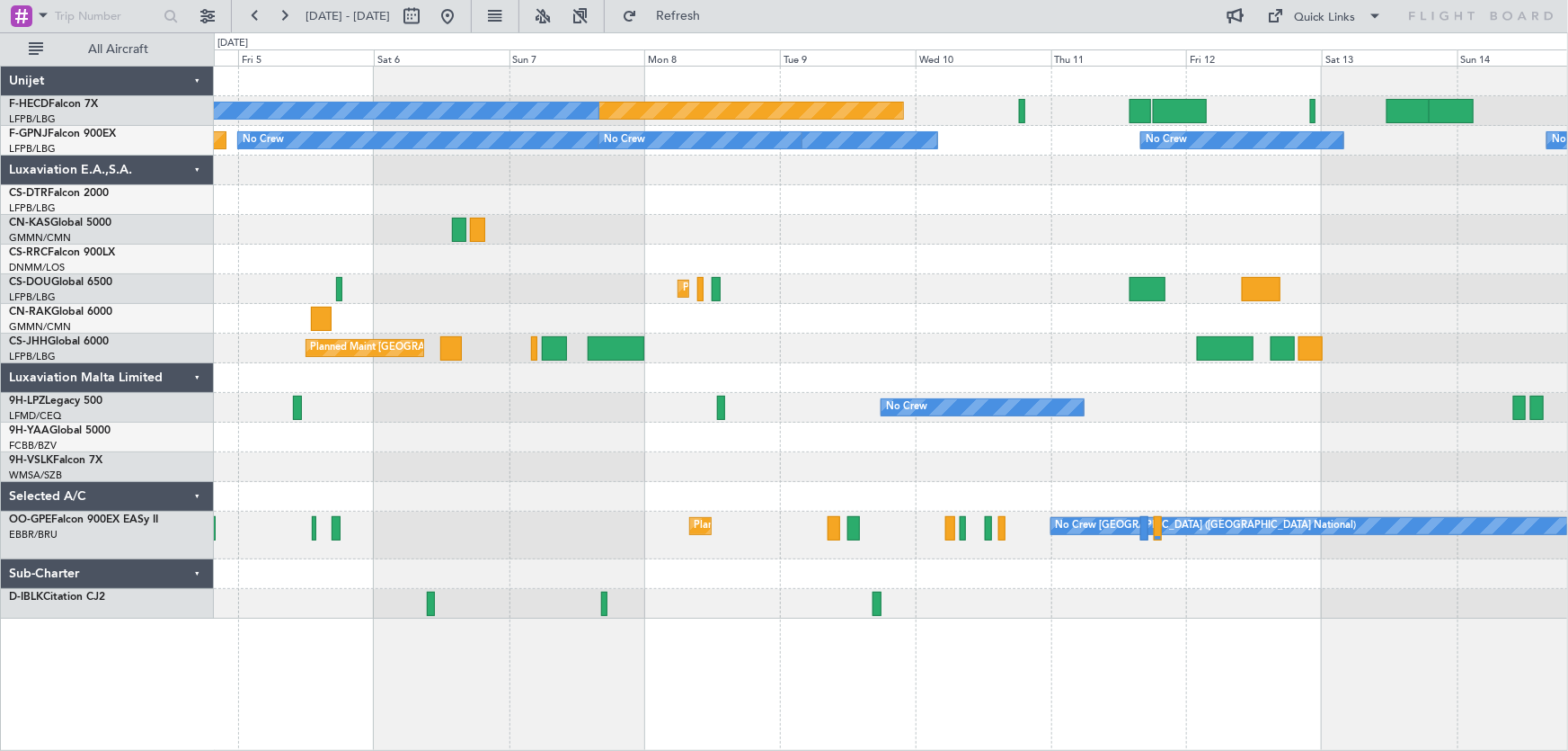
click at [660, 331] on div "Planned Maint Paris (Le Bourget) No Crew Planned Maint Paris (Le Bourget) No Cr…" at bounding box center [890, 342] width 1354 height 552
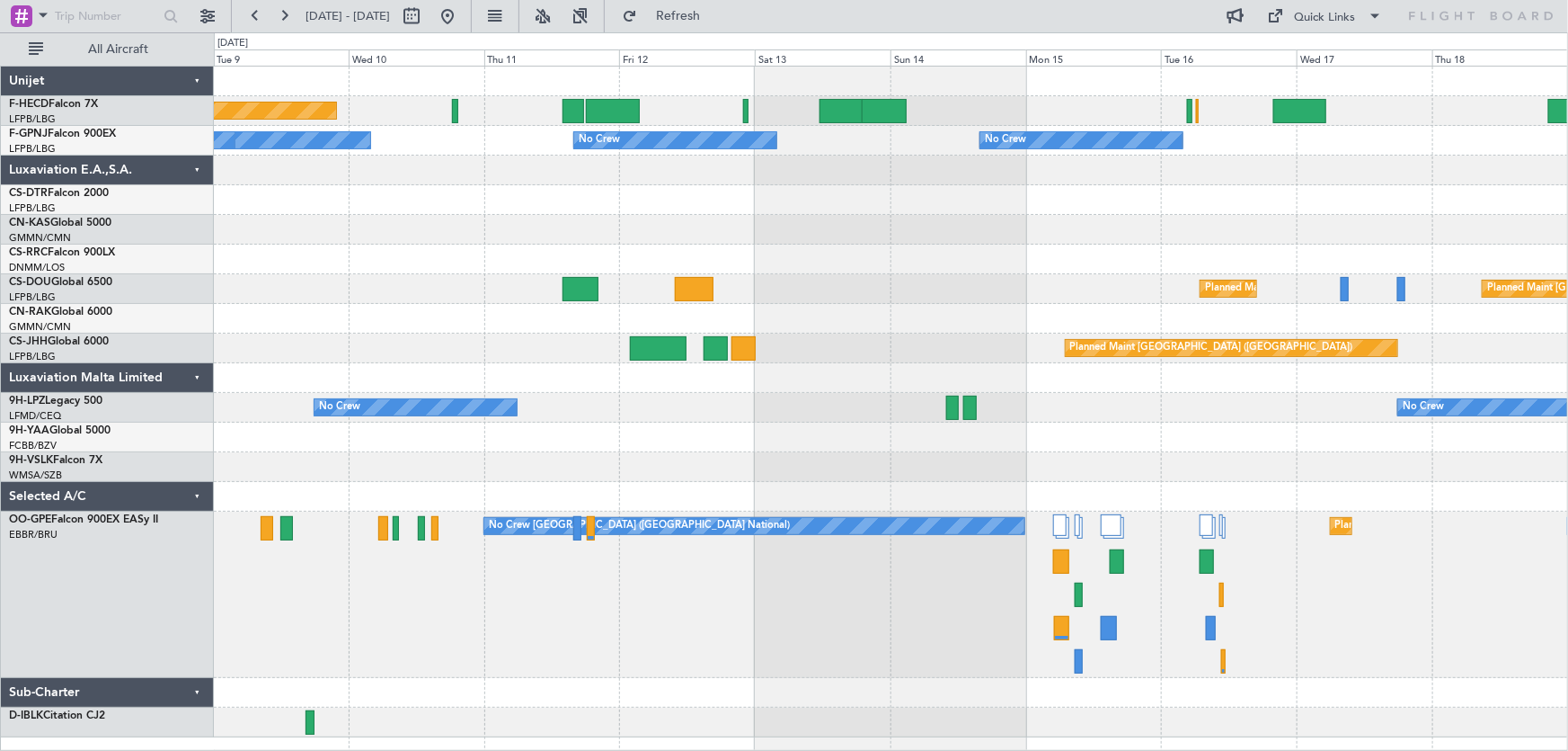
click at [790, 333] on div "Planned Maint Paris (Le Bourget) No Crew No Crew No Crew No Crew No Crew No Cre…" at bounding box center [890, 401] width 1354 height 670
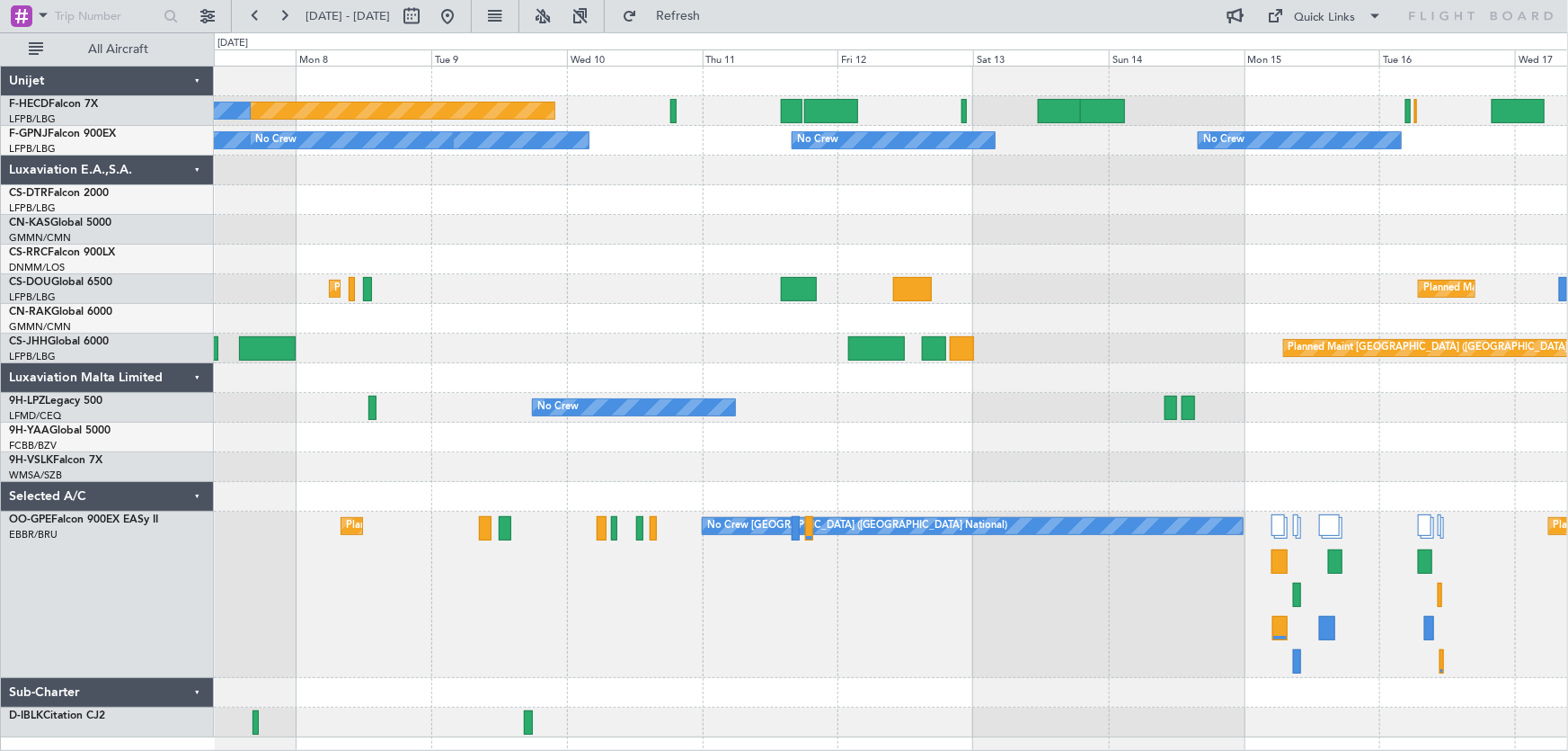
click at [944, 221] on div "Planned Maint Paris (Le Bourget) No Crew No Crew No Crew No Crew No Crew No Cre…" at bounding box center [890, 401] width 1354 height 670
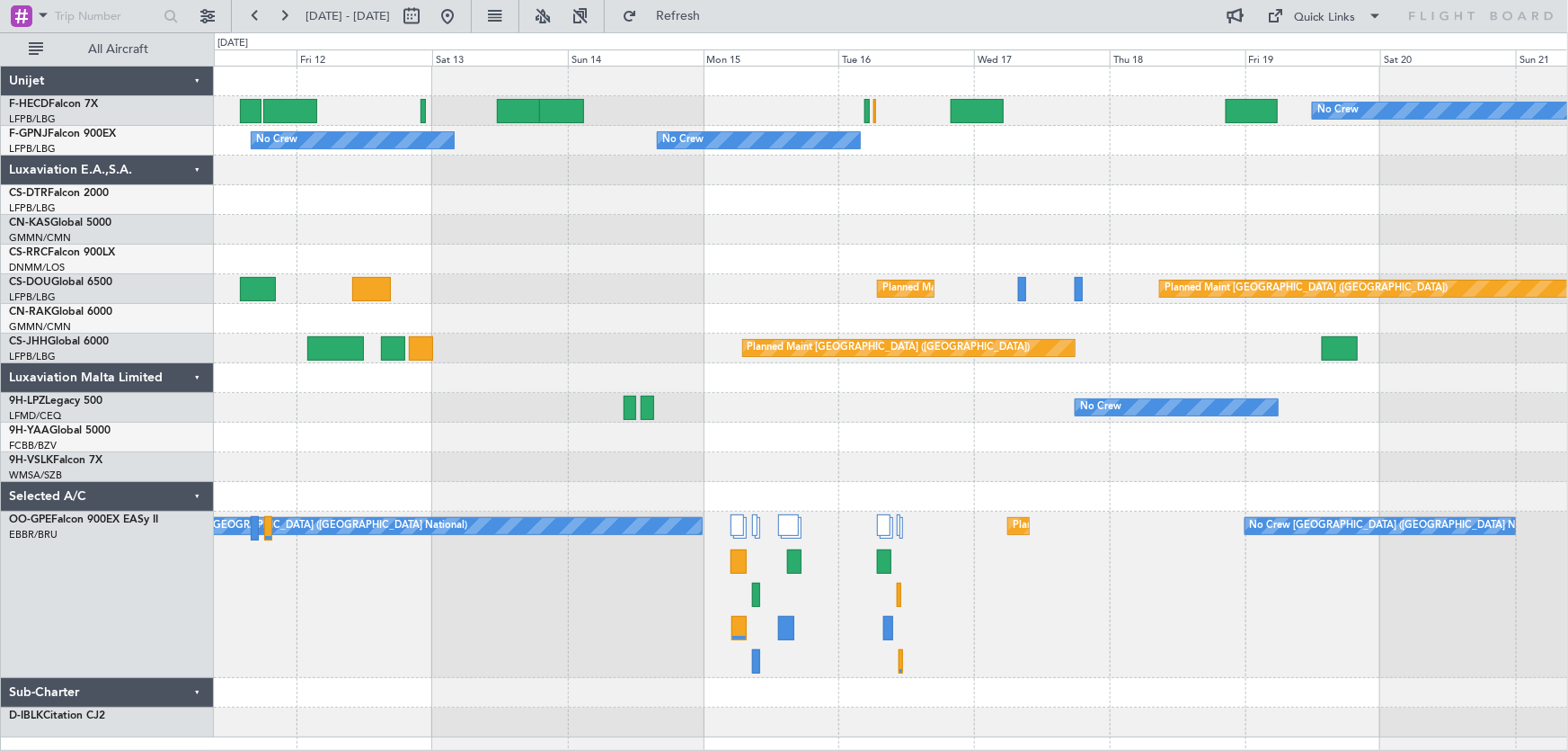
click at [507, 240] on div "No Crew Planned Maint Paris (Le Bourget) Planned Maint Paris (Le Bourget) No Cr…" at bounding box center [890, 401] width 1354 height 670
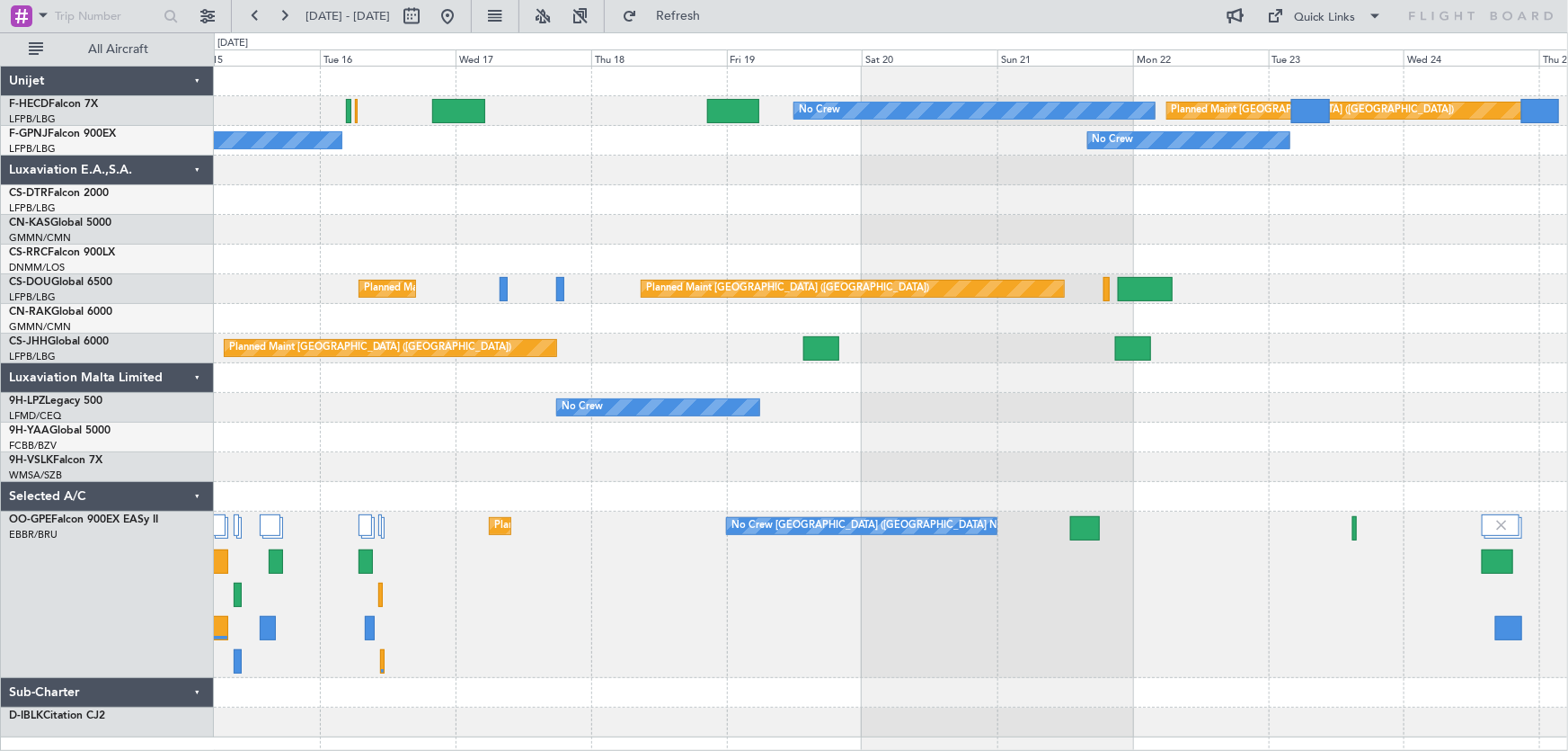
click at [588, 223] on div "No Crew Planned Maint Paris (Le Bourget) No Crew No Crew No Crew Planned Maint …" at bounding box center [890, 401] width 1354 height 670
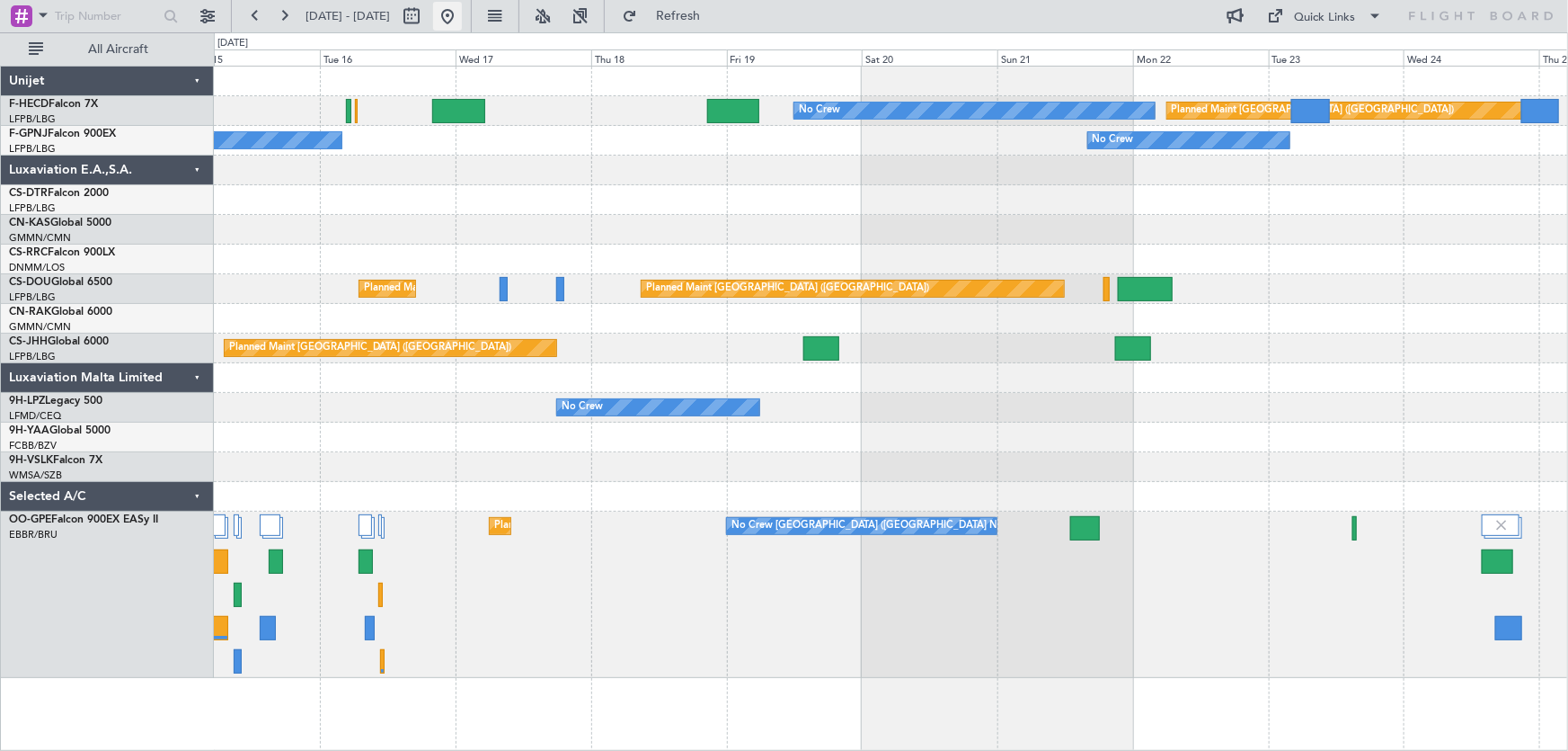
click at [462, 22] on button at bounding box center [448, 16] width 29 height 29
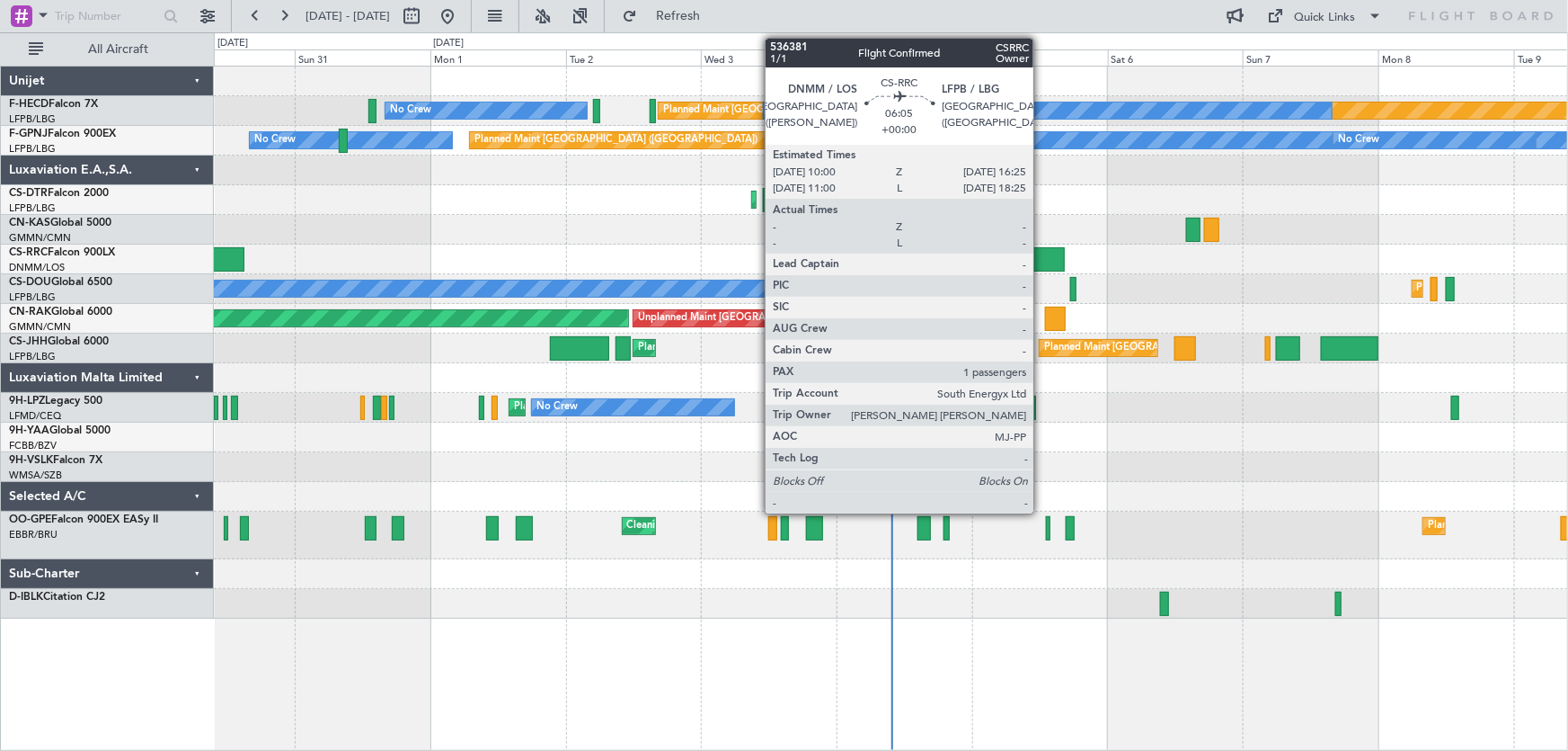
click at [1042, 249] on div at bounding box center [1046, 260] width 37 height 25
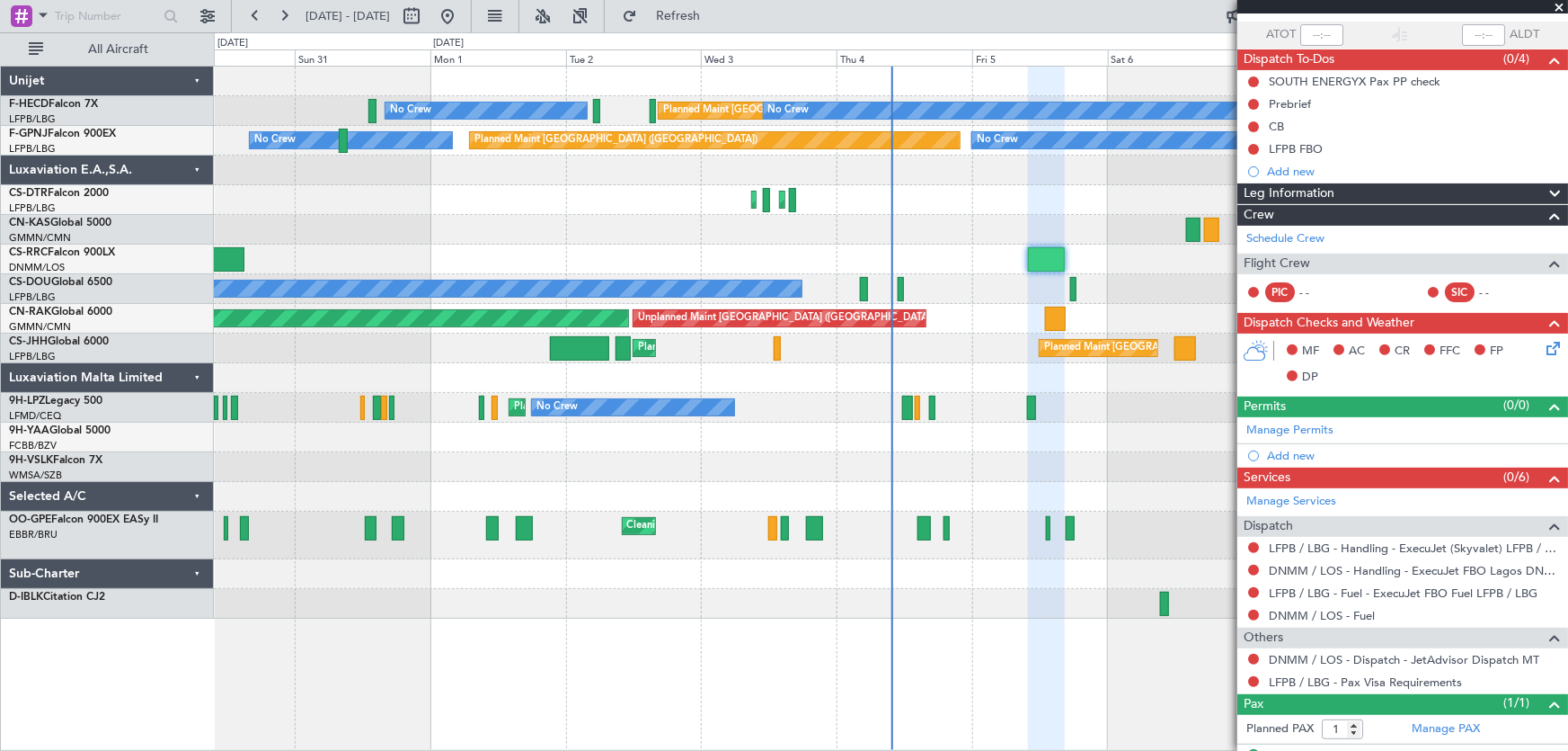
scroll to position [158, 0]
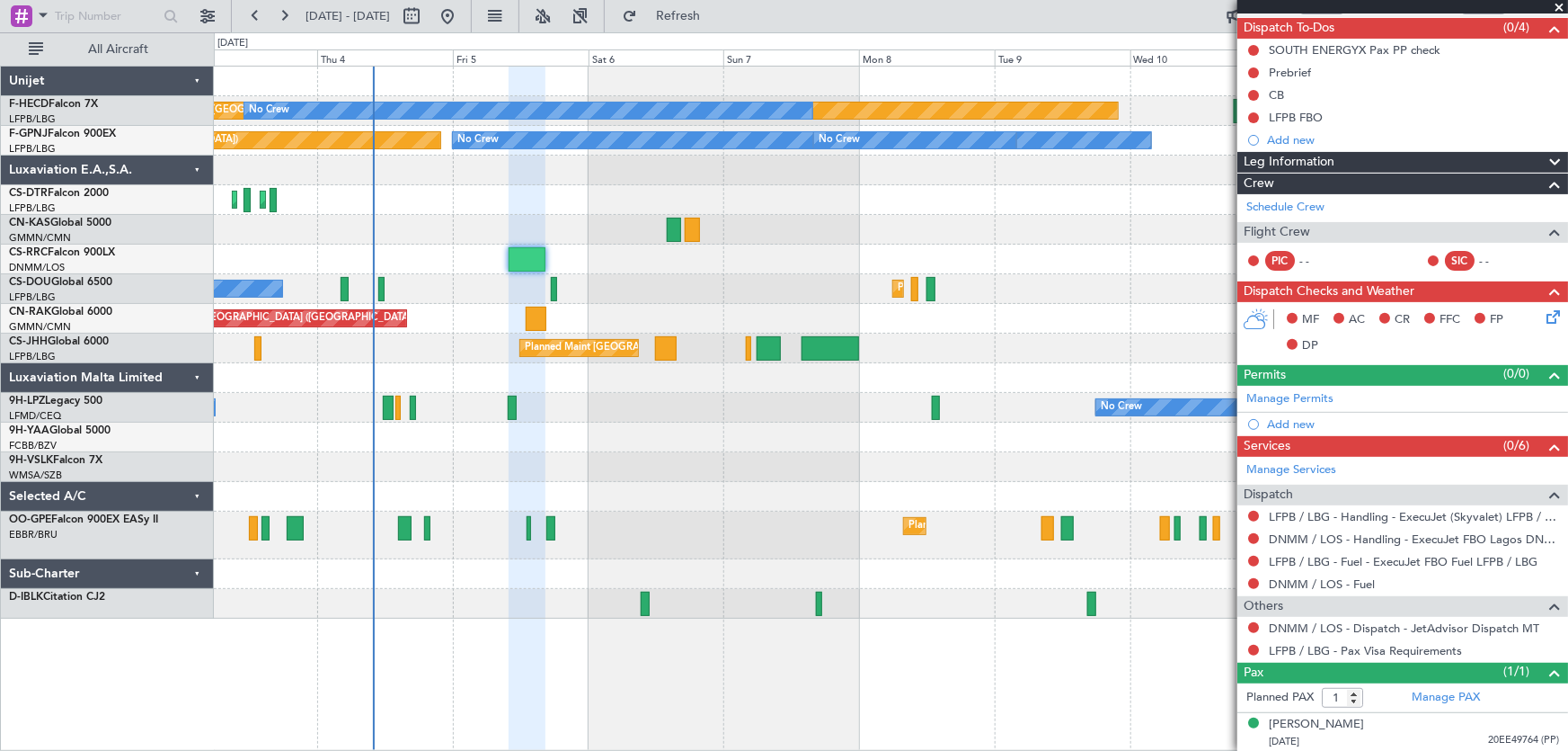
click at [369, 327] on div "Planned Maint Paris (Le Bourget) No Crew No Crew Planned Maint Paris (Le Bourge…" at bounding box center [890, 342] width 1354 height 552
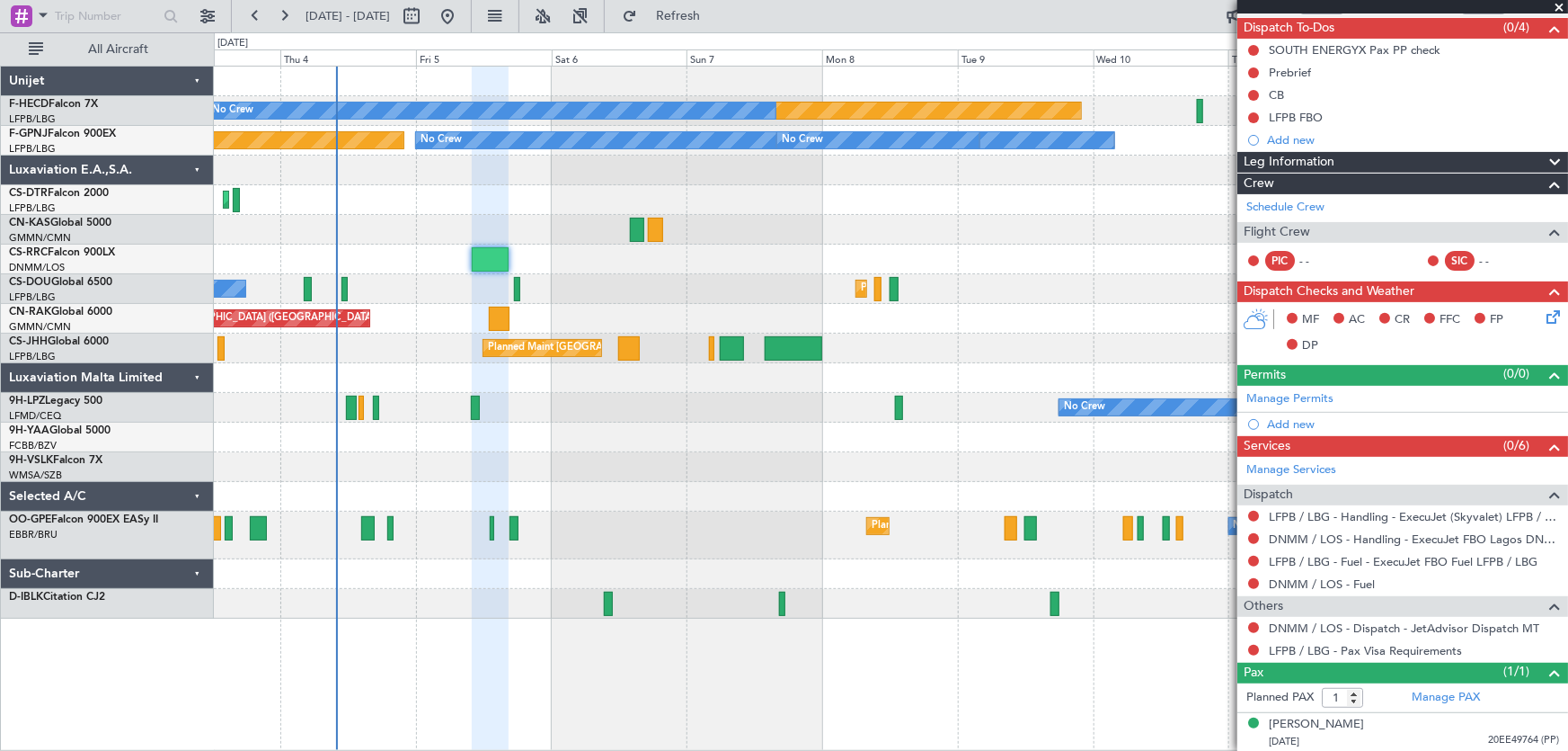
click at [735, 285] on div "No Crew Planned Maint Paris (Le Bourget) Planned Maint Paris (Le Bourget)" at bounding box center [890, 288] width 1354 height 29
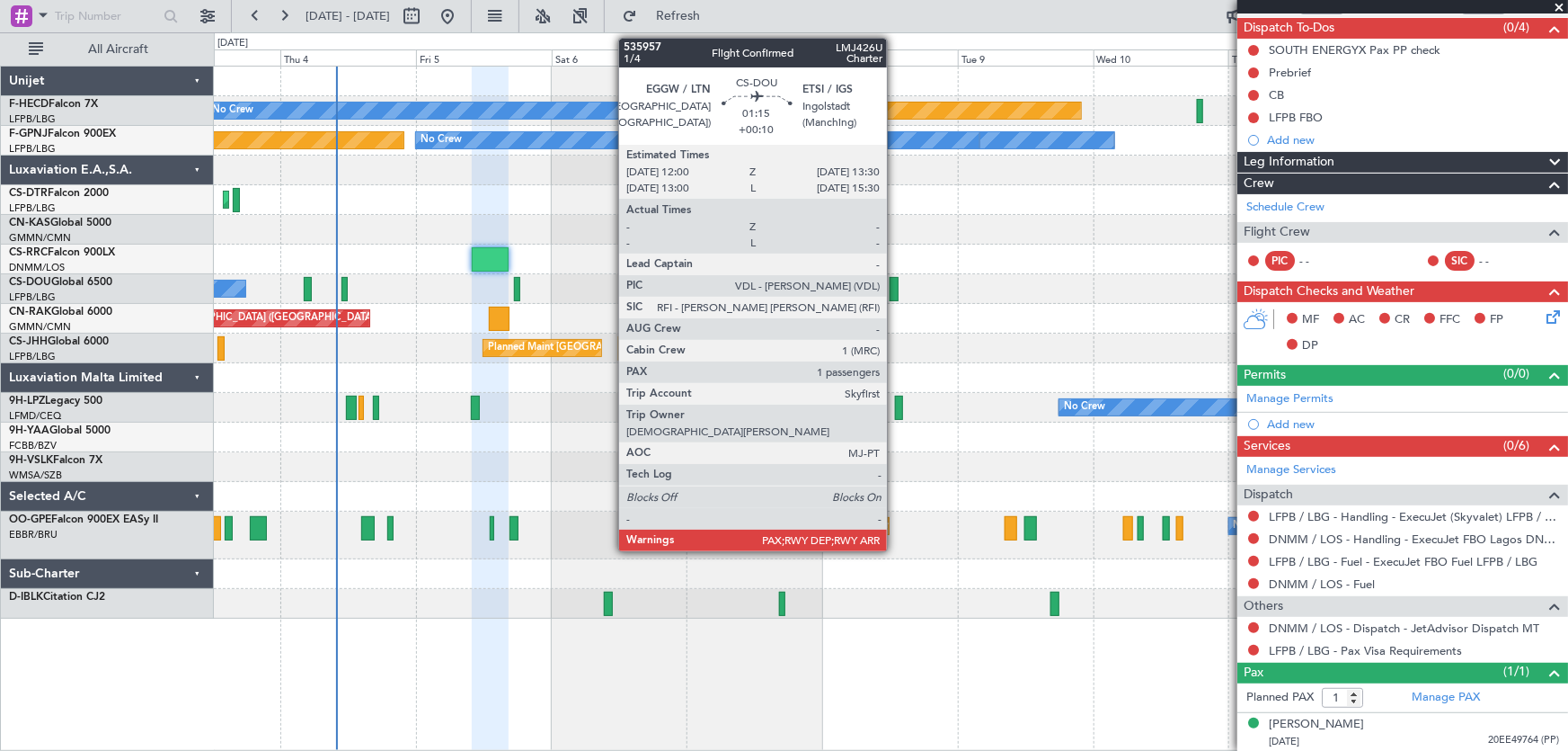
click at [895, 281] on div at bounding box center [893, 289] width 9 height 25
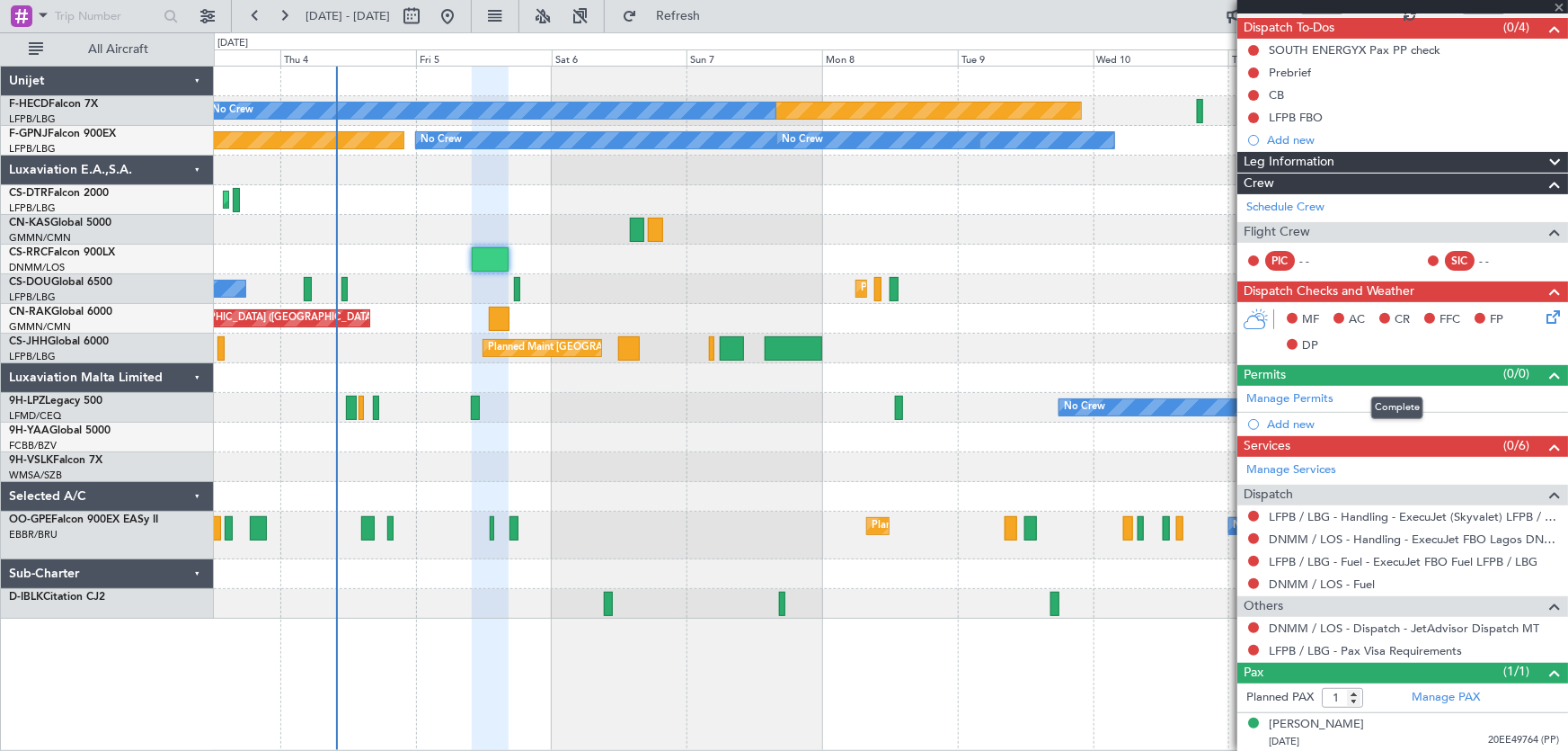
type input "+00:10"
type input "6"
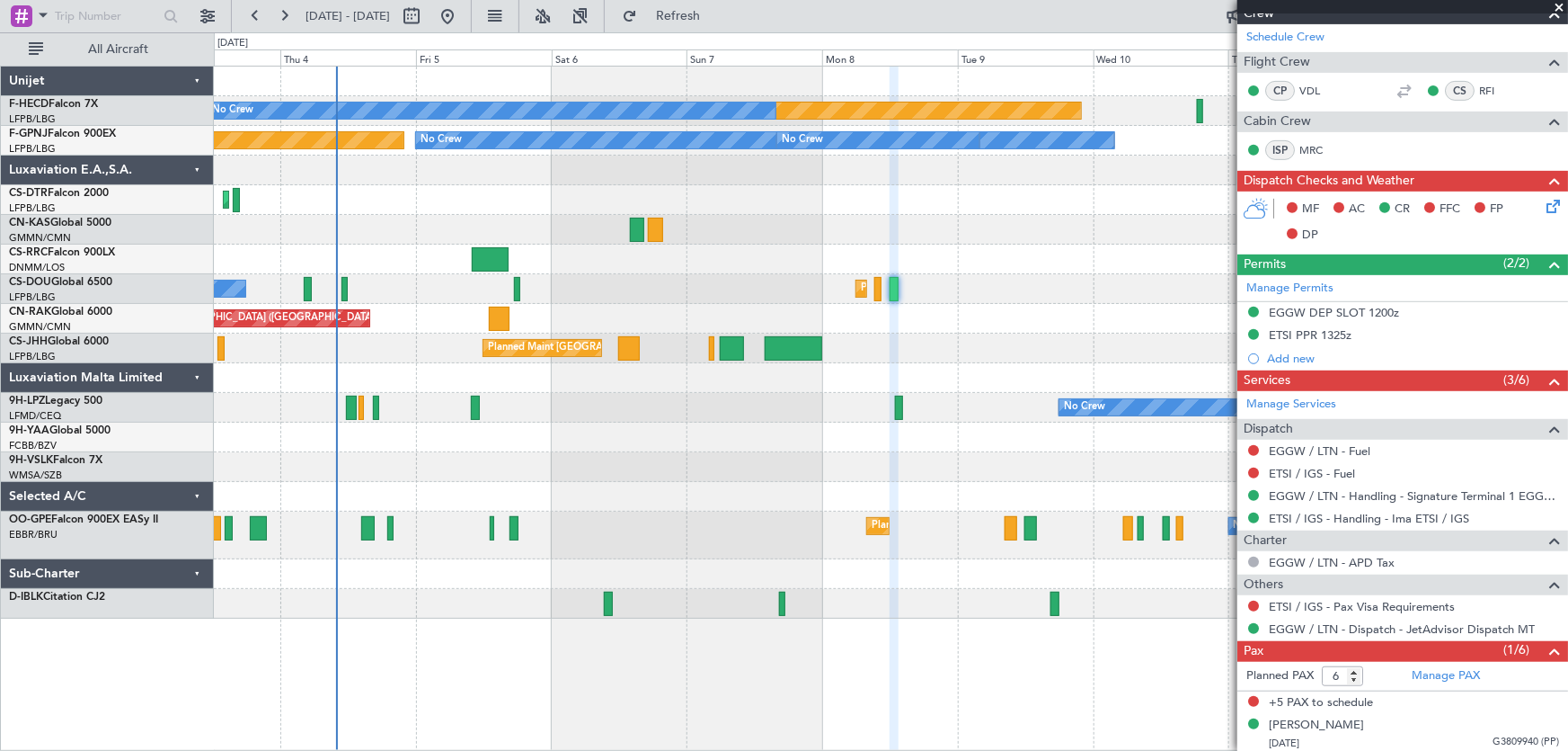
scroll to position [351, 0]
drag, startPoint x: 506, startPoint y: 20, endPoint x: 533, endPoint y: 41, distance: 34.2
click at [462, 20] on button at bounding box center [448, 16] width 29 height 29
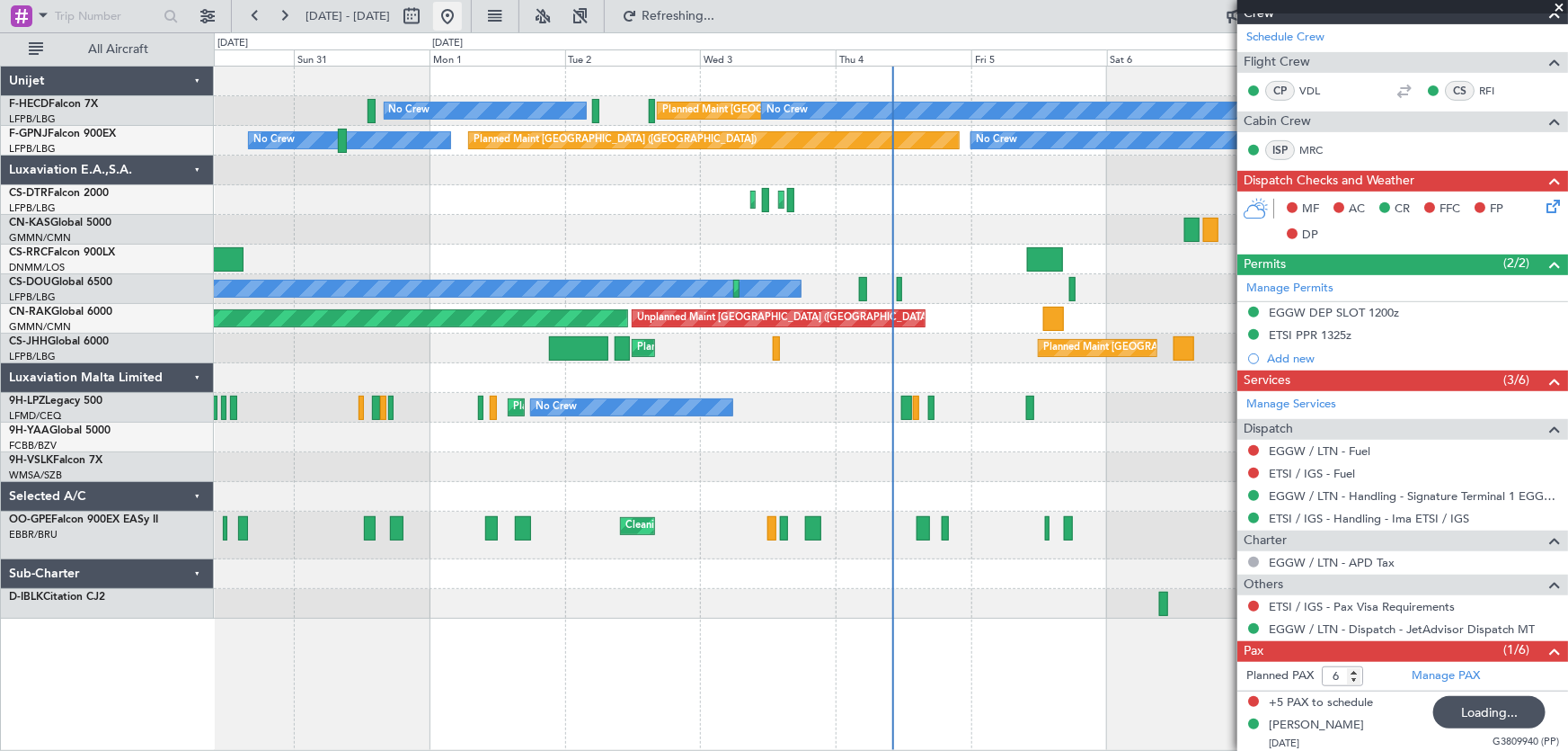
click at [462, 15] on button at bounding box center [448, 16] width 29 height 29
click at [462, 11] on button at bounding box center [448, 16] width 29 height 29
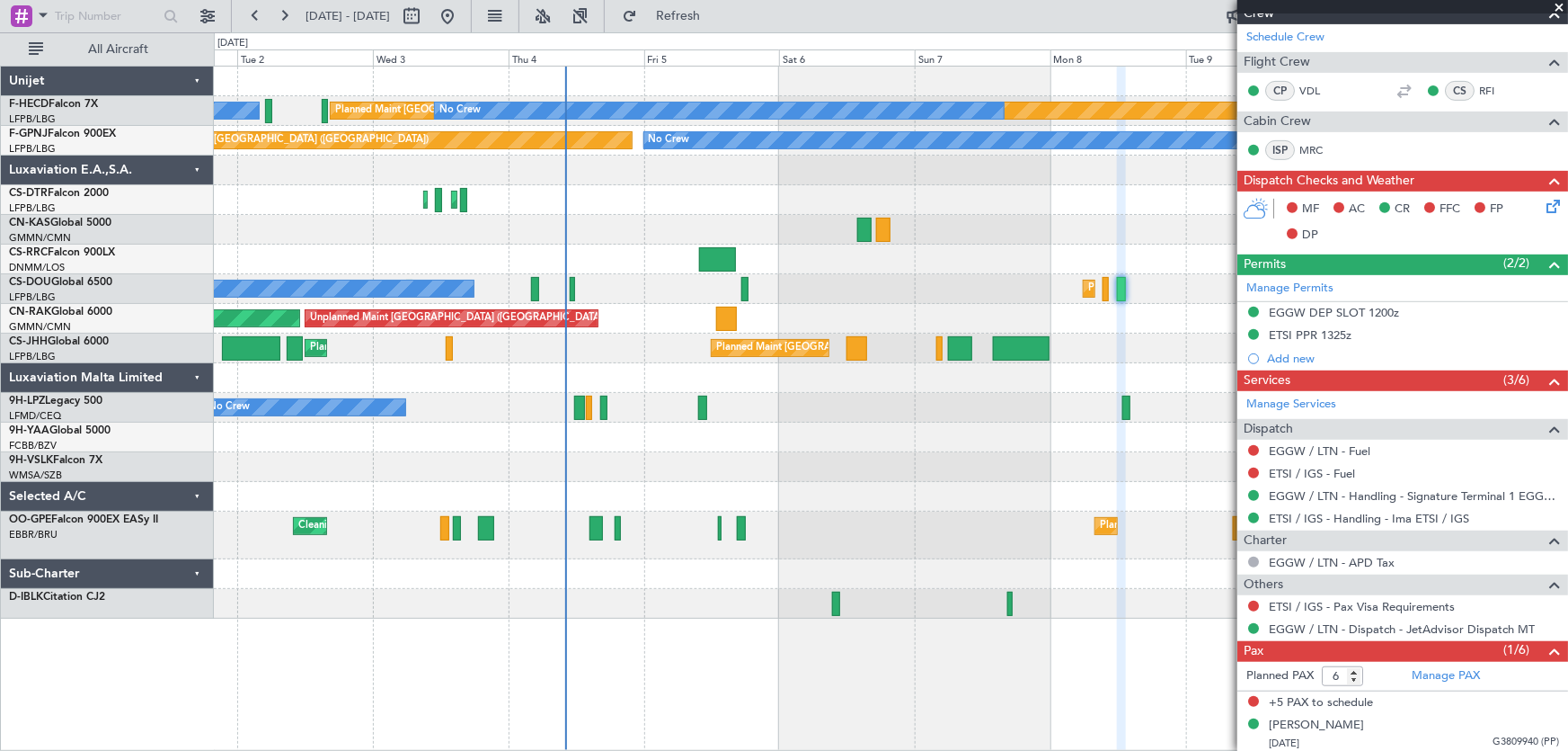
click at [530, 241] on div "Planned Maint Paris (Le Bourget) No Crew No Crew No Crew No Crew Planned Maint …" at bounding box center [890, 342] width 1354 height 552
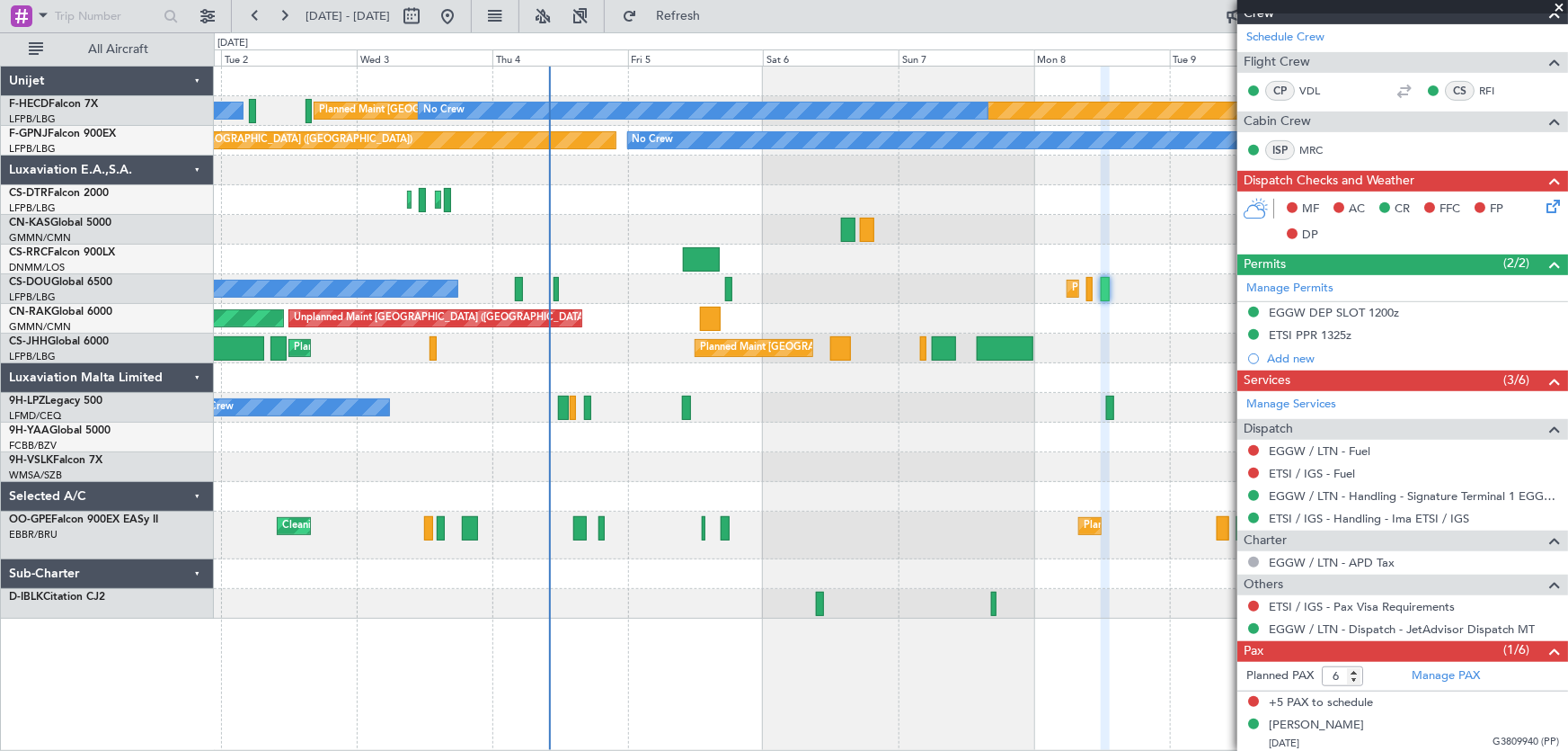
click at [578, 236] on div at bounding box center [890, 229] width 1354 height 29
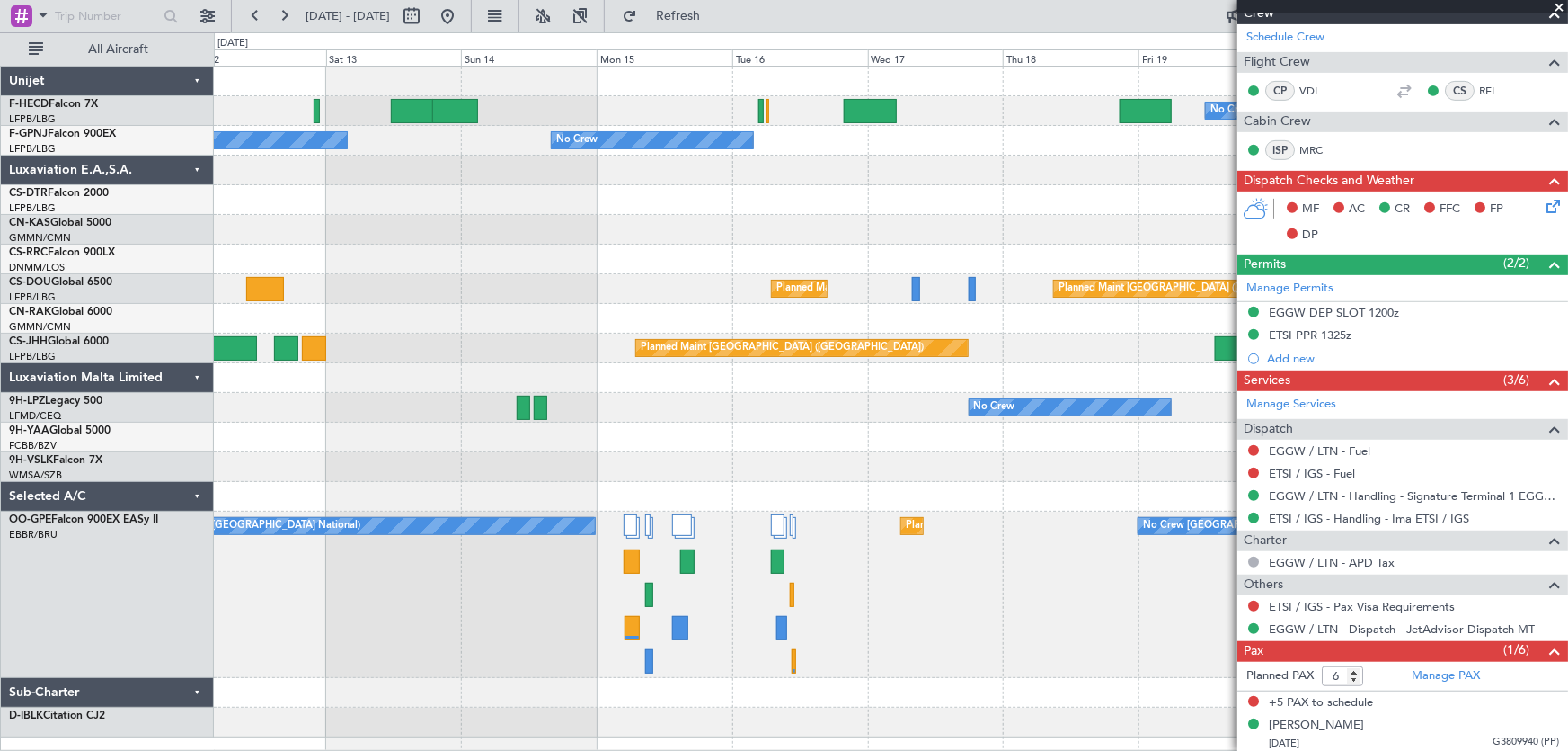
click at [445, 213] on div "No Crew Planned Maint Paris (Le Bourget) Planned Maint Paris (Le Bourget) No Cr…" at bounding box center [890, 401] width 1354 height 670
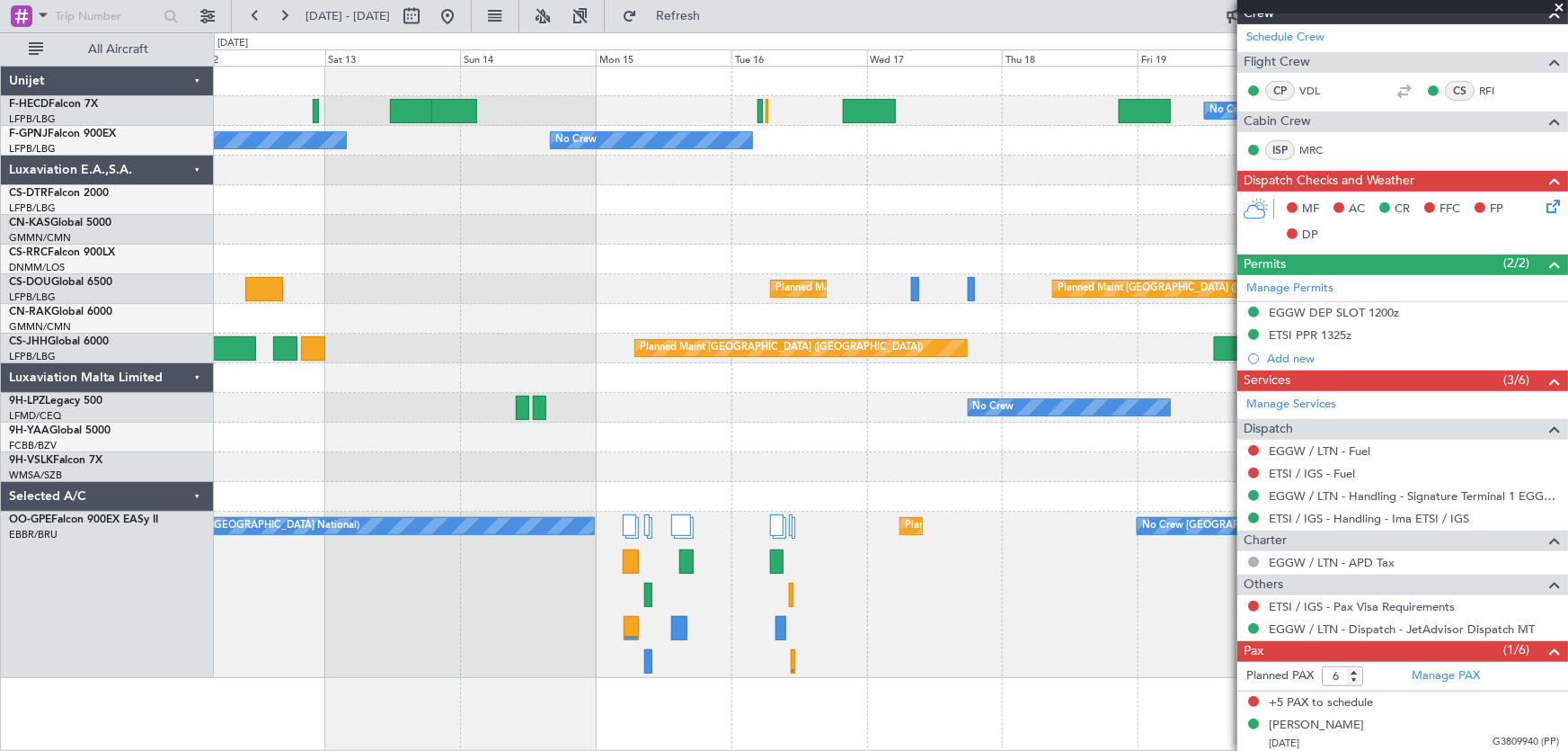
click at [364, 254] on div "No Crew Planned Maint Paris (Le Bourget) Planned Maint Paris (Le Bourget) No Cr…" at bounding box center [890, 372] width 1354 height 611
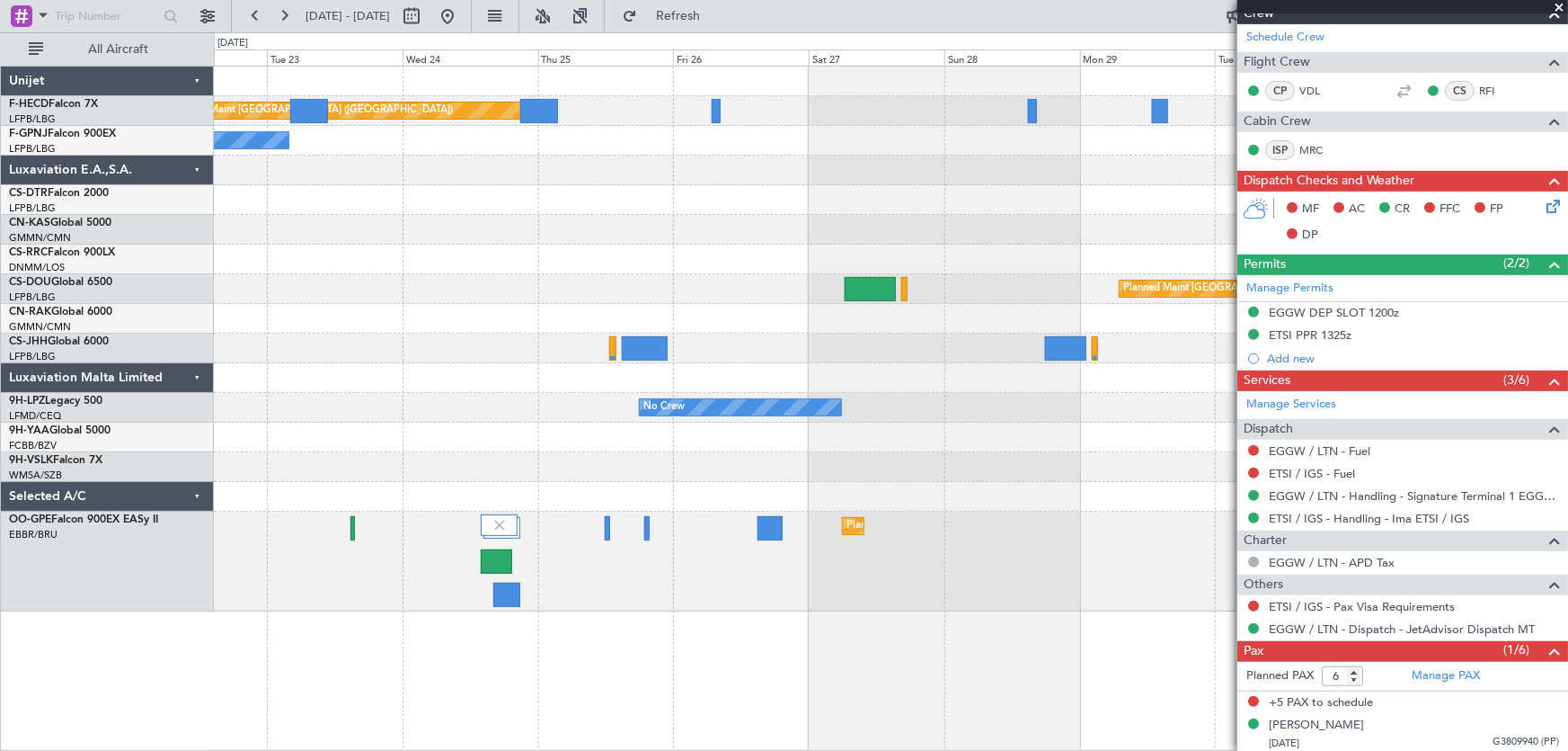
click at [566, 246] on div "Planned Maint Paris (Le Bourget) No Crew No Crew Planned Maint Paris (Le Bourge…" at bounding box center [890, 338] width 1354 height 545
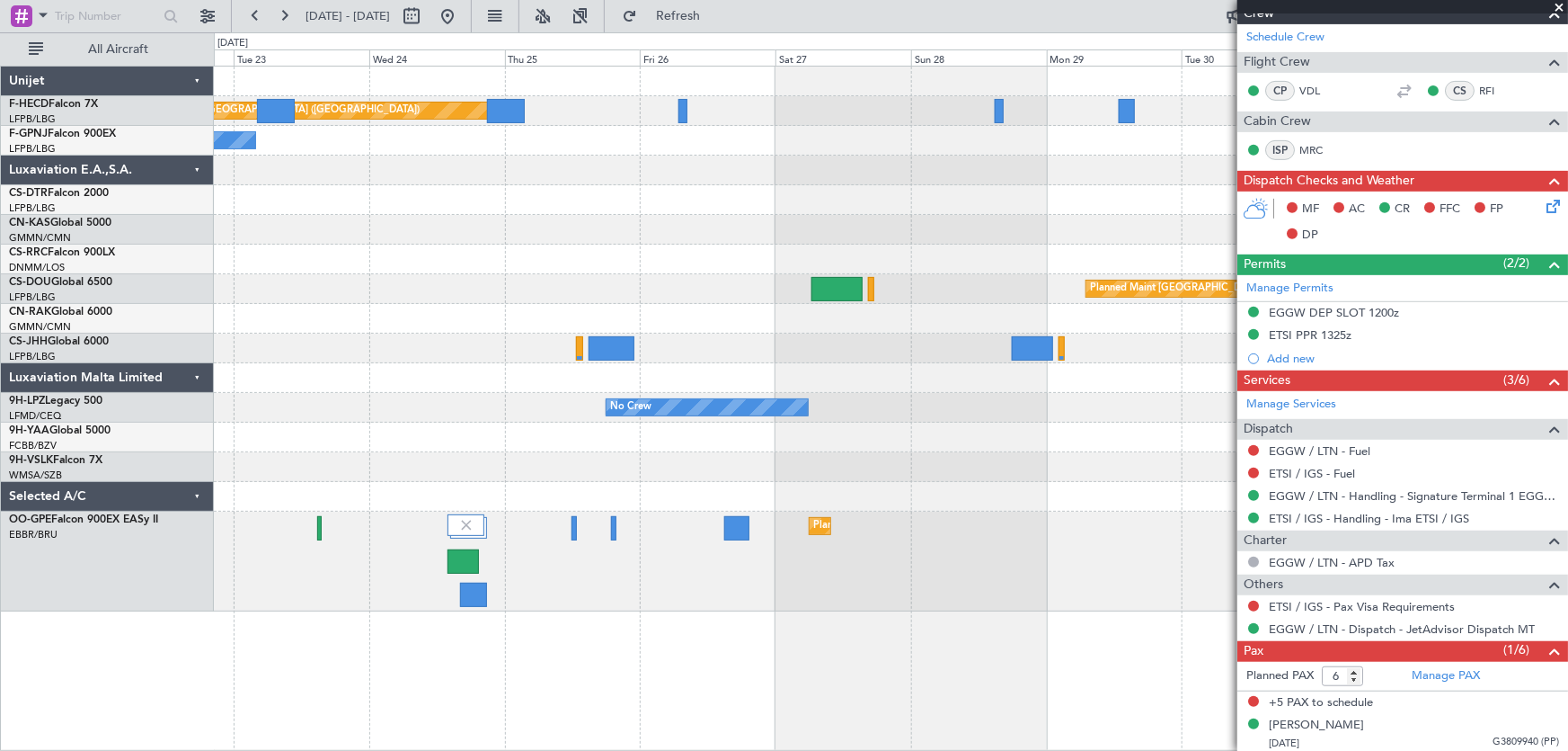
click at [966, 206] on div at bounding box center [890, 200] width 1354 height 29
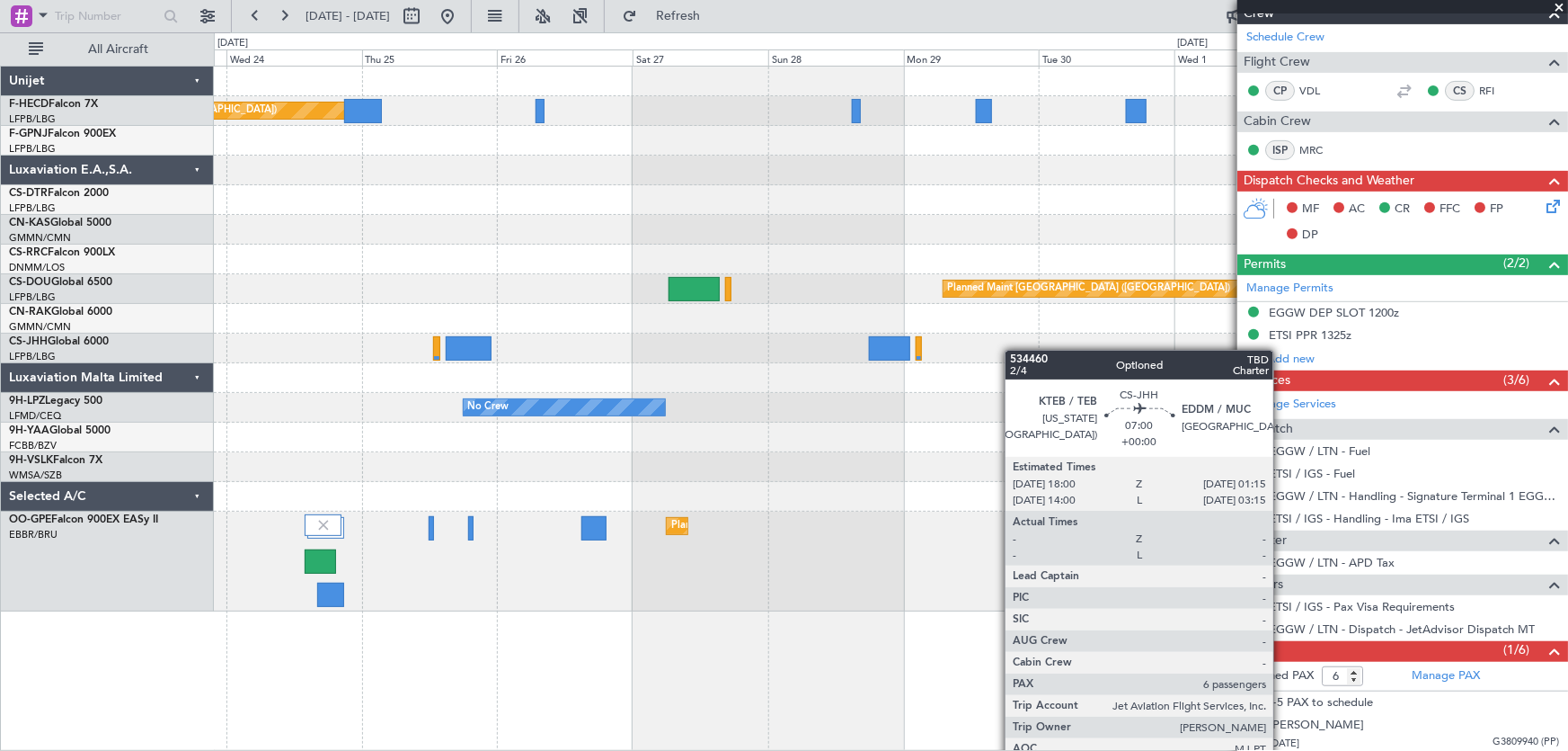
click at [655, 360] on div "Planned Maint Paris (Le Bourget) No Crew No Crew Planned Maint Paris (Le Bourge…" at bounding box center [890, 338] width 1354 height 545
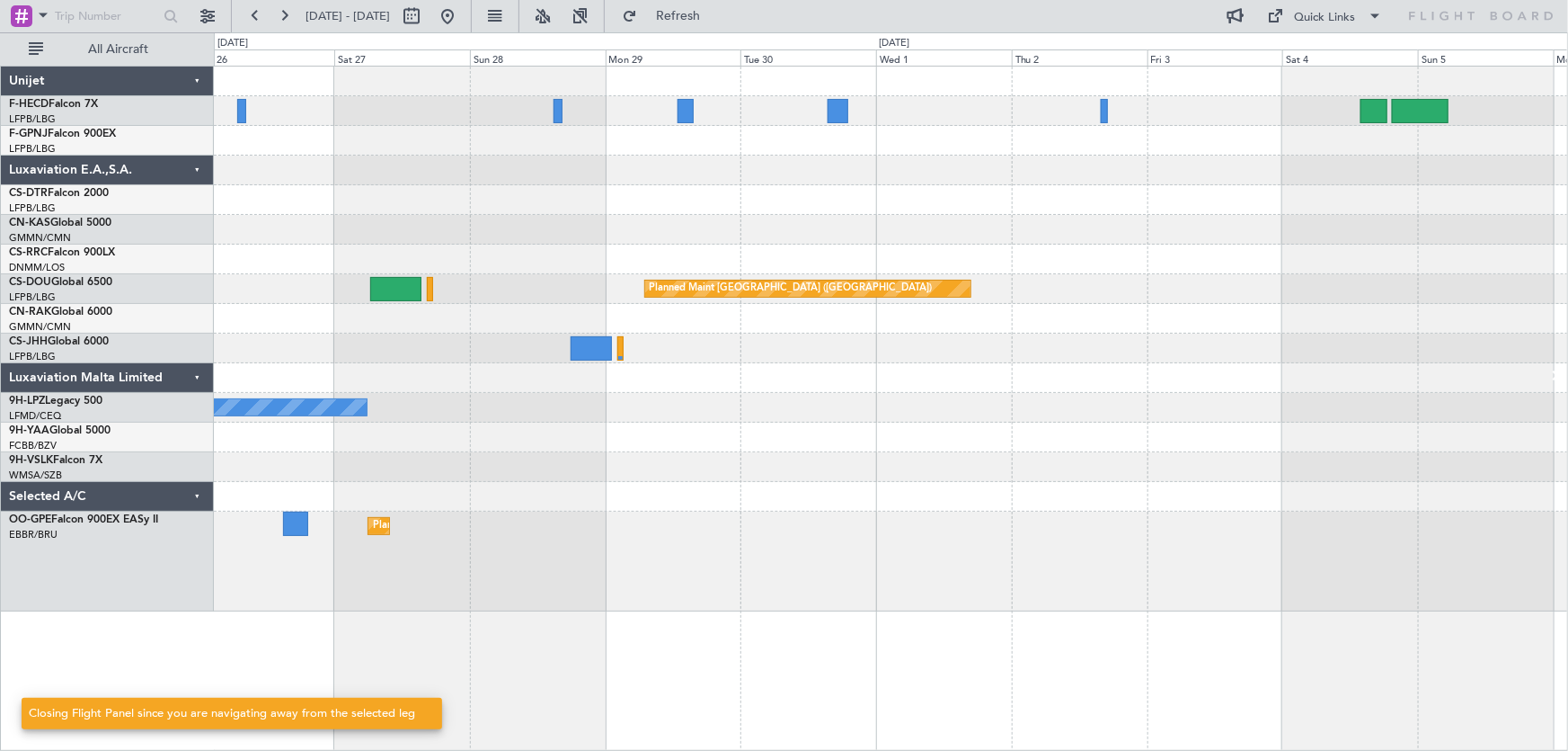
scroll to position [0, 0]
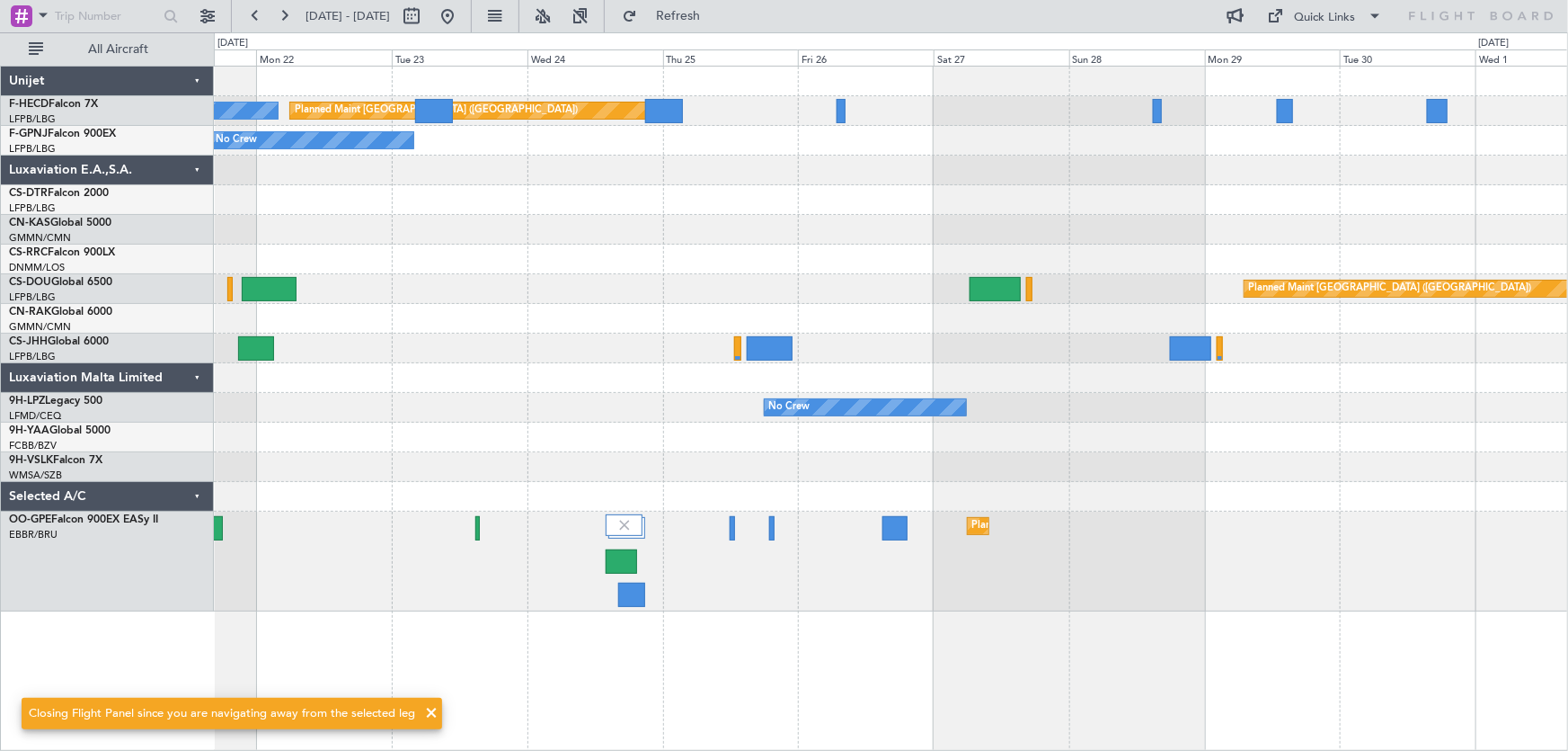
click at [726, 313] on div "Planned Maint Paris (Le Bourget) No Crew No Crew Planned Maint Paris (Le Bourge…" at bounding box center [890, 338] width 1354 height 545
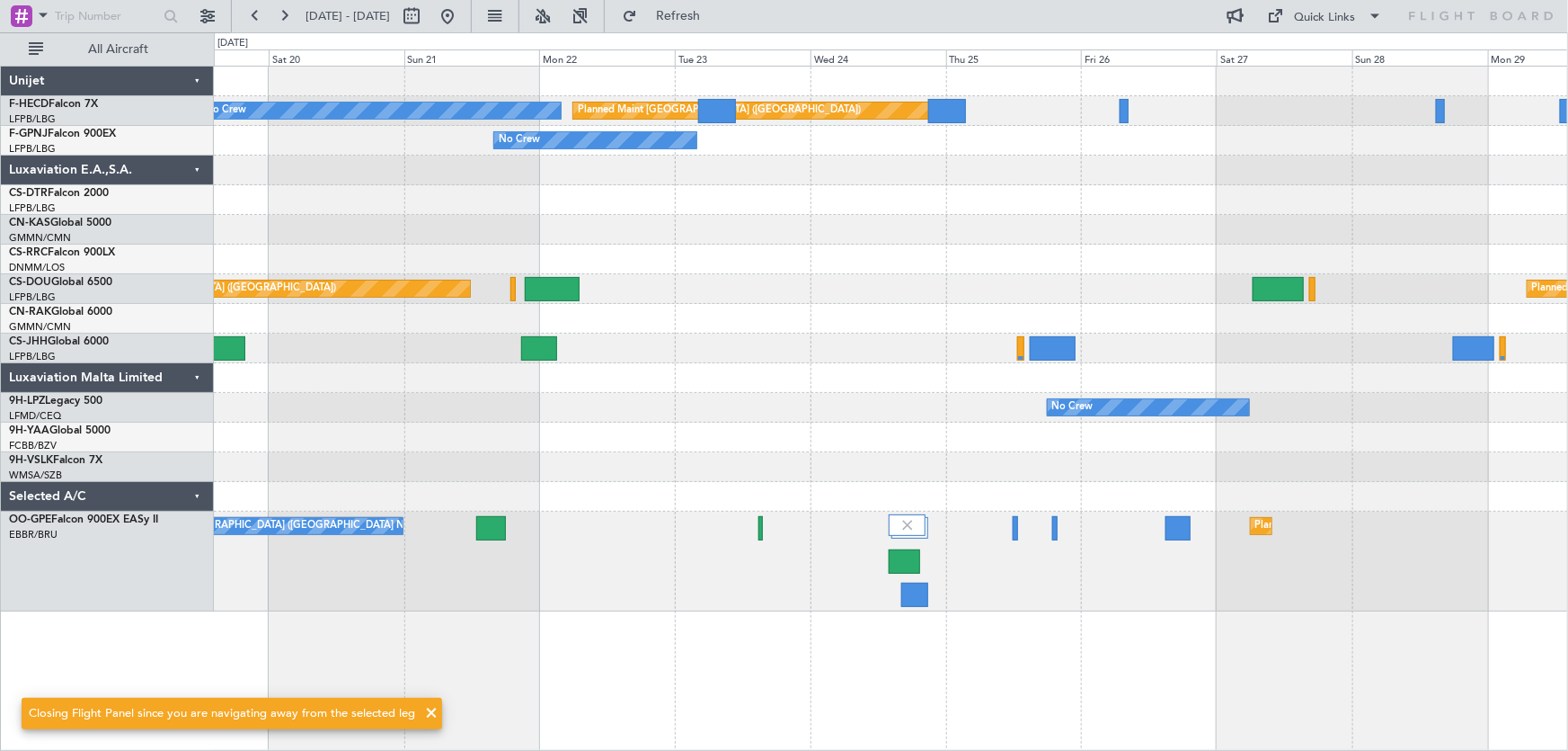
click at [715, 335] on div "Planned Maint Paris (Le Bourget) No Crew No Crew Planned Maint Paris (Le Bourge…" at bounding box center [890, 338] width 1354 height 545
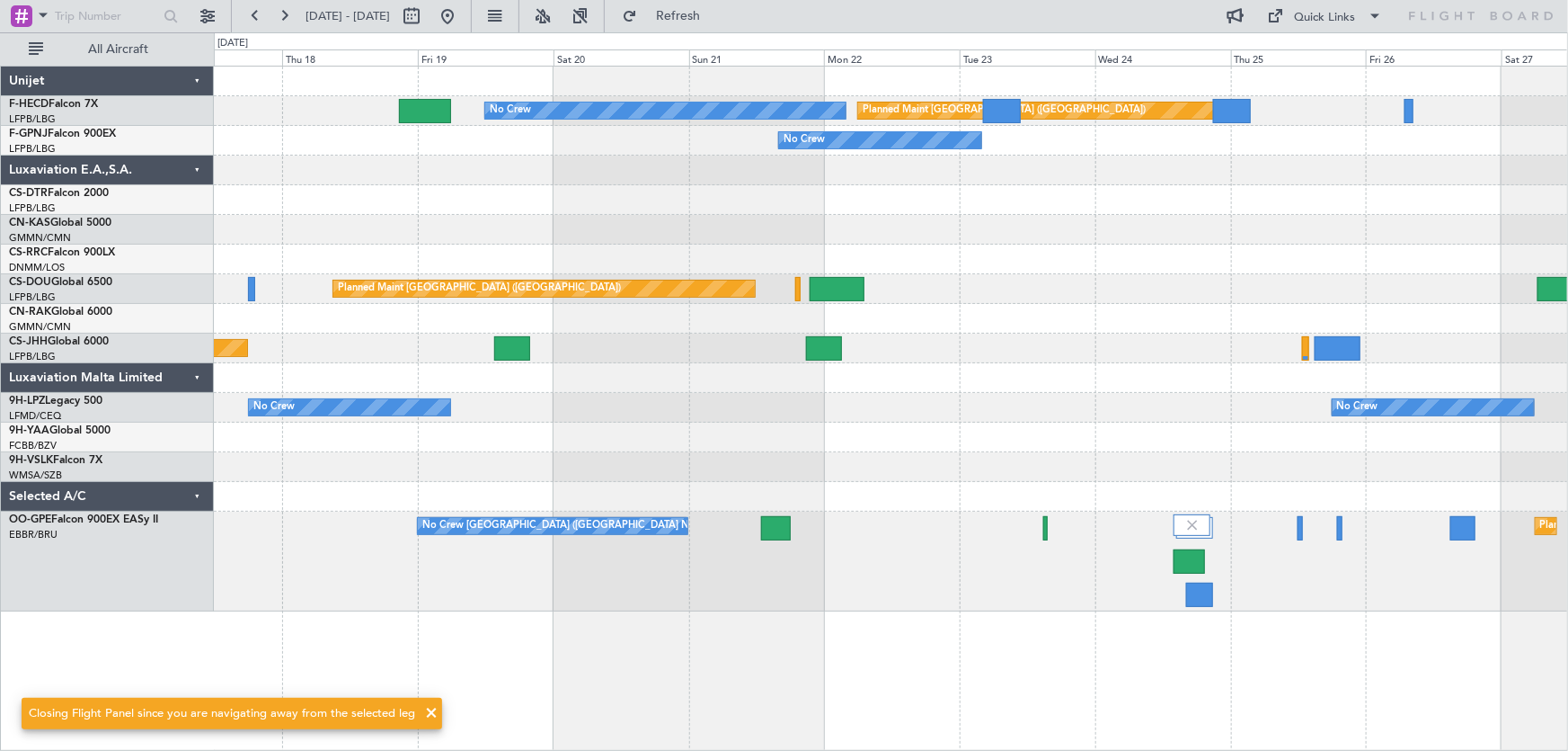
click at [768, 351] on div "Planned Maint Paris (Le Bourget) No Crew No Crew No Crew Planned Maint Paris (L…" at bounding box center [890, 338] width 1354 height 545
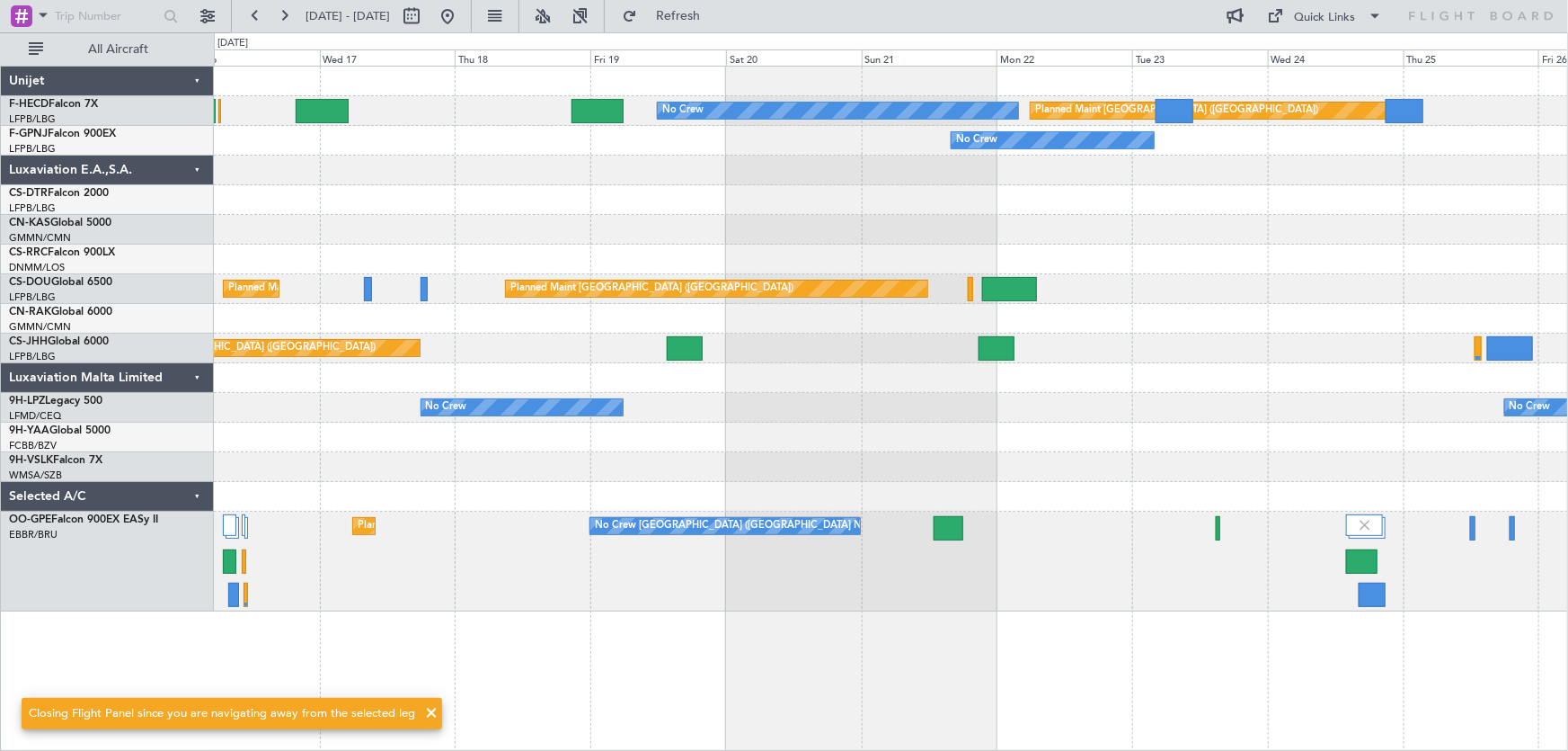
click at [741, 341] on div "Planned Maint Paris (Le Bourget) No Crew No Crew No Crew Planned Maint Paris (L…" at bounding box center [890, 338] width 1354 height 545
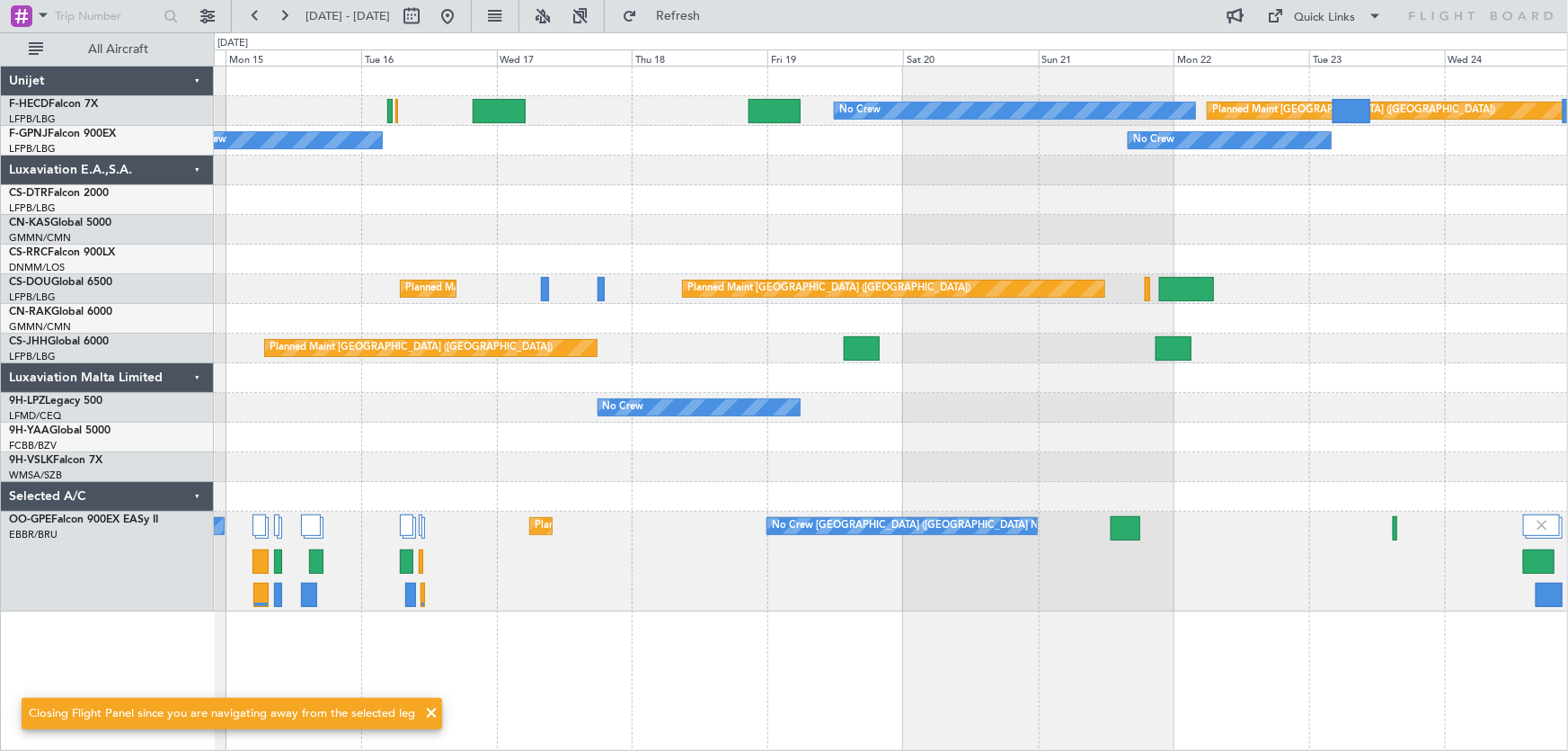
click at [755, 366] on div "Planned Maint Paris (Le Bourget) No Crew No Crew No Crew No Crew Planned Maint …" at bounding box center [890, 338] width 1354 height 545
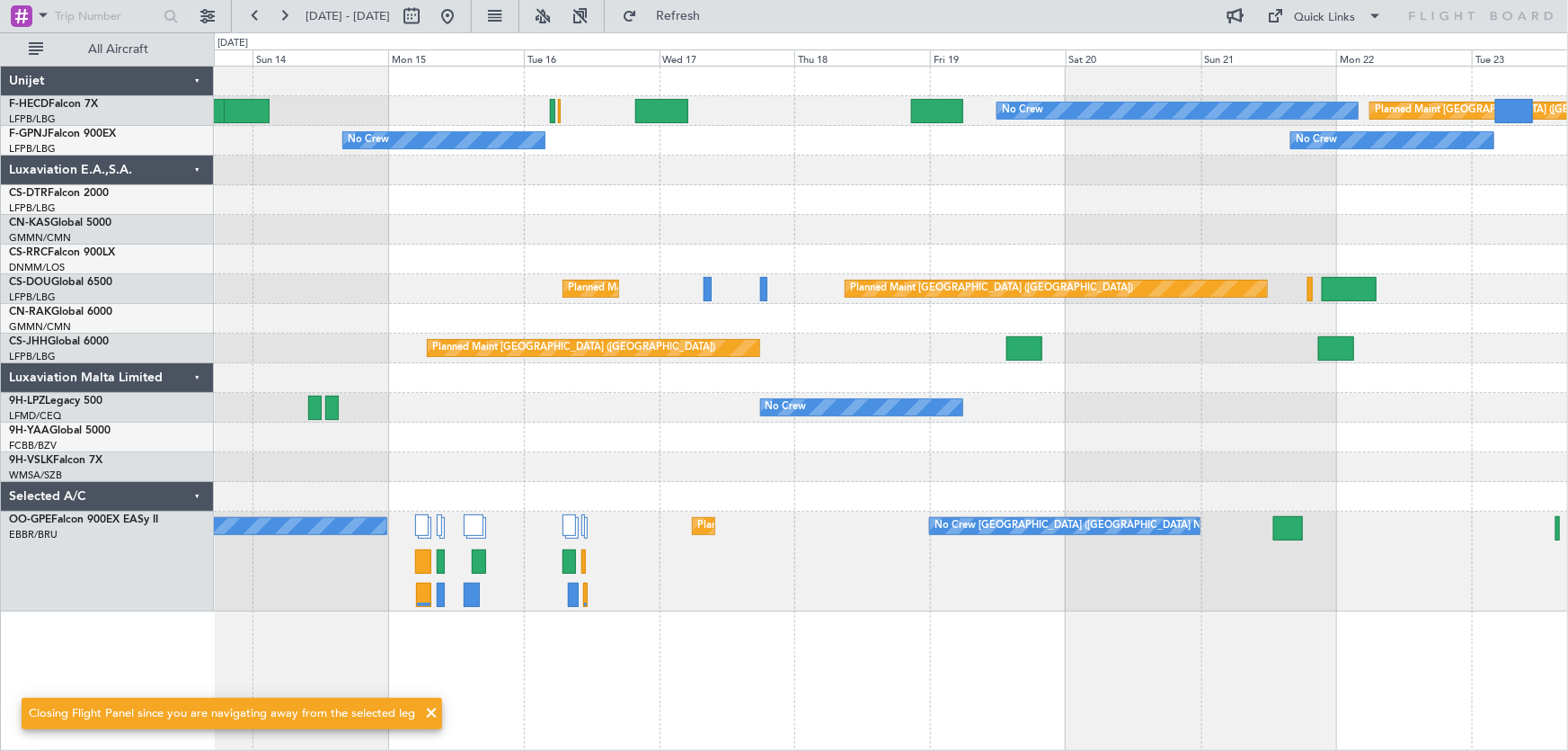
click at [650, 342] on div "Planned Maint Paris (Le Bourget) No Crew No Crew No Crew No Crew Planned Maint …" at bounding box center [890, 338] width 1354 height 545
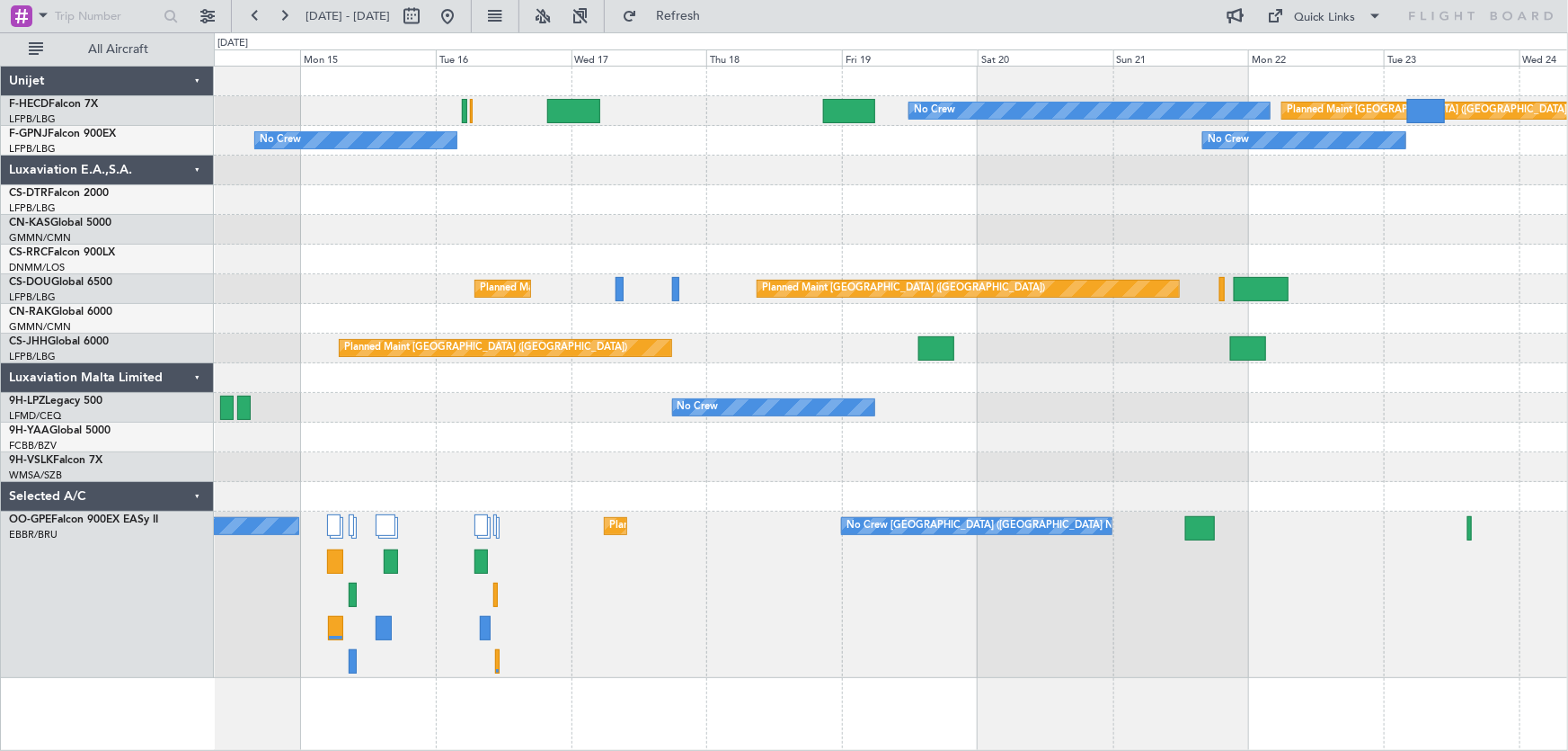
click at [648, 180] on div at bounding box center [890, 170] width 1354 height 29
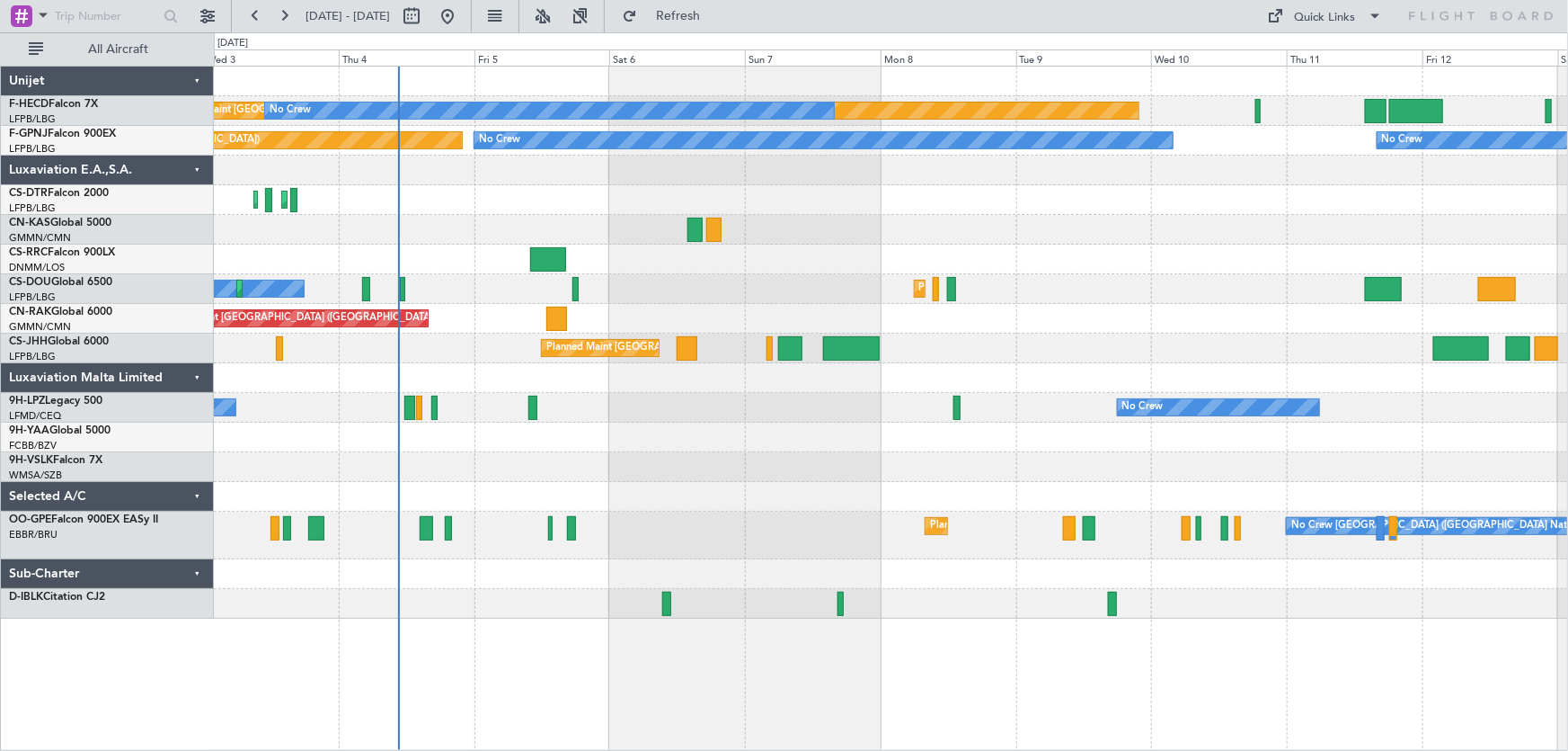
click at [720, 302] on div "Planned Maint Paris (Le Bourget) No Crew No Crew Planned Maint Paris (Le Bourge…" at bounding box center [890, 342] width 1354 height 552
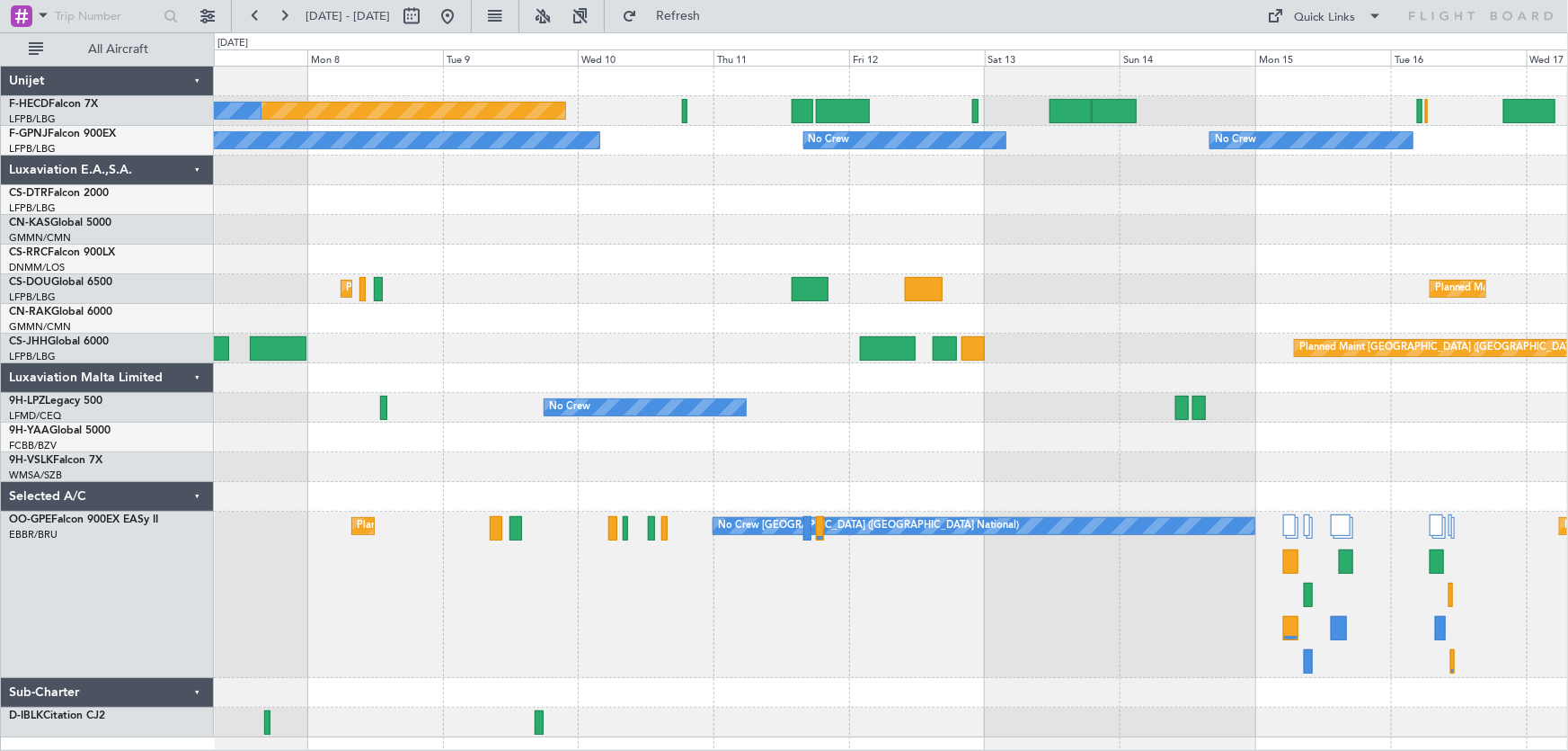
click at [758, 305] on div "Planned Maint Paris (Le Bourget) No Crew No Crew No Crew No Crew No Crew No Cre…" at bounding box center [890, 401] width 1354 height 670
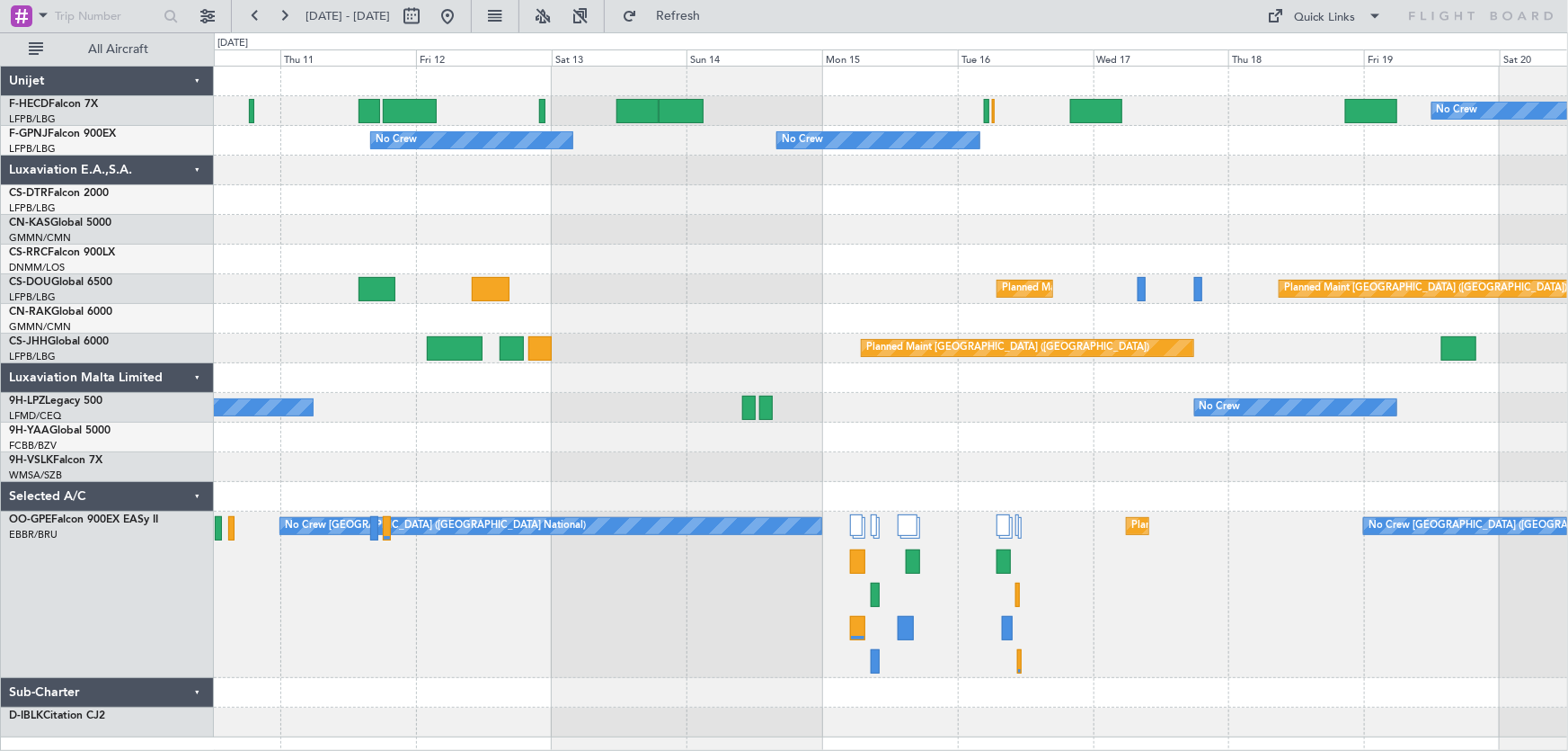
click at [766, 285] on div "Planned Maint Paris (Le Bourget) Planned Maint Paris (Le Bourget) Planned Maint…" at bounding box center [890, 288] width 1354 height 29
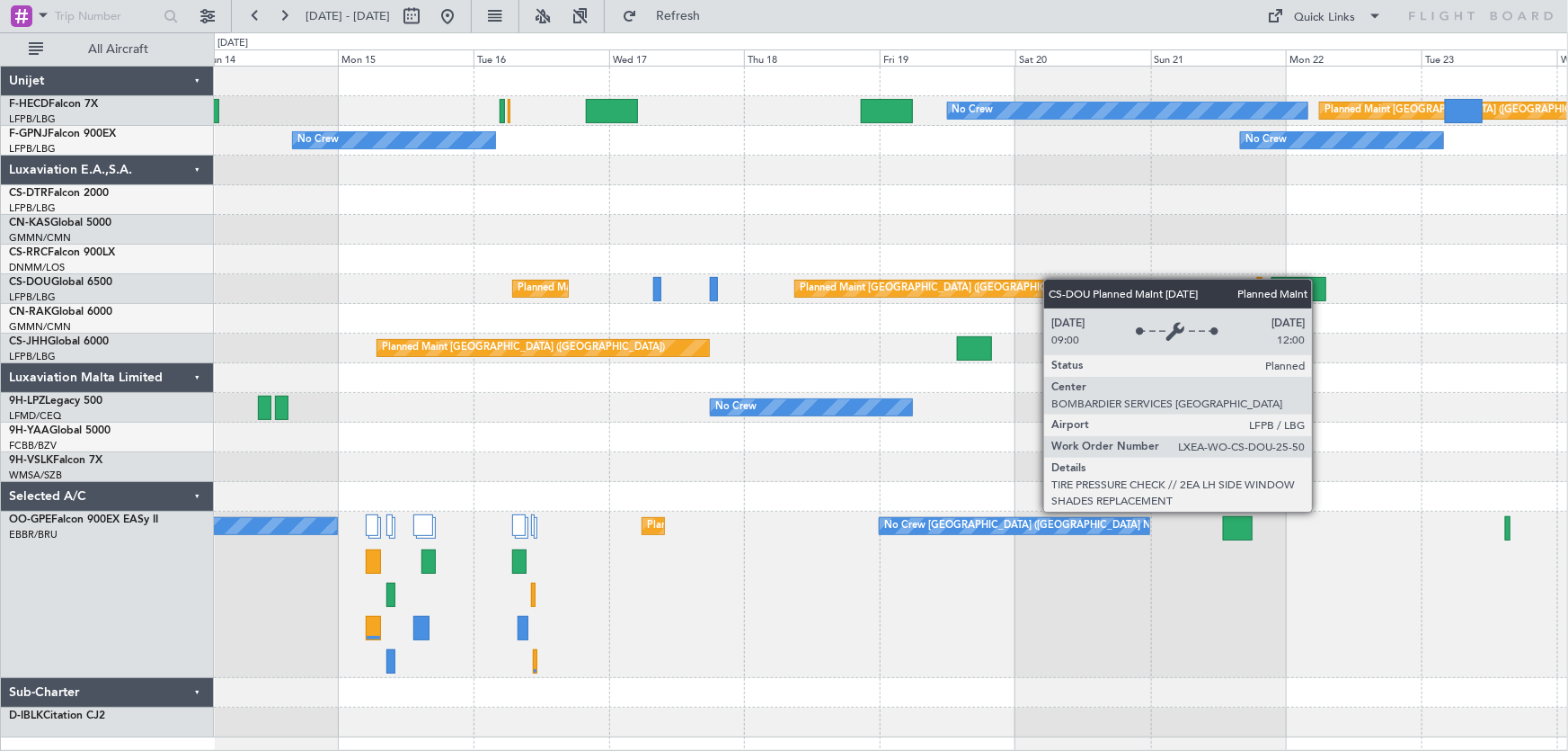
click at [755, 301] on div "No Crew Planned Maint Paris (Le Bourget) No Crew No Crew No Crew Planned Maint …" at bounding box center [890, 401] width 1354 height 670
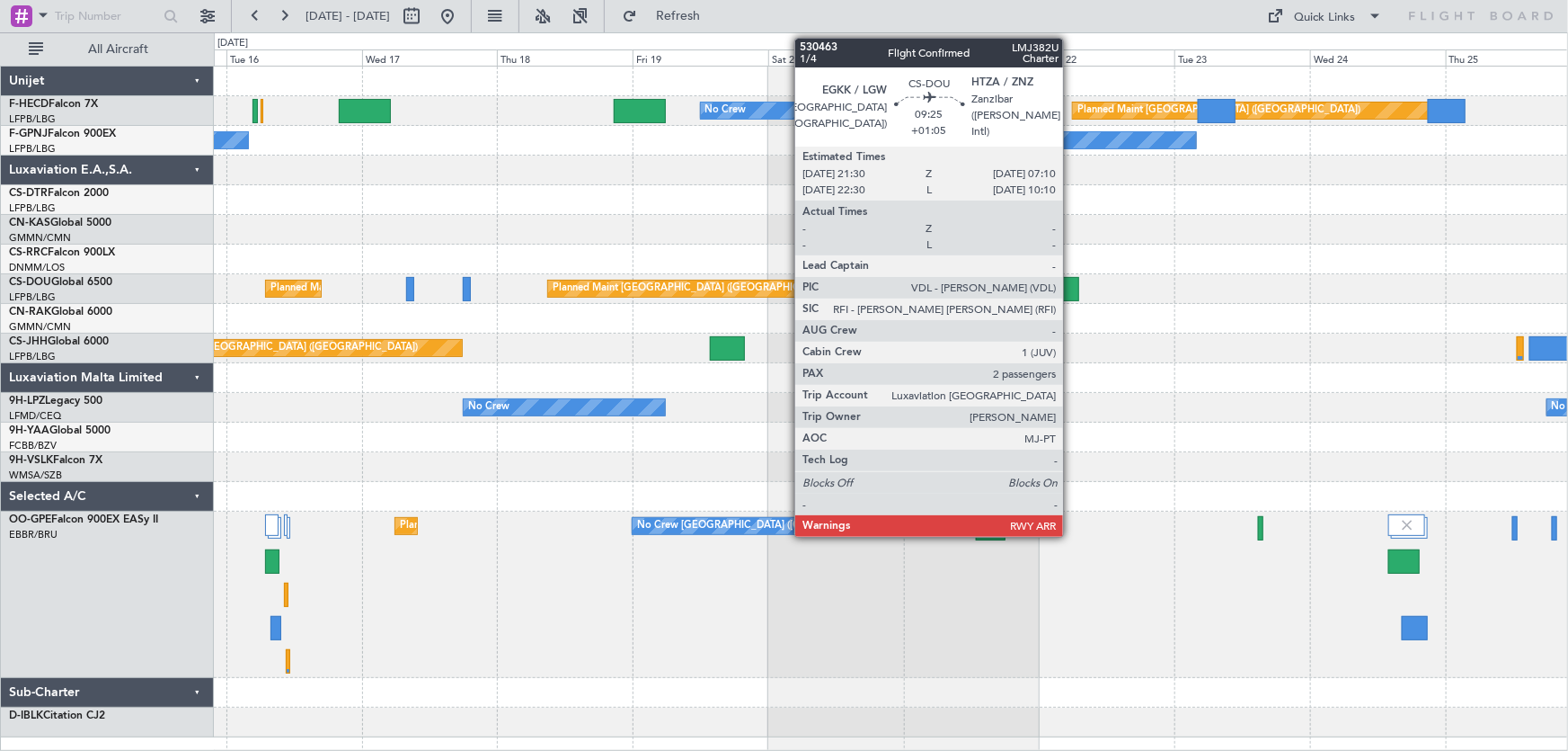
click at [772, 314] on div "No Crew Planned Maint Paris (Le Bourget) No Crew No Crew Planned Maint Paris (L…" at bounding box center [890, 401] width 1354 height 670
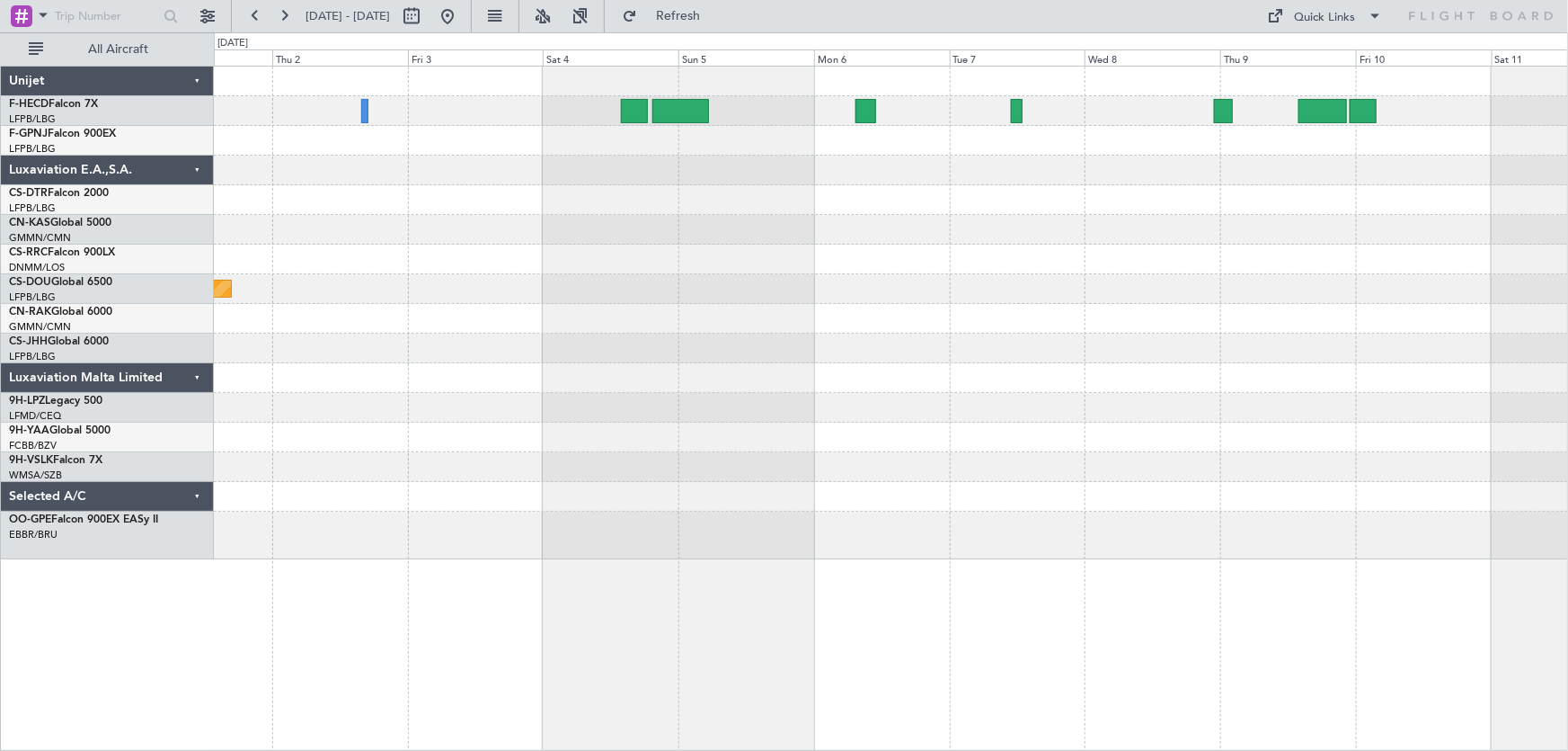
click at [468, 287] on div "Planned Maint [GEOGRAPHIC_DATA] ([GEOGRAPHIC_DATA])" at bounding box center [890, 313] width 1354 height 492
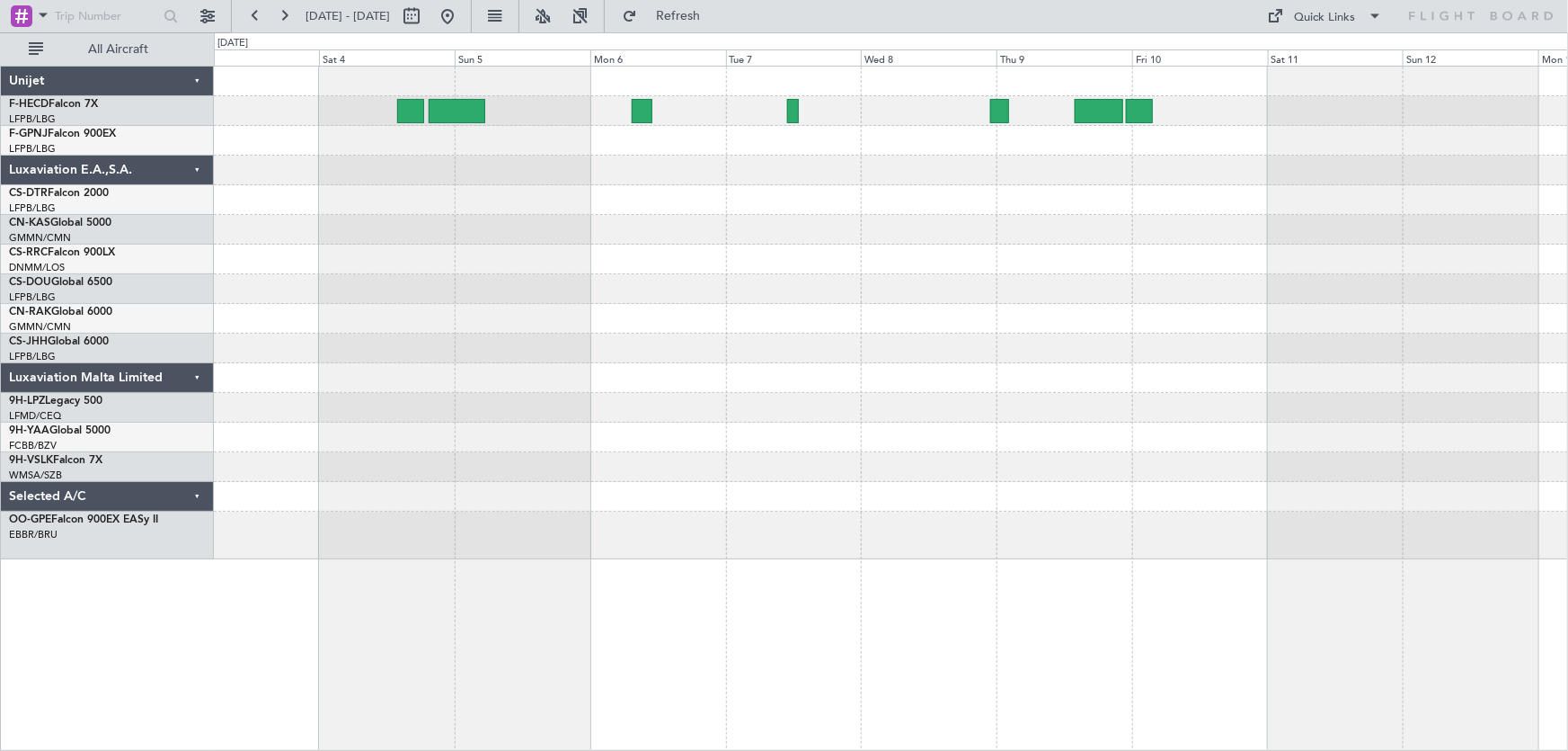
click at [591, 300] on div "Planned Maint [GEOGRAPHIC_DATA] ([GEOGRAPHIC_DATA])" at bounding box center [890, 313] width 1354 height 492
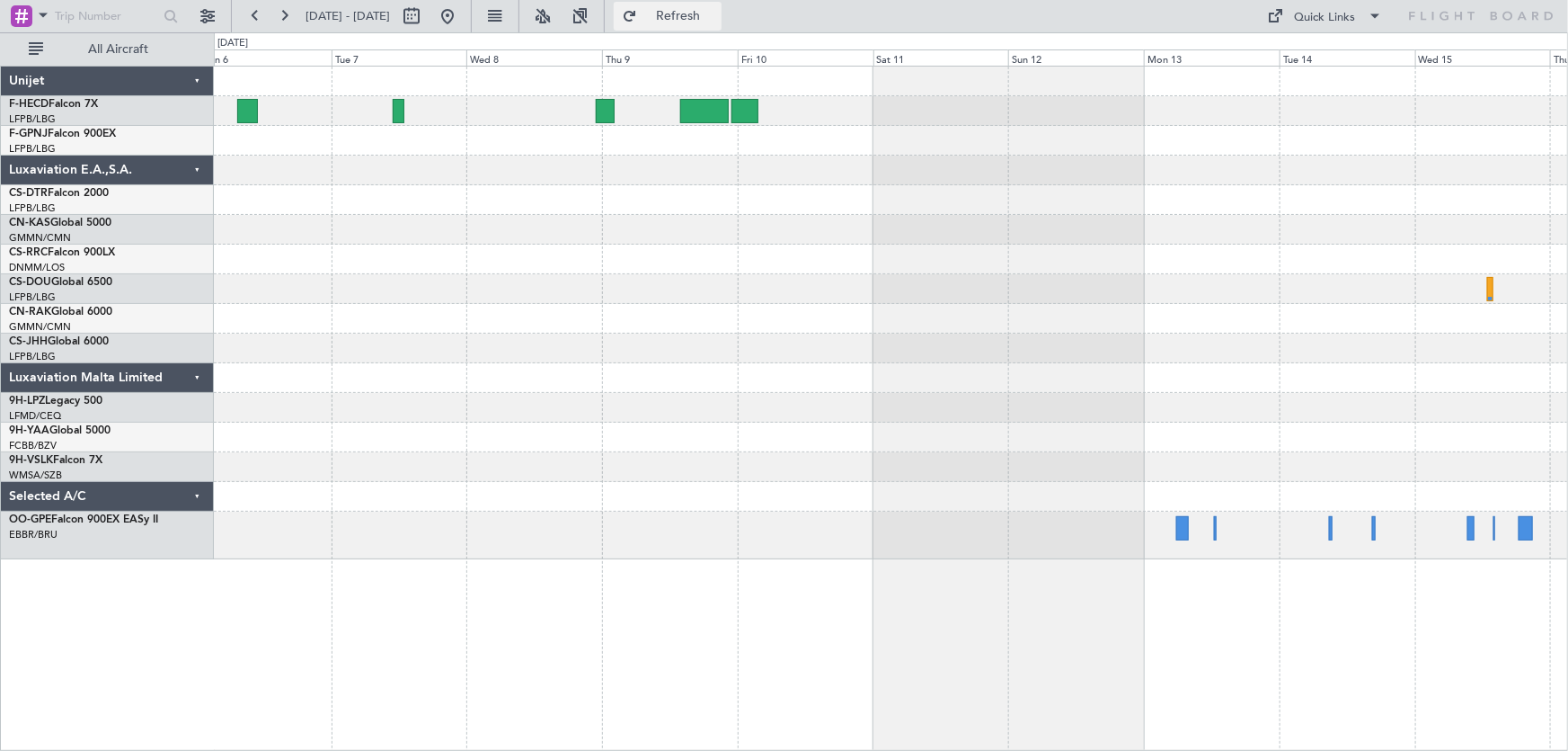
click at [693, 14] on button "Refresh" at bounding box center [667, 16] width 107 height 29
click at [462, 18] on button at bounding box center [448, 16] width 29 height 29
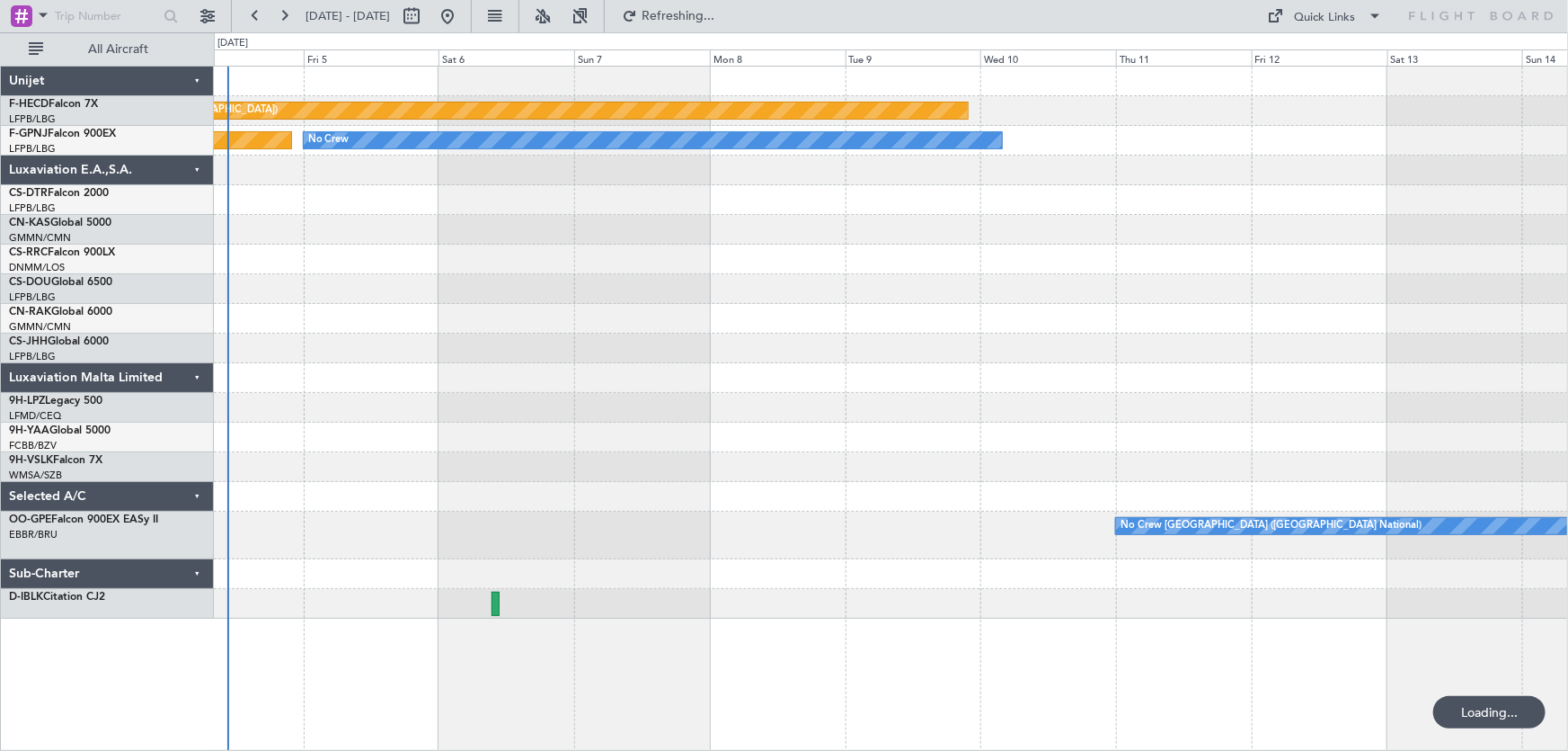
click at [589, 373] on div "No Crew Planned Maint Paris (Le Bourget) No Crew No Crew Planned Maint Paris (L…" at bounding box center [890, 342] width 1354 height 552
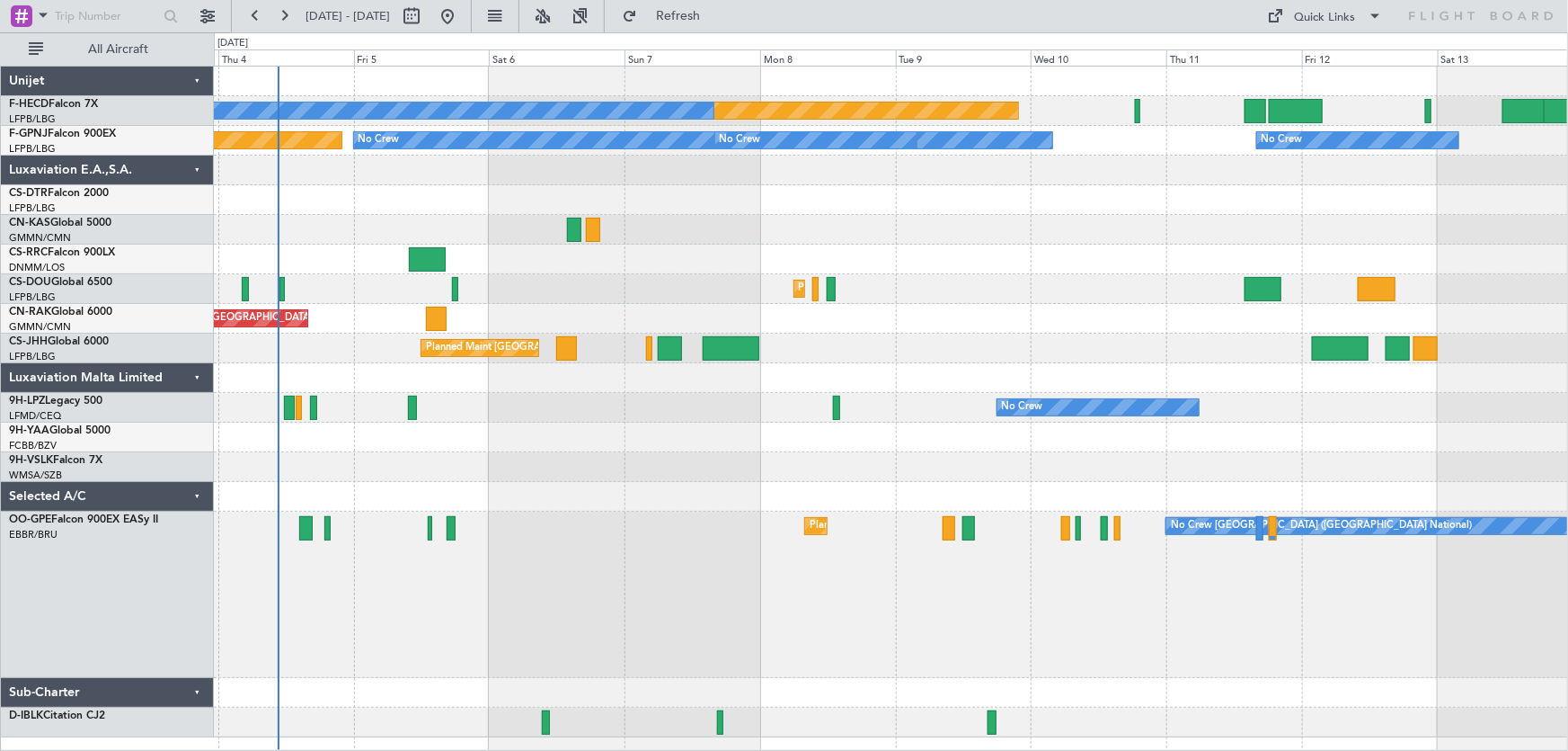
click at [897, 192] on div "Planned Maint Paris (Le Bourget) No Crew No Crew No Crew No Crew No Crew Planne…" at bounding box center [890, 401] width 1354 height 670
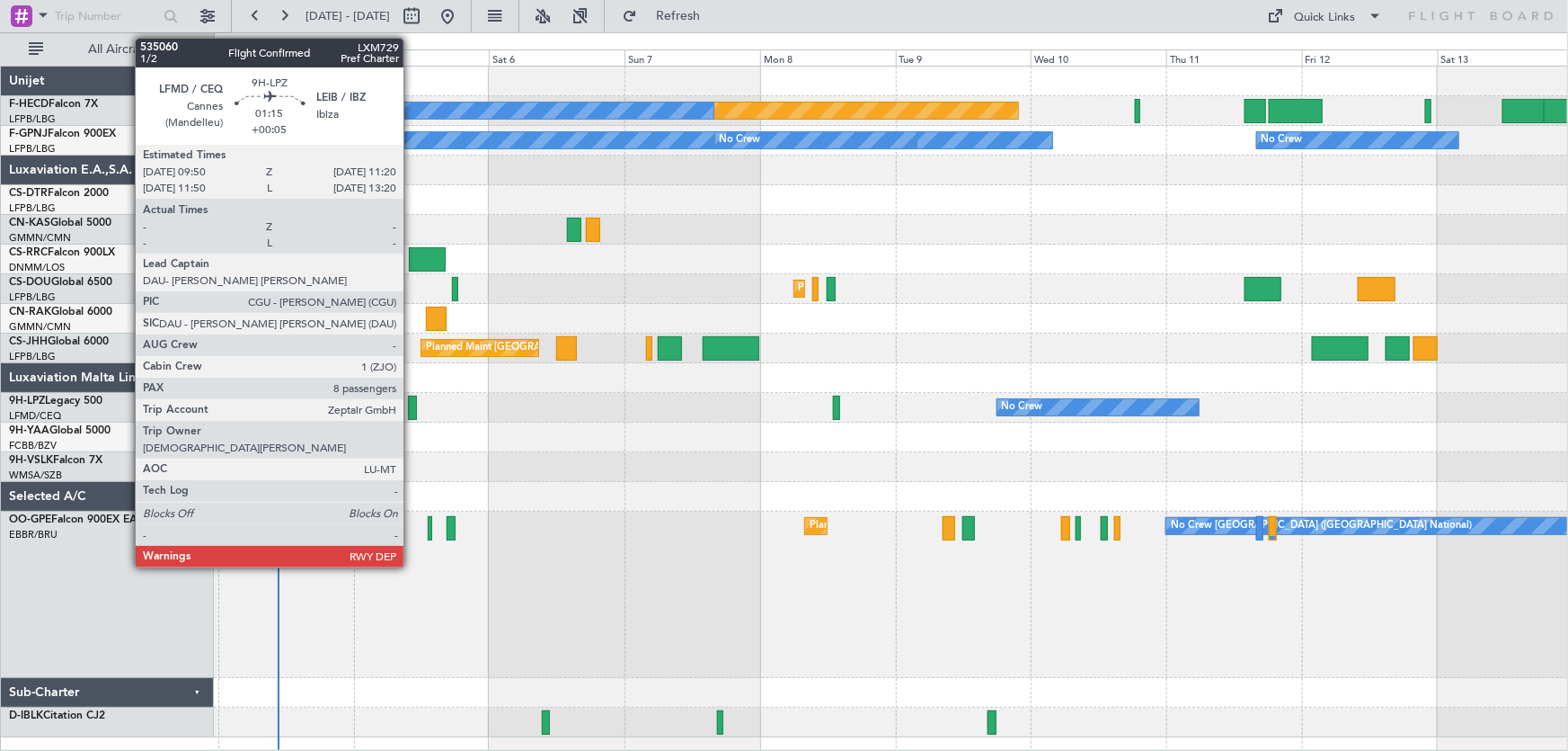
click at [411, 404] on div at bounding box center [411, 408] width 9 height 25
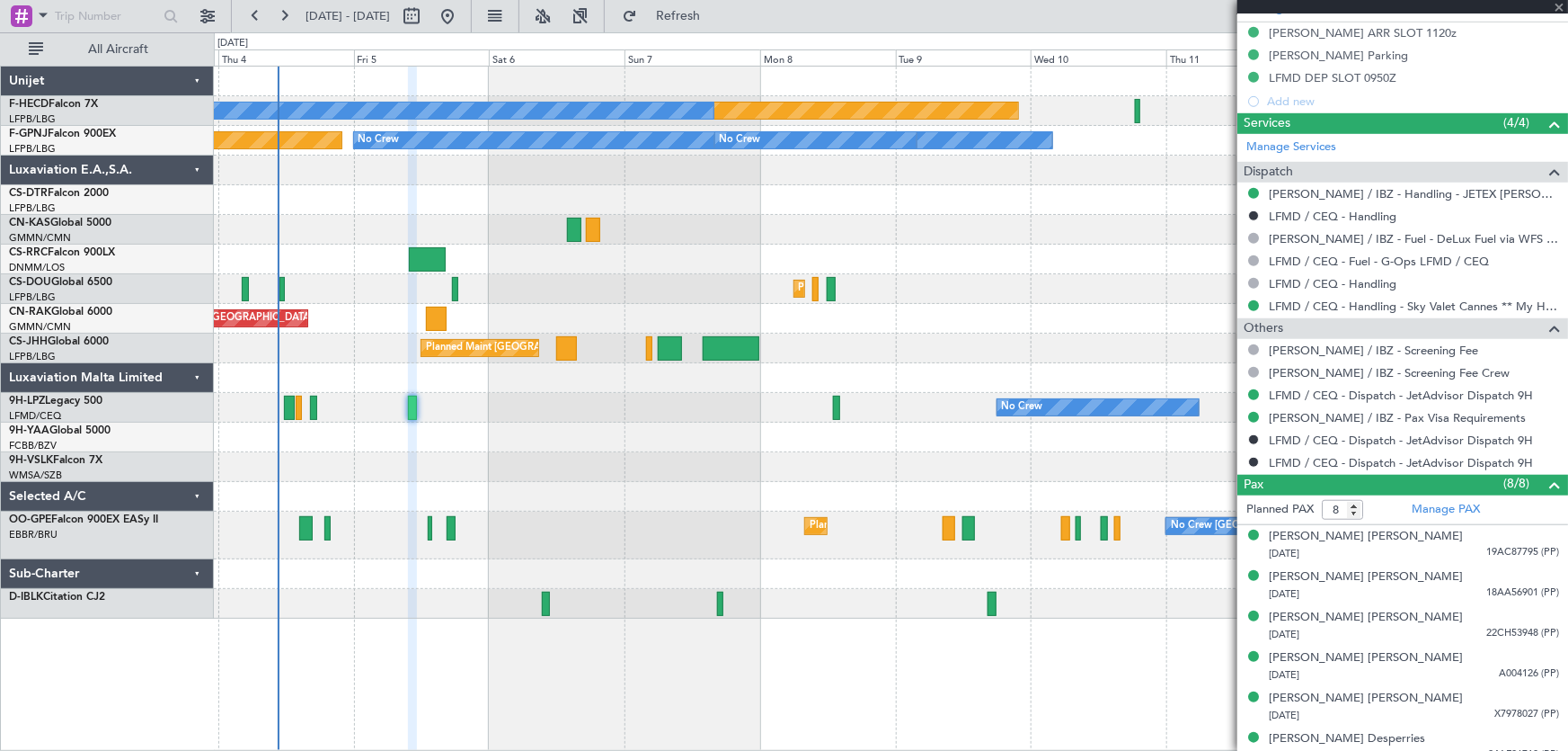
scroll to position [571, 0]
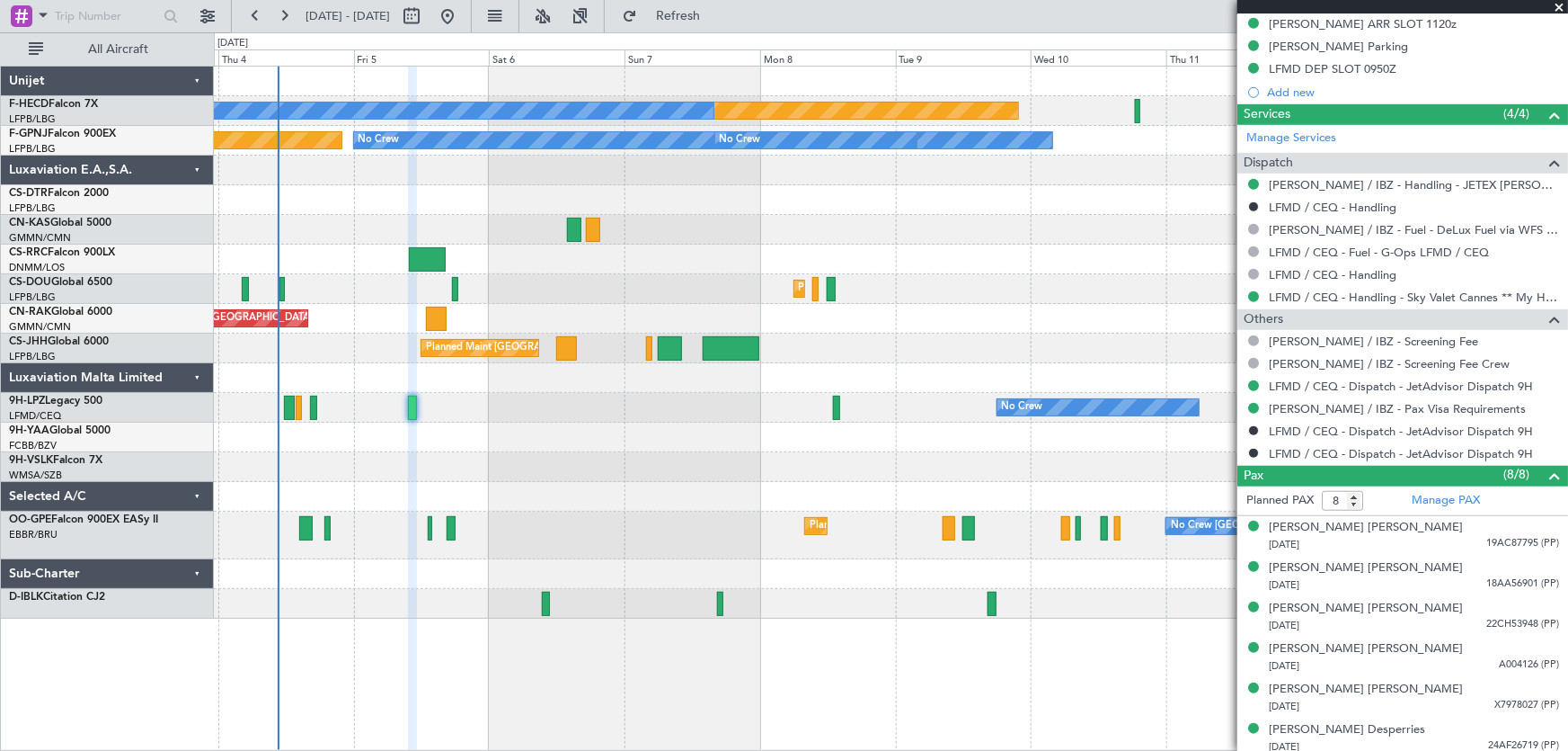
click at [1005, 462] on div at bounding box center [890, 467] width 1354 height 29
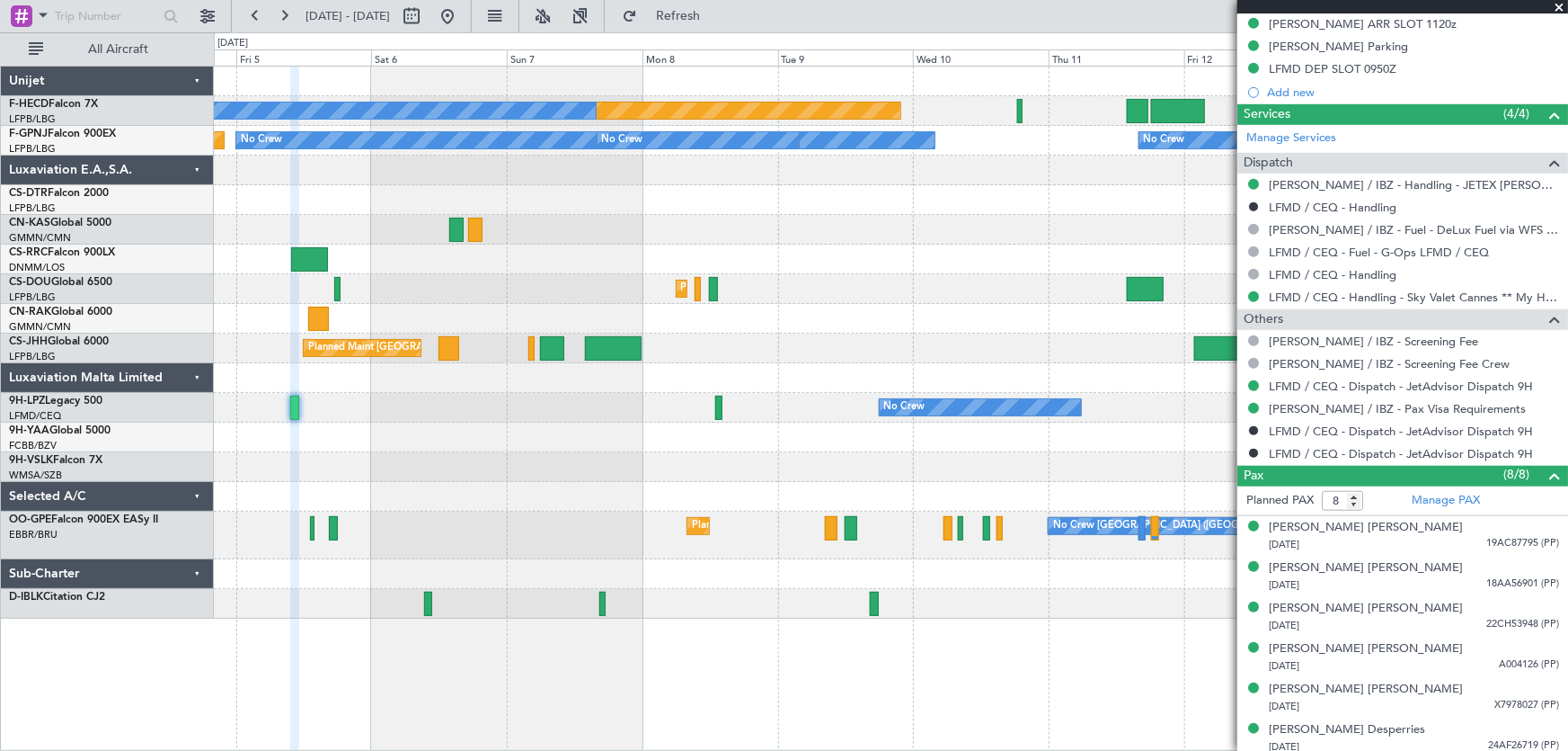
click at [943, 484] on div "Planned Maint Paris (Le Bourget) No Crew Planned Maint Paris (Le Bourget) No Cr…" at bounding box center [890, 342] width 1354 height 552
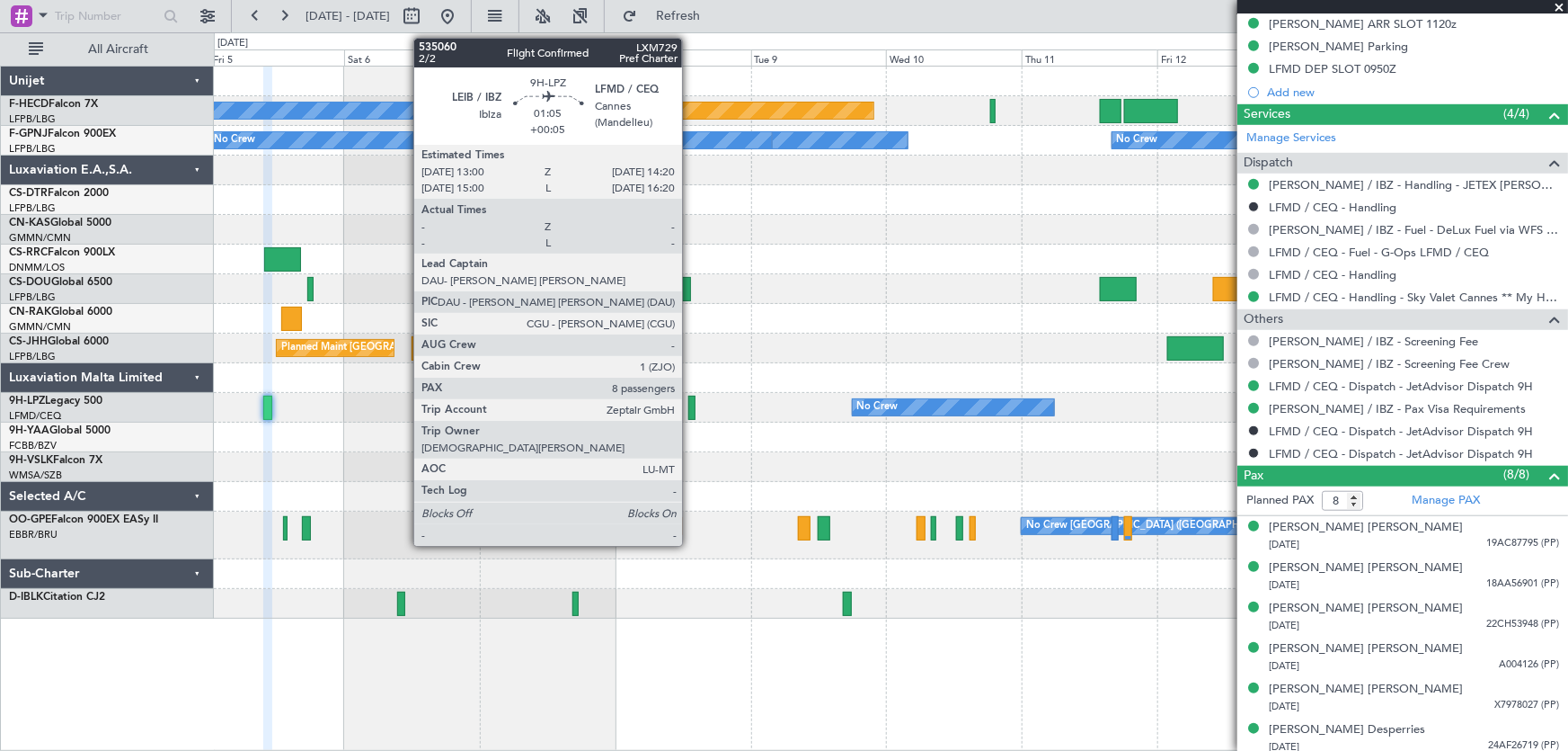
click at [690, 400] on div at bounding box center [692, 408] width 9 height 25
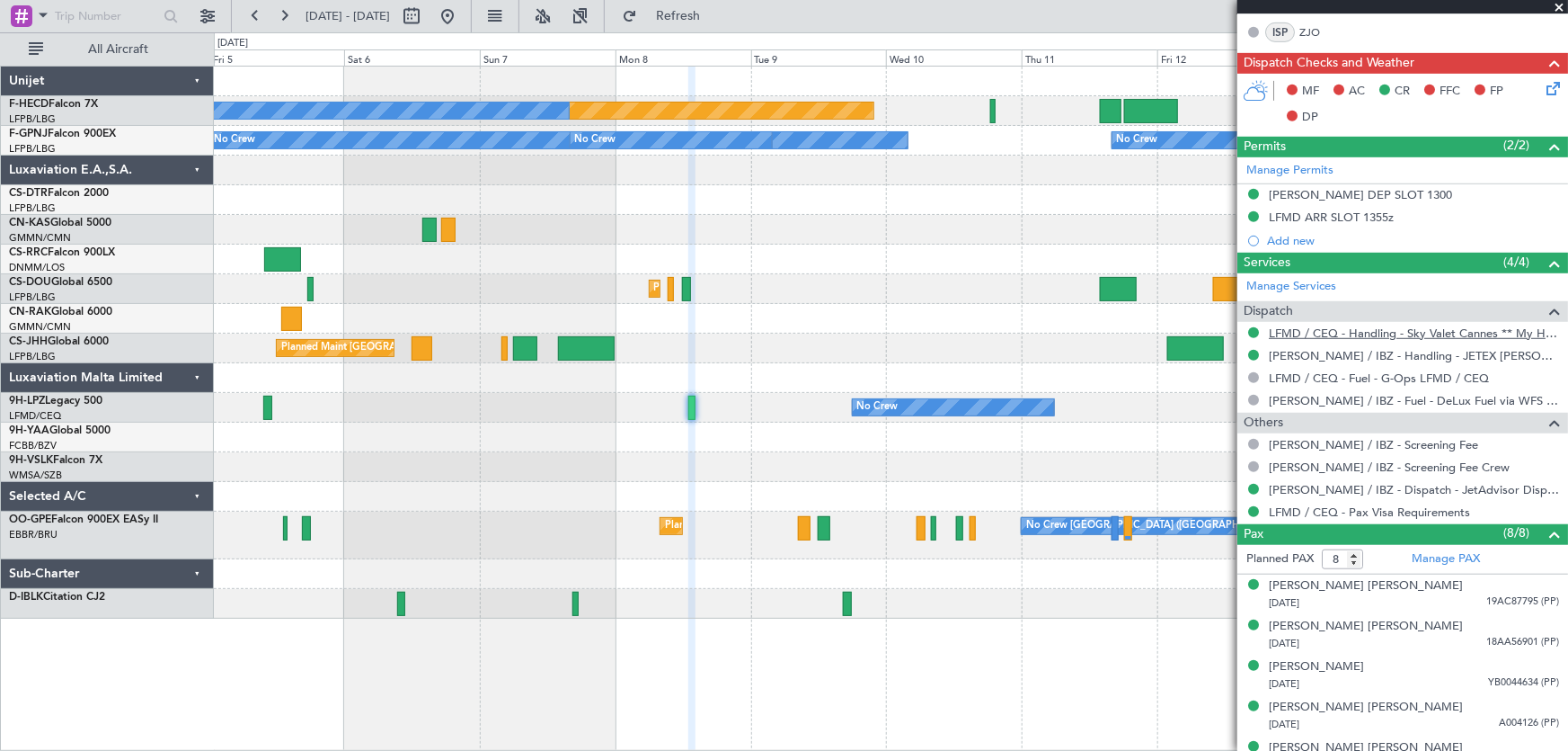
scroll to position [286, 0]
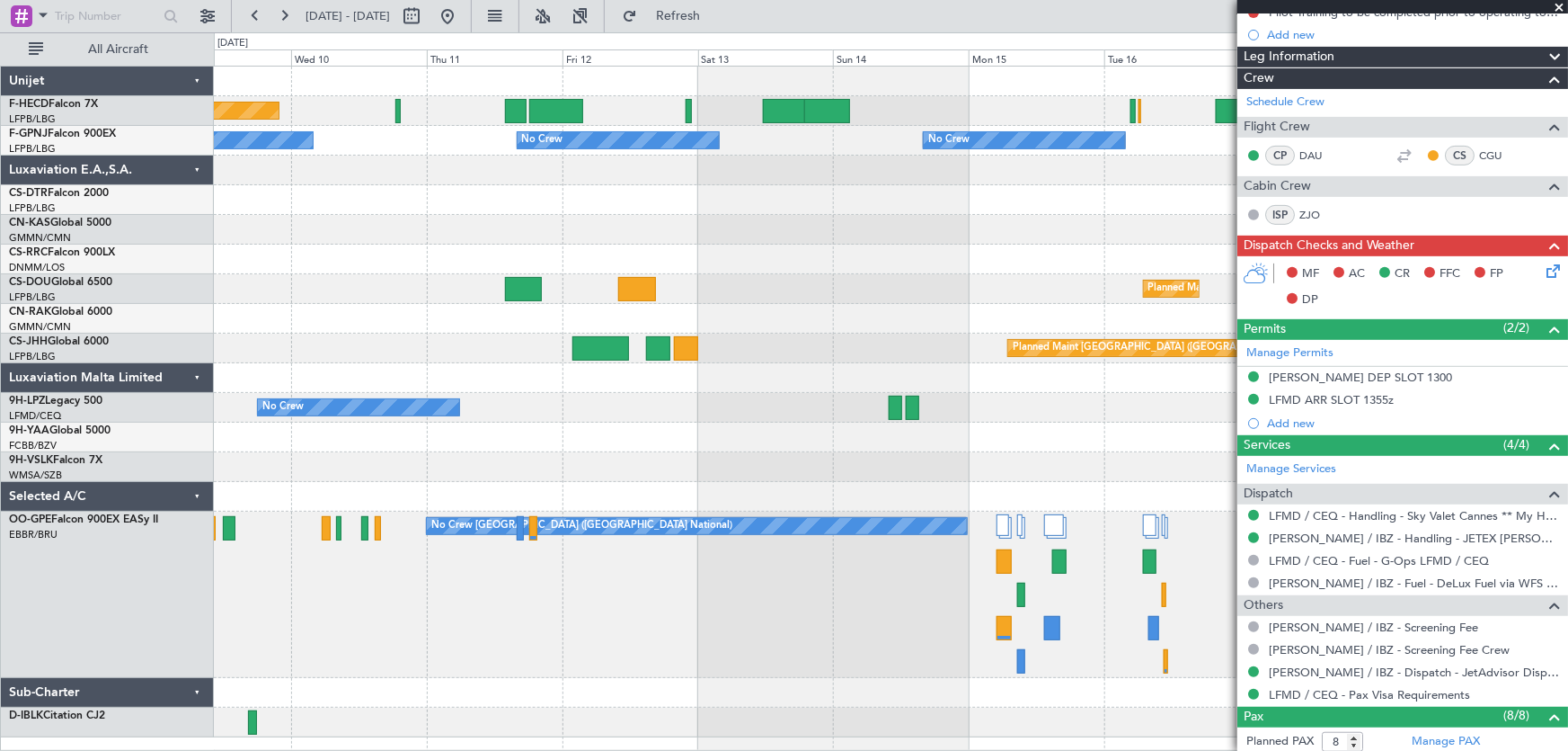
click at [372, 244] on div "Planned Maint Paris (Le Bourget) No Crew No Crew No Crew No Crew No Crew No Cre…" at bounding box center [890, 401] width 1354 height 670
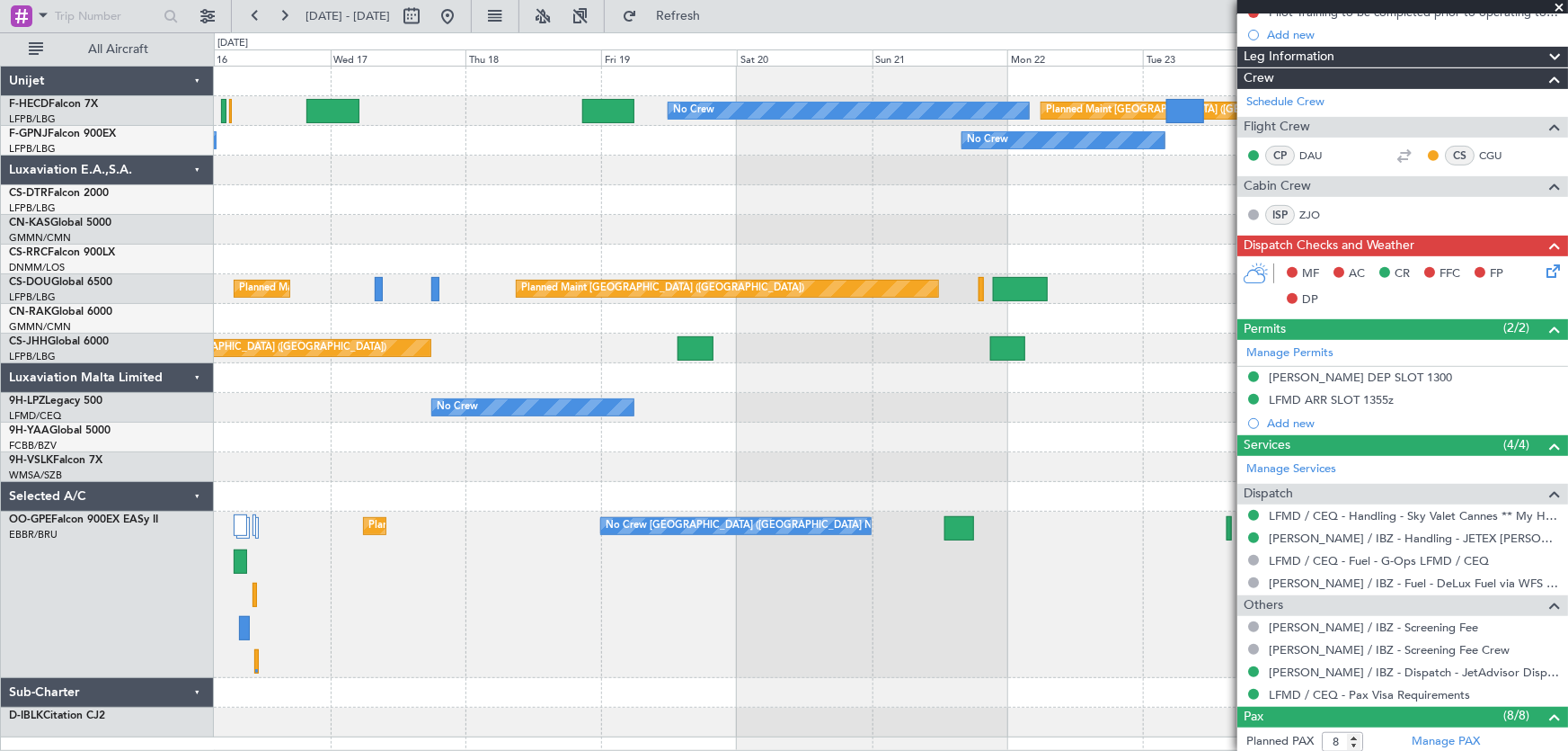
click at [386, 252] on div "No Crew Planned Maint Paris (Le Bourget) No Crew No Crew Planned Maint Paris (L…" at bounding box center [890, 401] width 1354 height 670
